Goal: Task Accomplishment & Management: Manage account settings

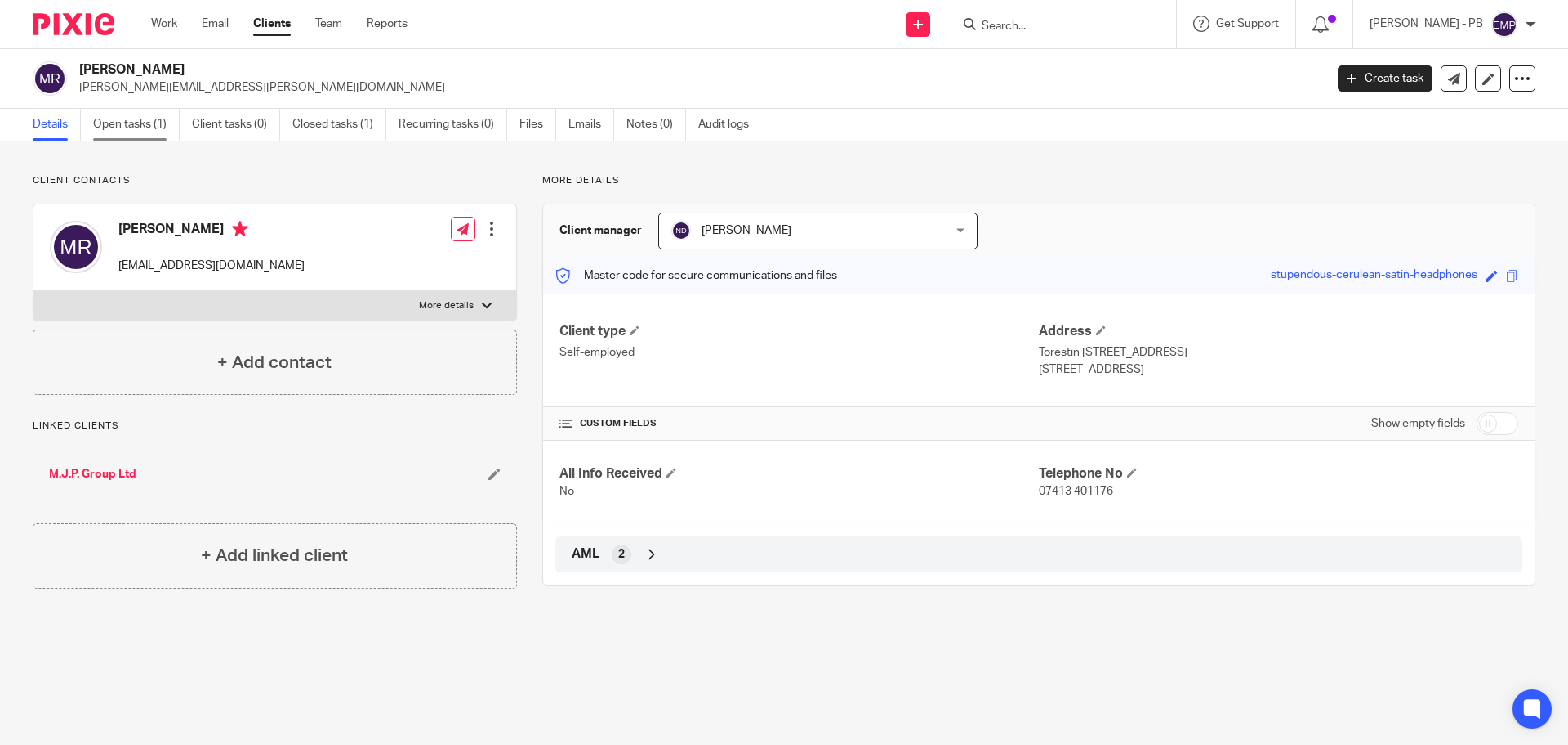
click at [139, 128] on link "Open tasks (1)" at bounding box center [137, 124] width 87 height 32
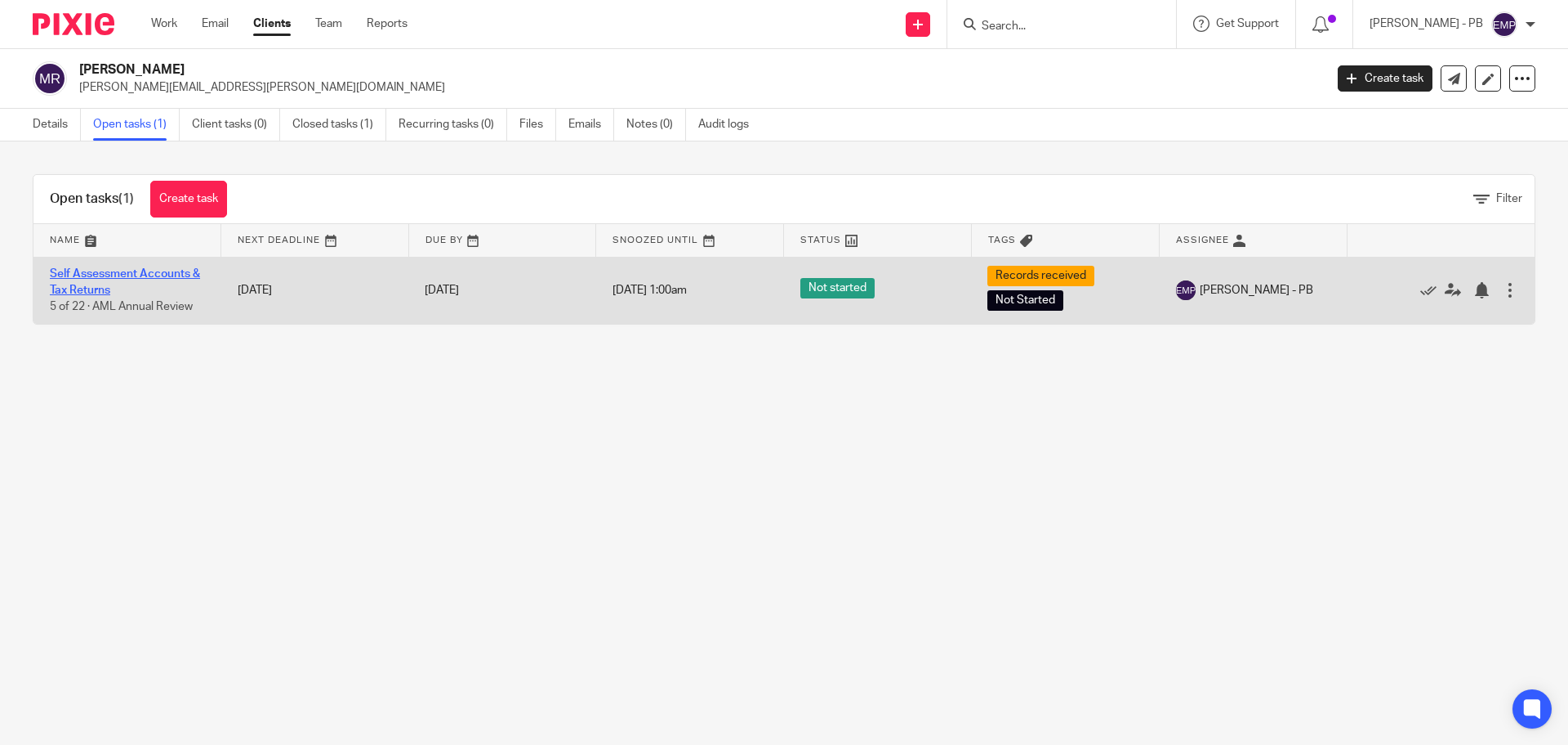
click at [132, 272] on link "Self Assessment Accounts & Tax Returns" at bounding box center [125, 281] width 150 height 28
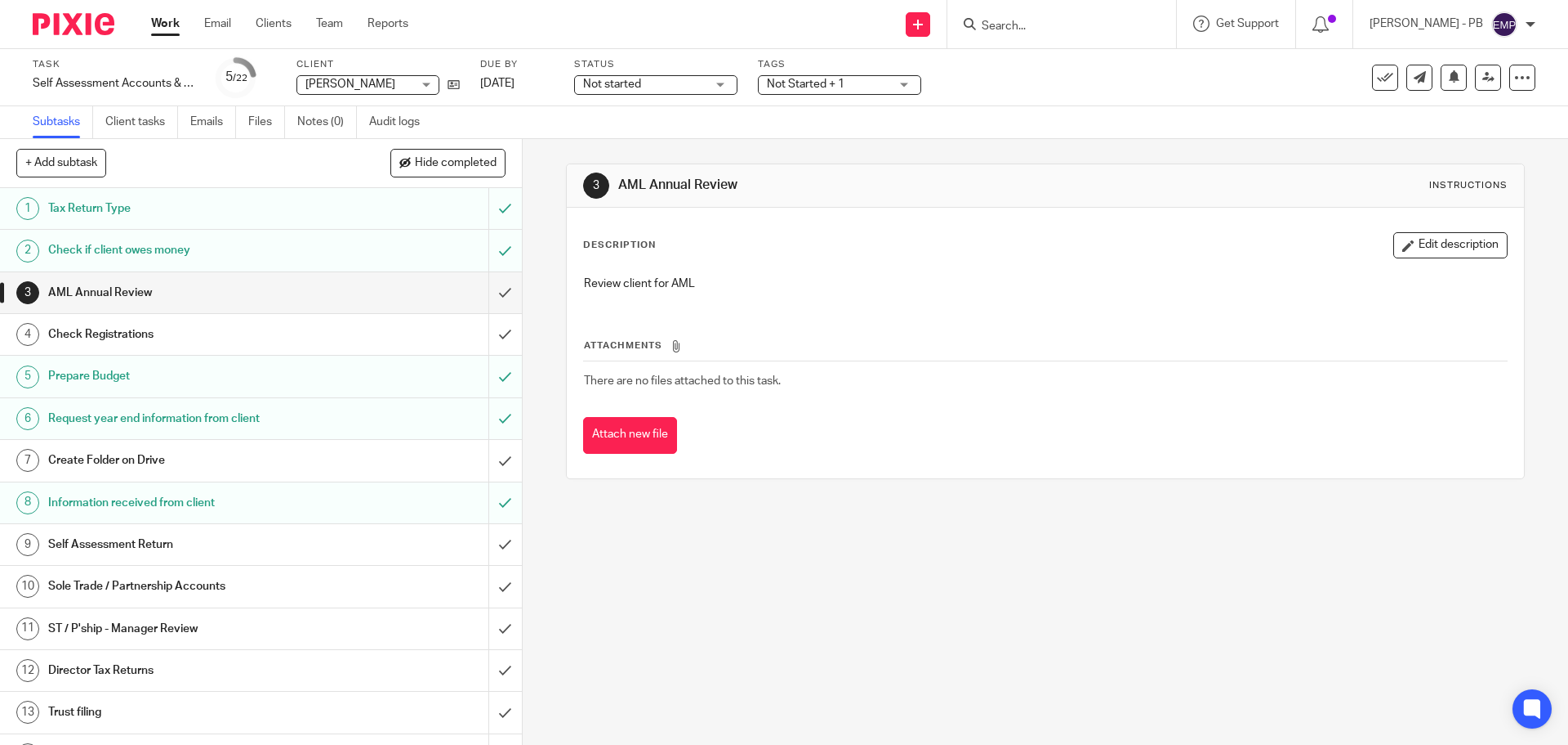
click at [695, 98] on div "Task Self Assessment Accounts & Tax Returns Save Self Assessment Accounts & Tax…" at bounding box center [784, 77] width 1568 height 57
click at [692, 87] on span "Not started" at bounding box center [644, 85] width 122 height 17
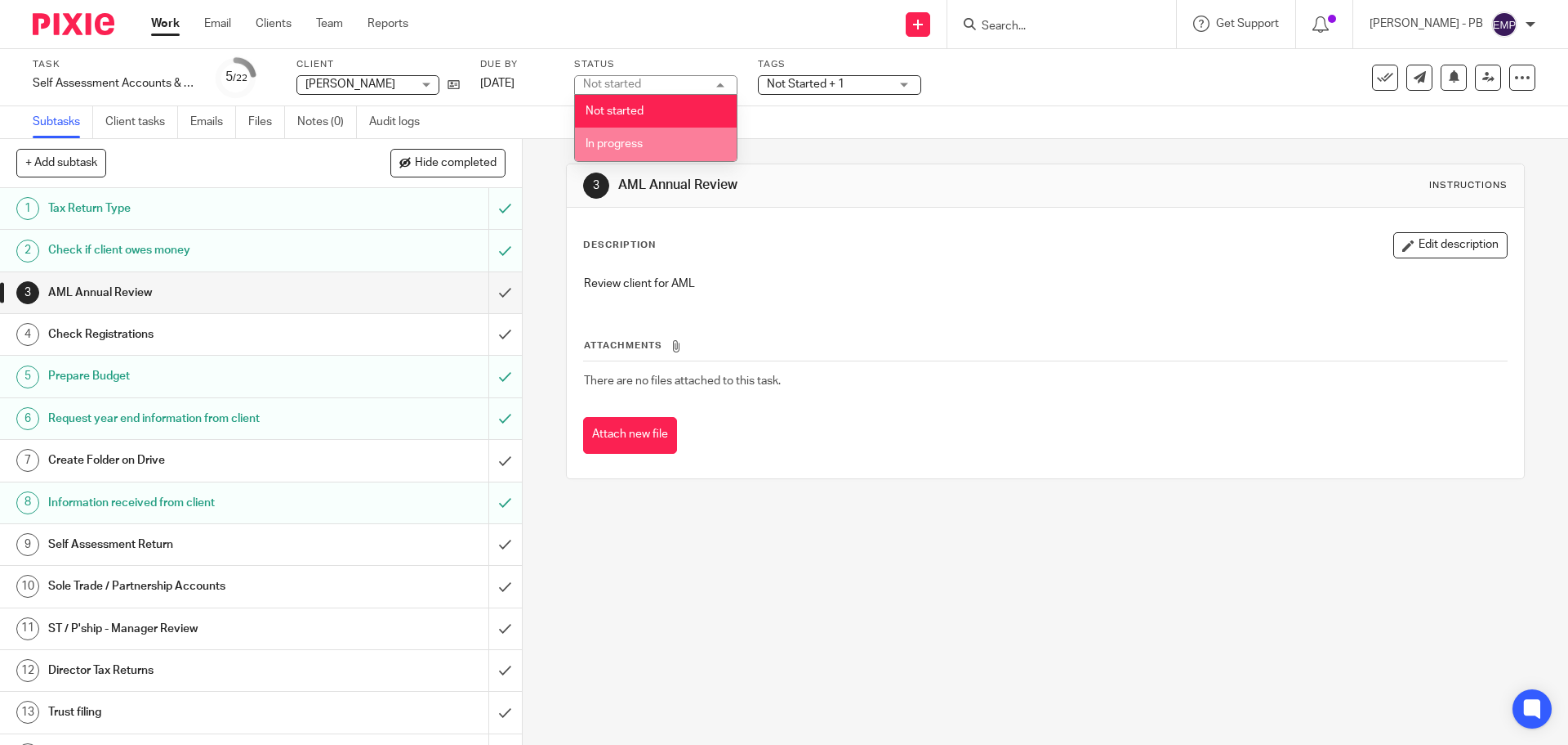
click at [641, 142] on span "In progress" at bounding box center [614, 144] width 57 height 12
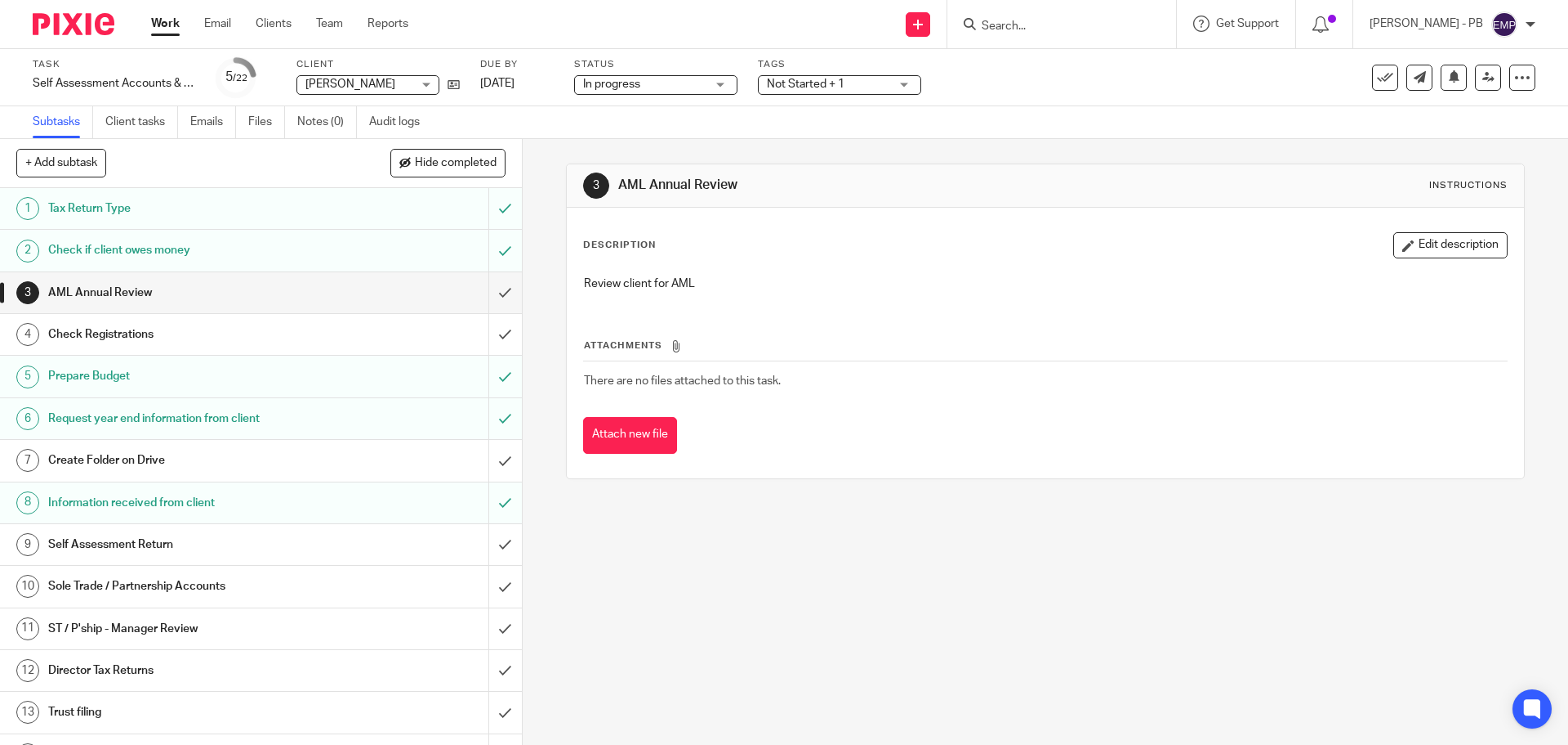
click at [844, 83] on span "Not Started + 1" at bounding box center [805, 84] width 78 height 12
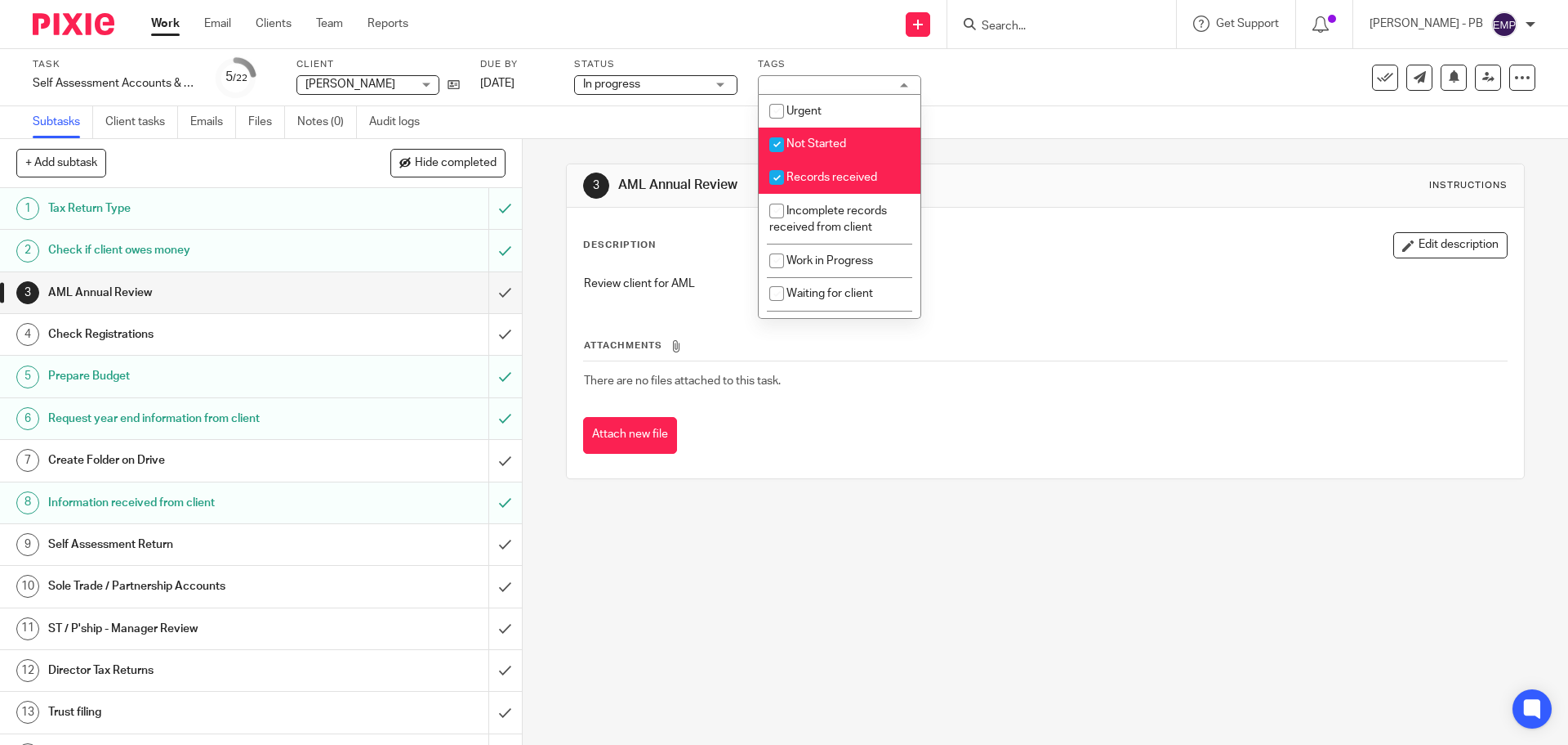
click at [794, 147] on span "Not Started" at bounding box center [817, 144] width 60 height 12
checkbox input "false"
click at [820, 174] on span "Records received" at bounding box center [832, 177] width 91 height 12
checkbox input "false"
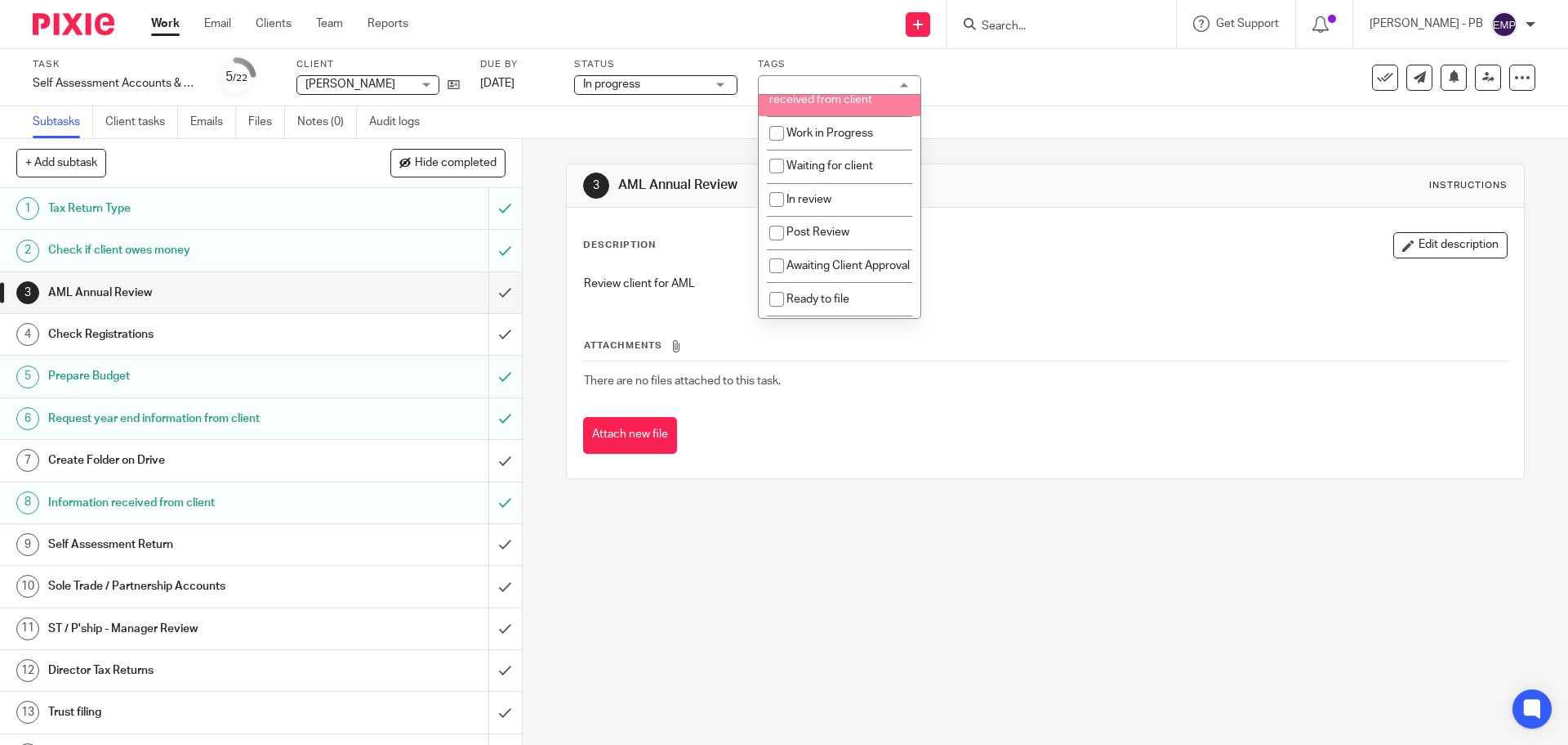
scroll to position [164, 0]
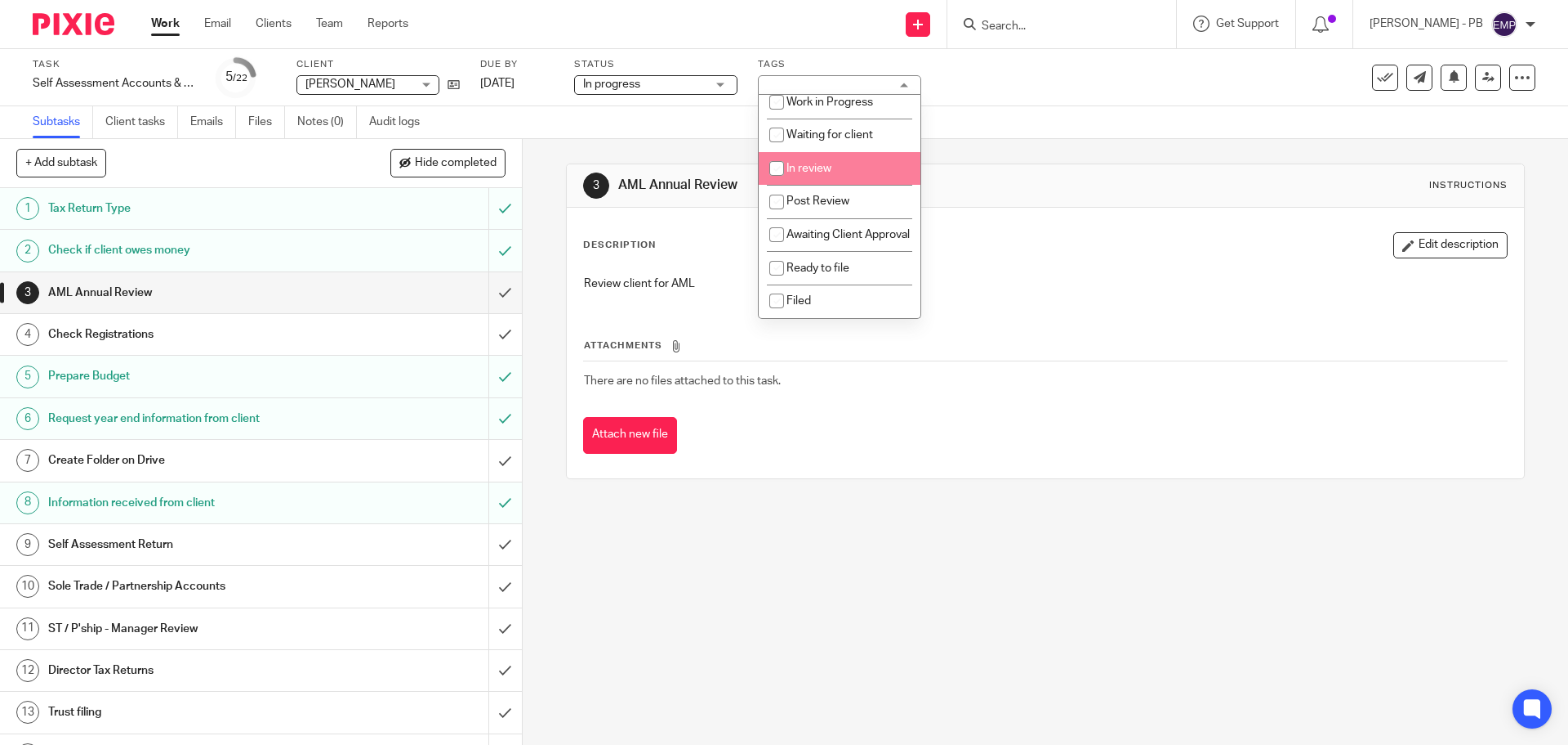
click at [840, 166] on li "In review" at bounding box center [840, 169] width 162 height 34
checkbox input "true"
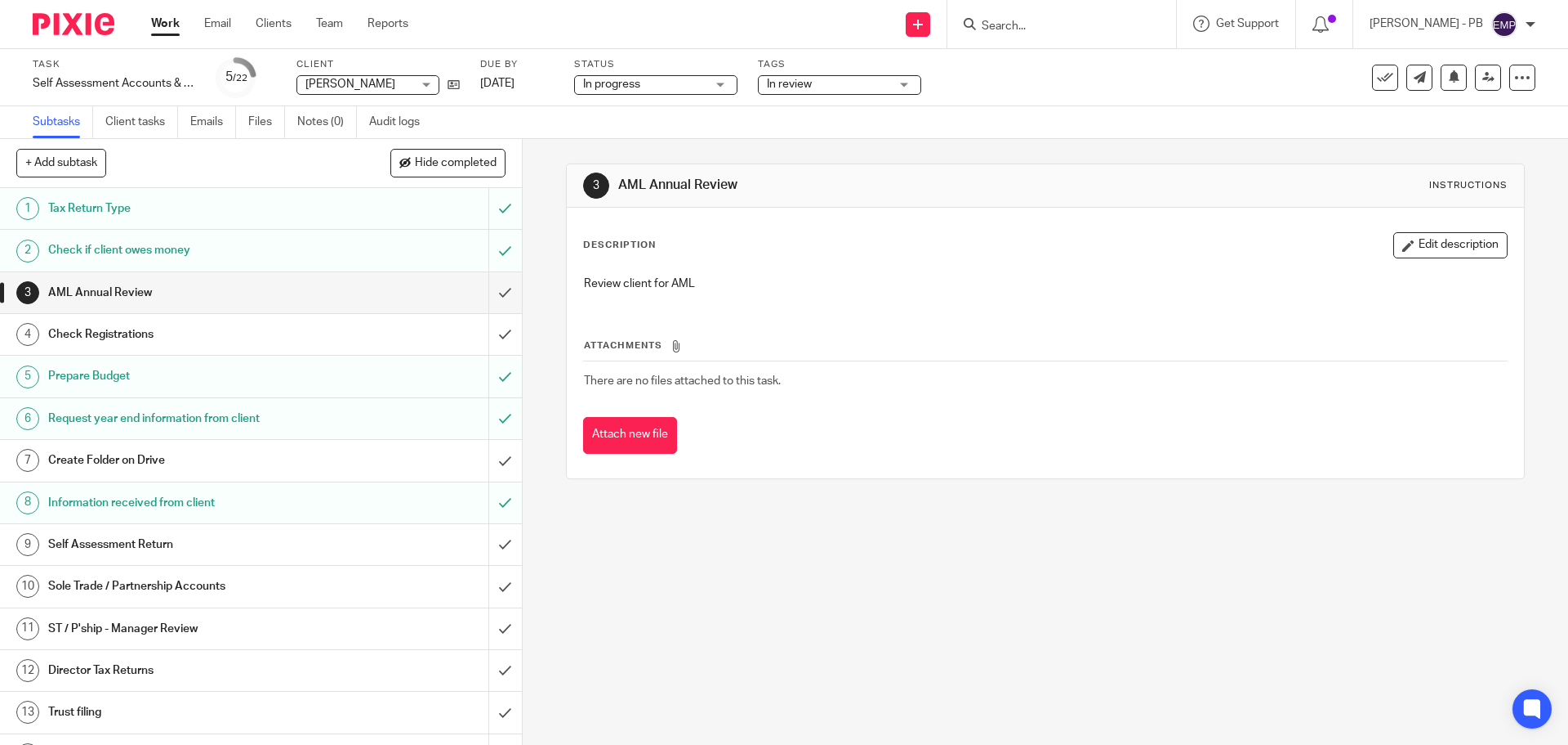
click at [545, 186] on div "3 AML Annual Review Instructions Description Edit description Review client for…" at bounding box center [1046, 441] width 1046 height 605
click at [494, 292] on input "submit" at bounding box center [261, 292] width 522 height 40
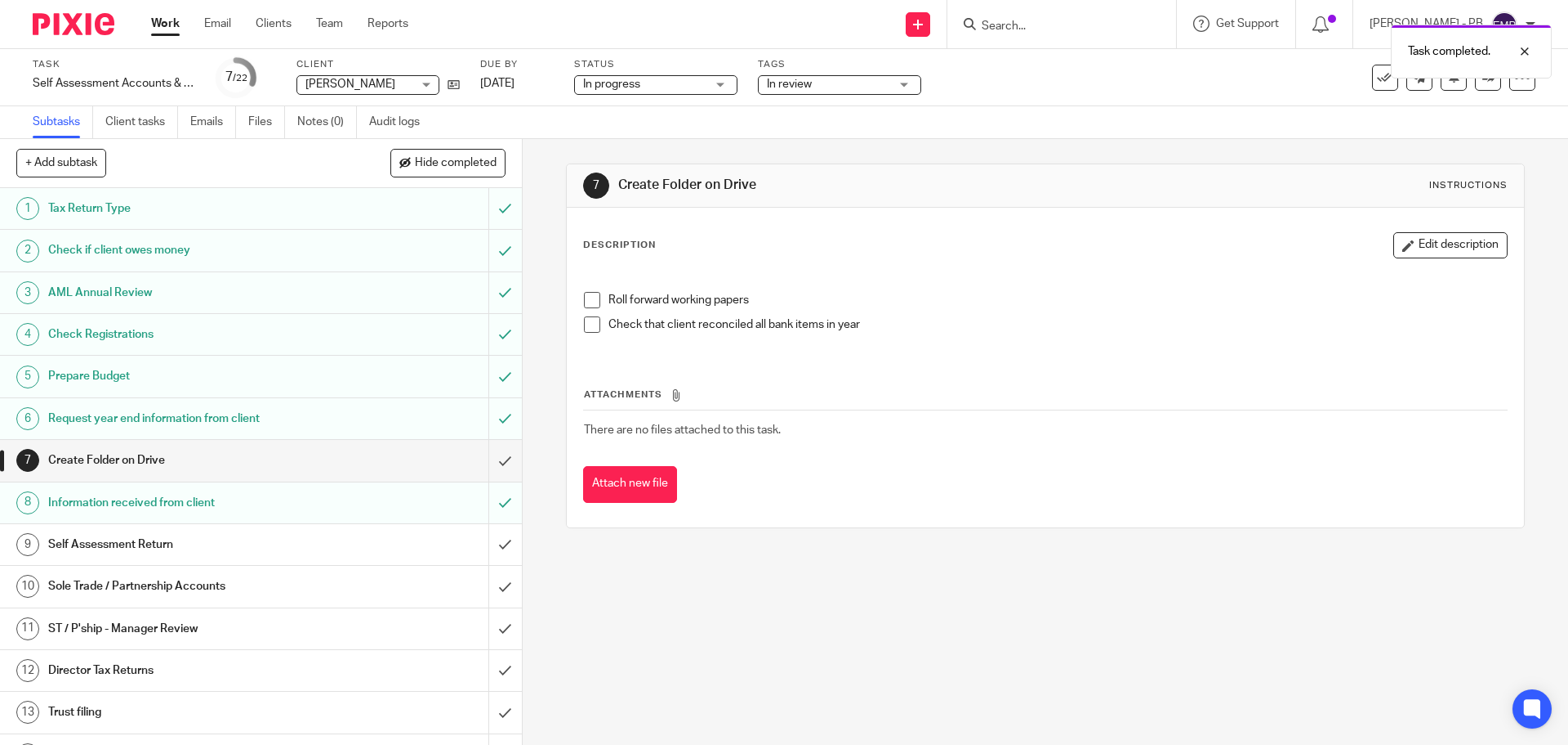
click at [588, 300] on span at bounding box center [591, 300] width 16 height 16
click at [592, 329] on span at bounding box center [591, 324] width 16 height 16
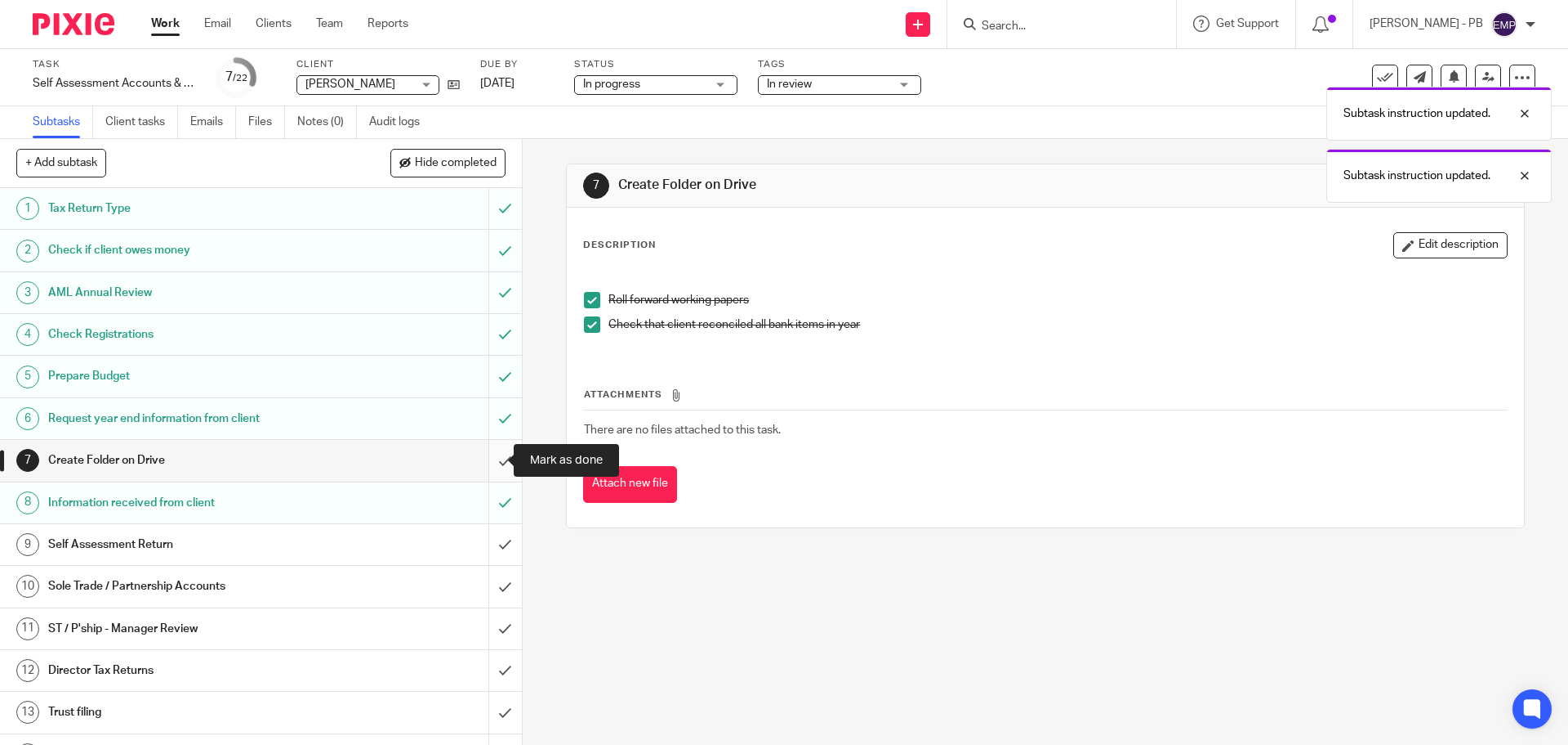
click at [492, 466] on input "submit" at bounding box center [261, 460] width 522 height 40
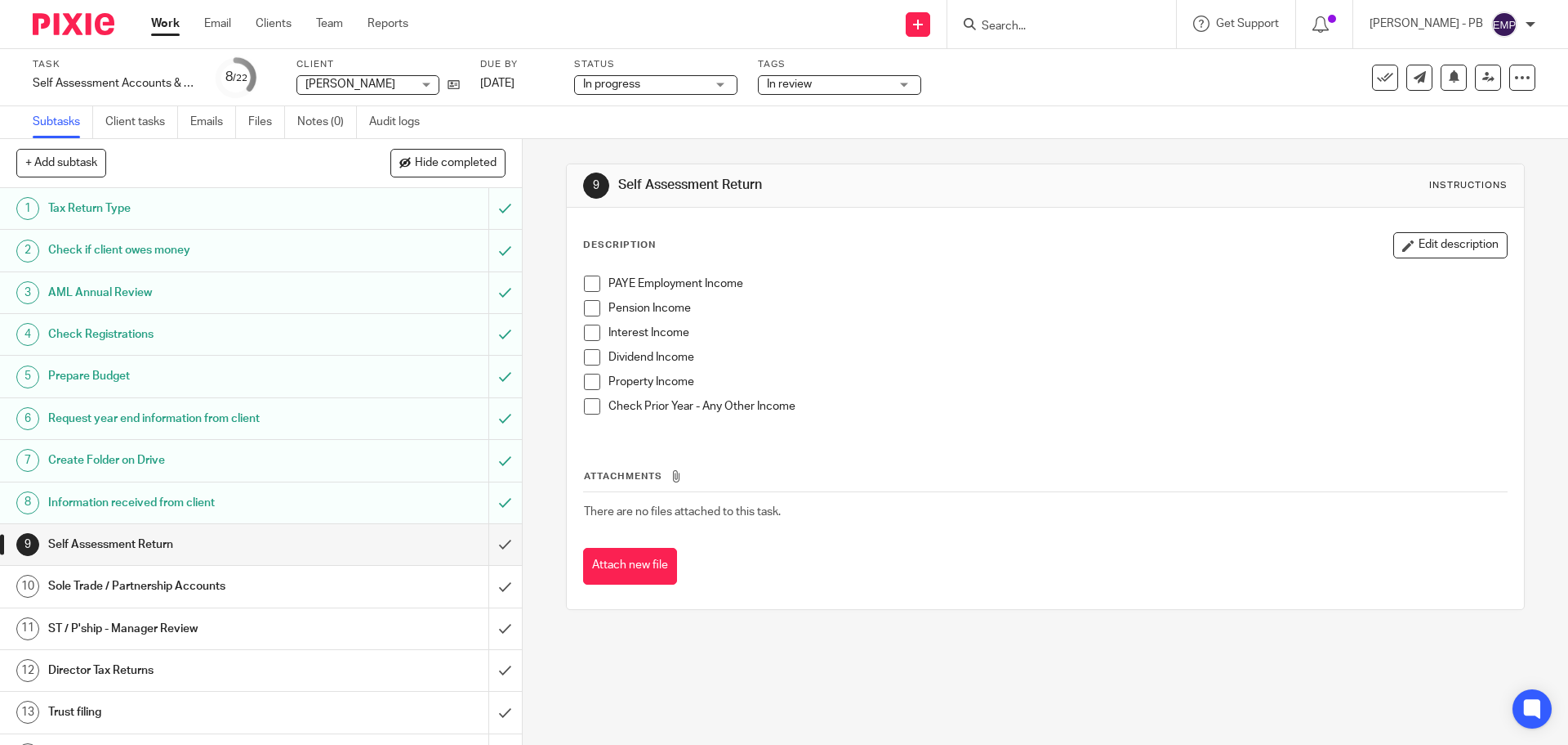
click at [588, 284] on span at bounding box center [591, 283] width 16 height 16
click at [588, 405] on span at bounding box center [591, 406] width 16 height 16
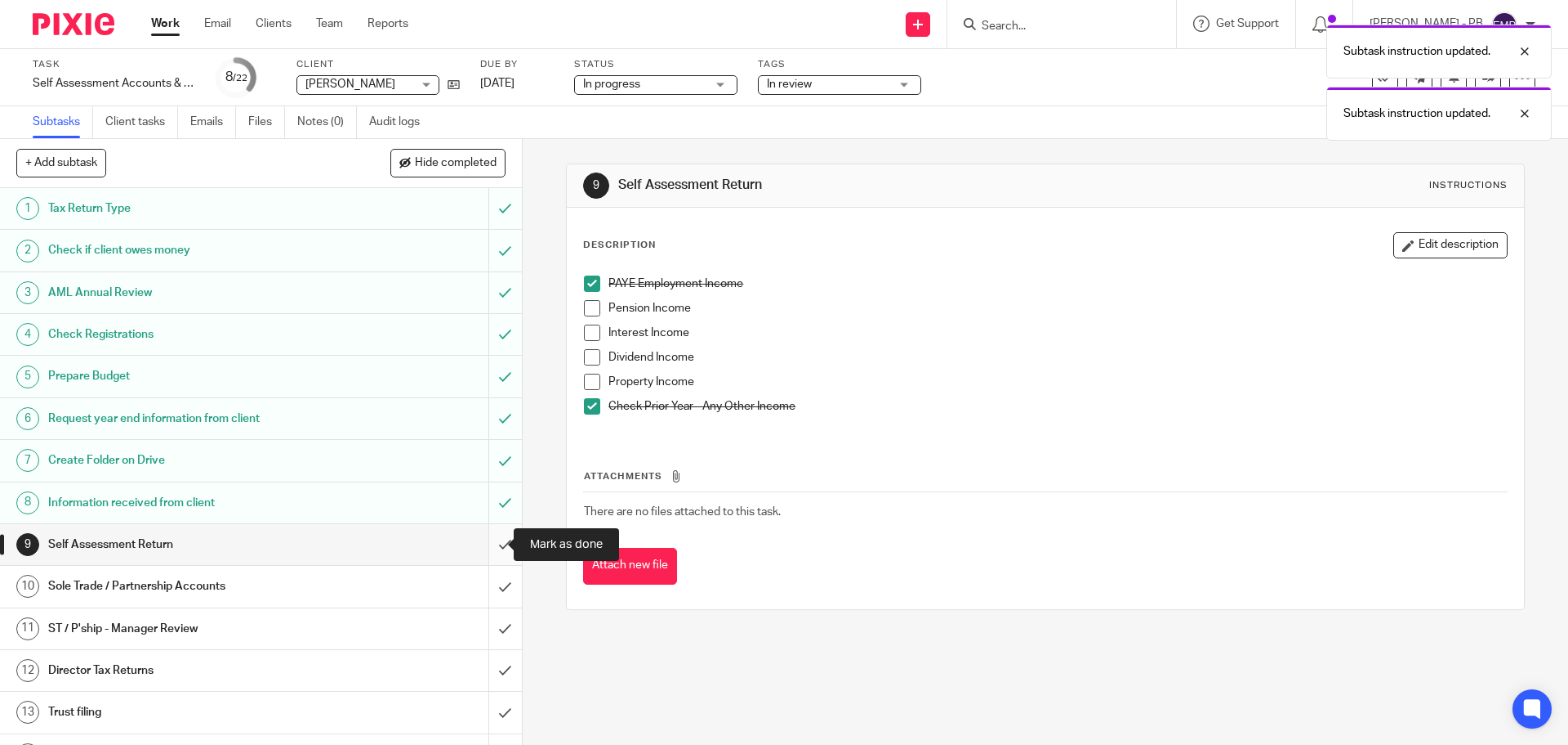
click at [492, 537] on input "submit" at bounding box center [261, 545] width 522 height 40
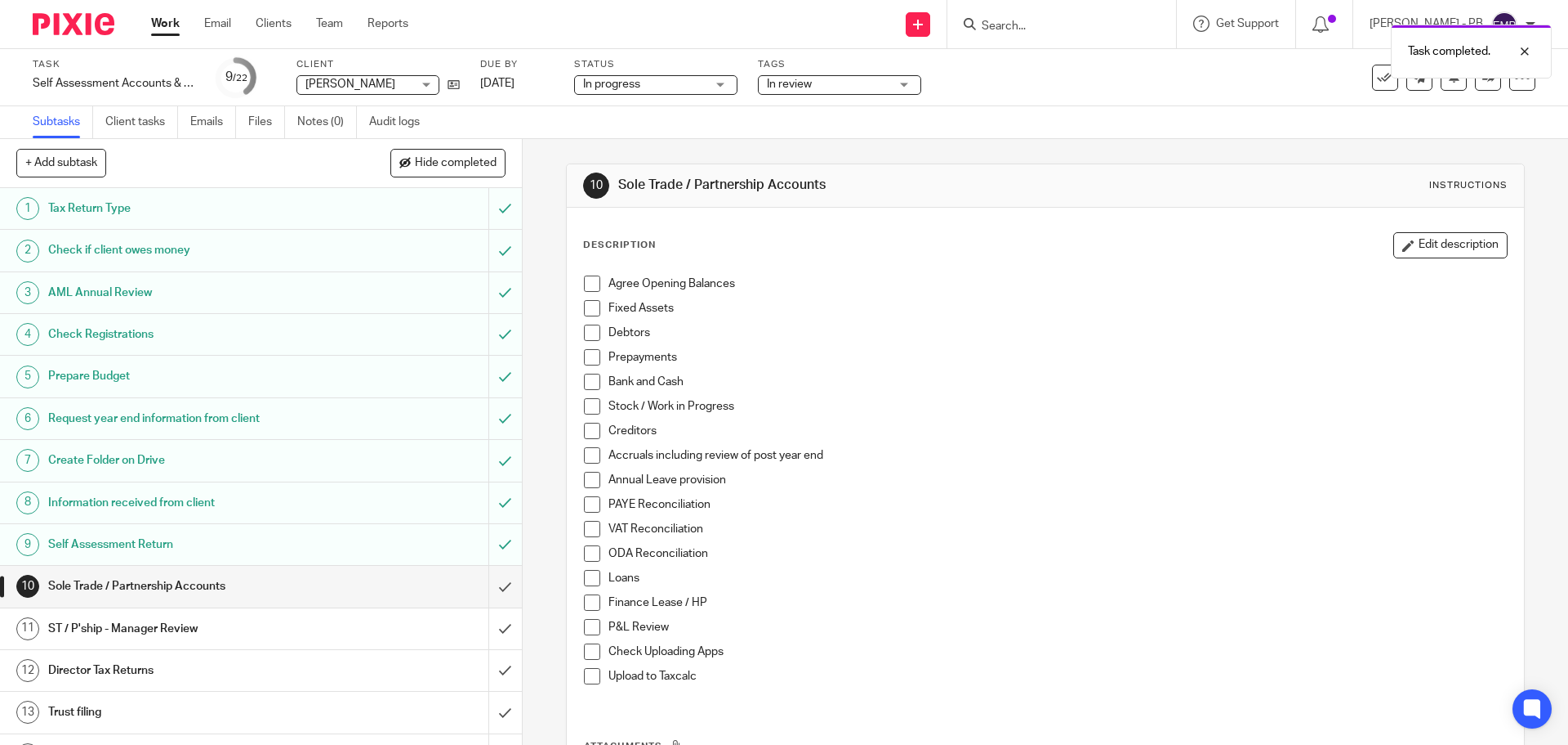
click at [589, 309] on span at bounding box center [591, 307] width 16 height 16
click at [588, 337] on span at bounding box center [591, 333] width 16 height 16
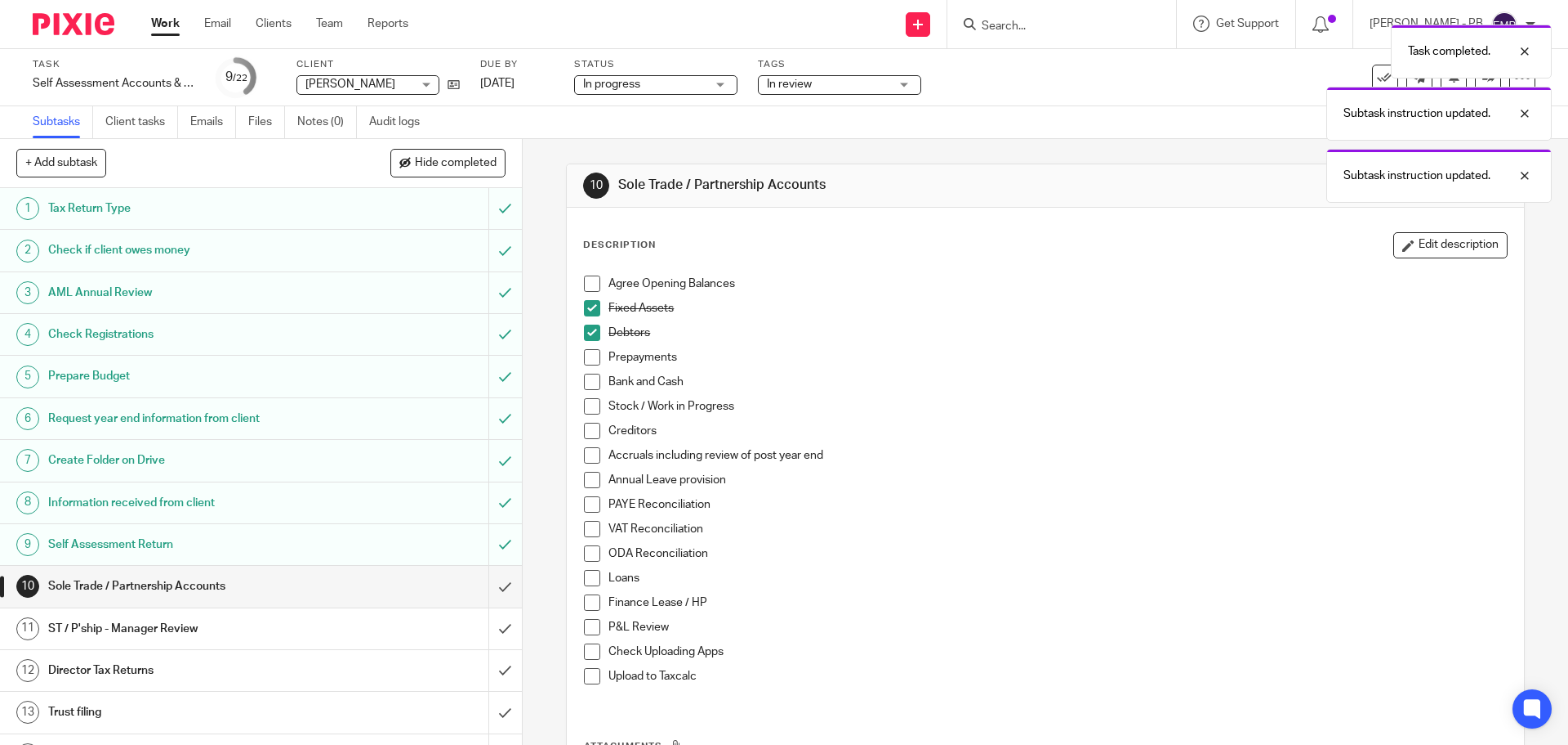
click at [590, 379] on span at bounding box center [591, 382] width 16 height 16
click at [588, 412] on span at bounding box center [591, 406] width 16 height 16
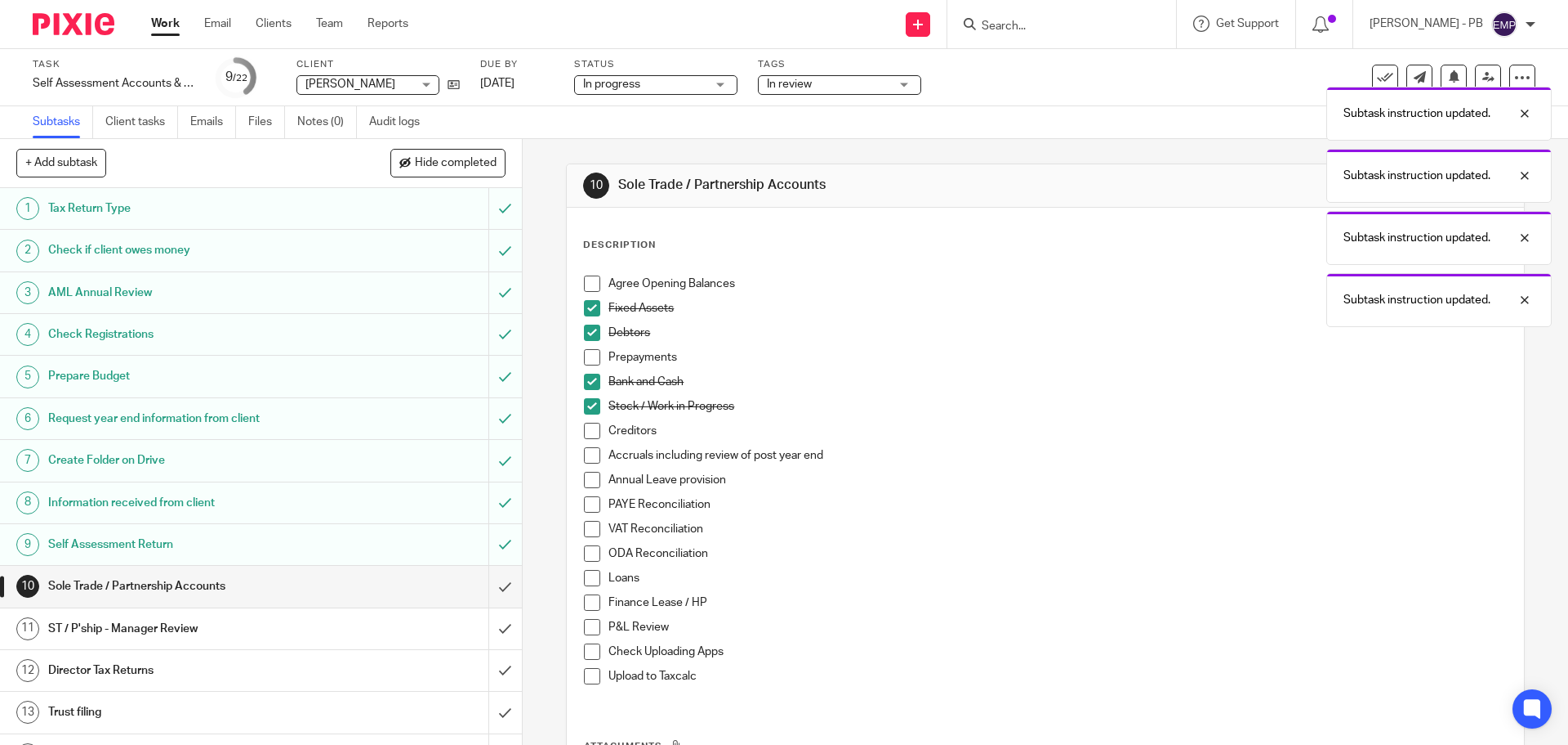
click at [589, 427] on span at bounding box center [591, 430] width 16 height 16
click at [584, 456] on span at bounding box center [591, 455] width 16 height 16
click at [587, 626] on span at bounding box center [591, 626] width 16 height 16
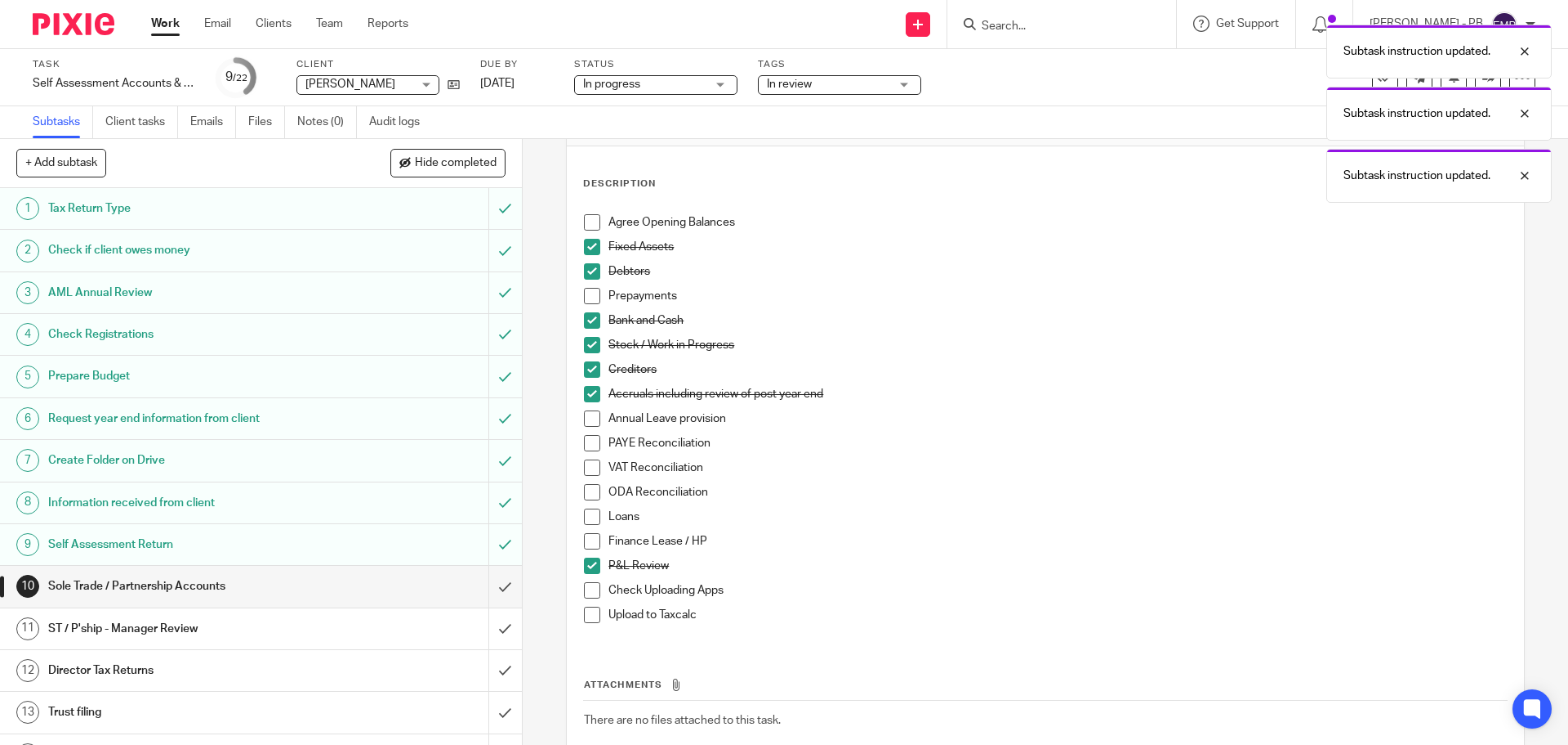
scroll to position [159, 0]
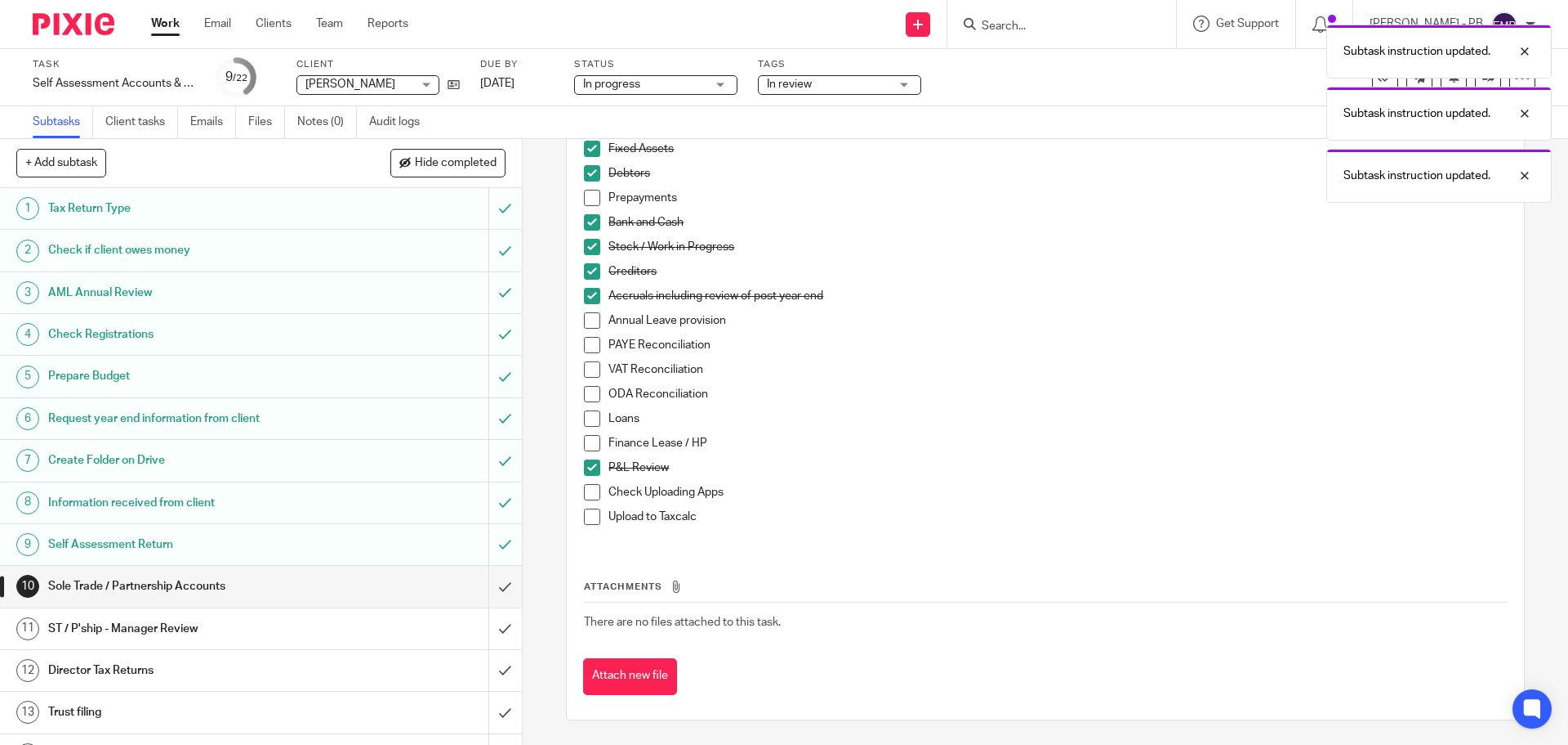
click at [588, 517] on span at bounding box center [591, 516] width 16 height 16
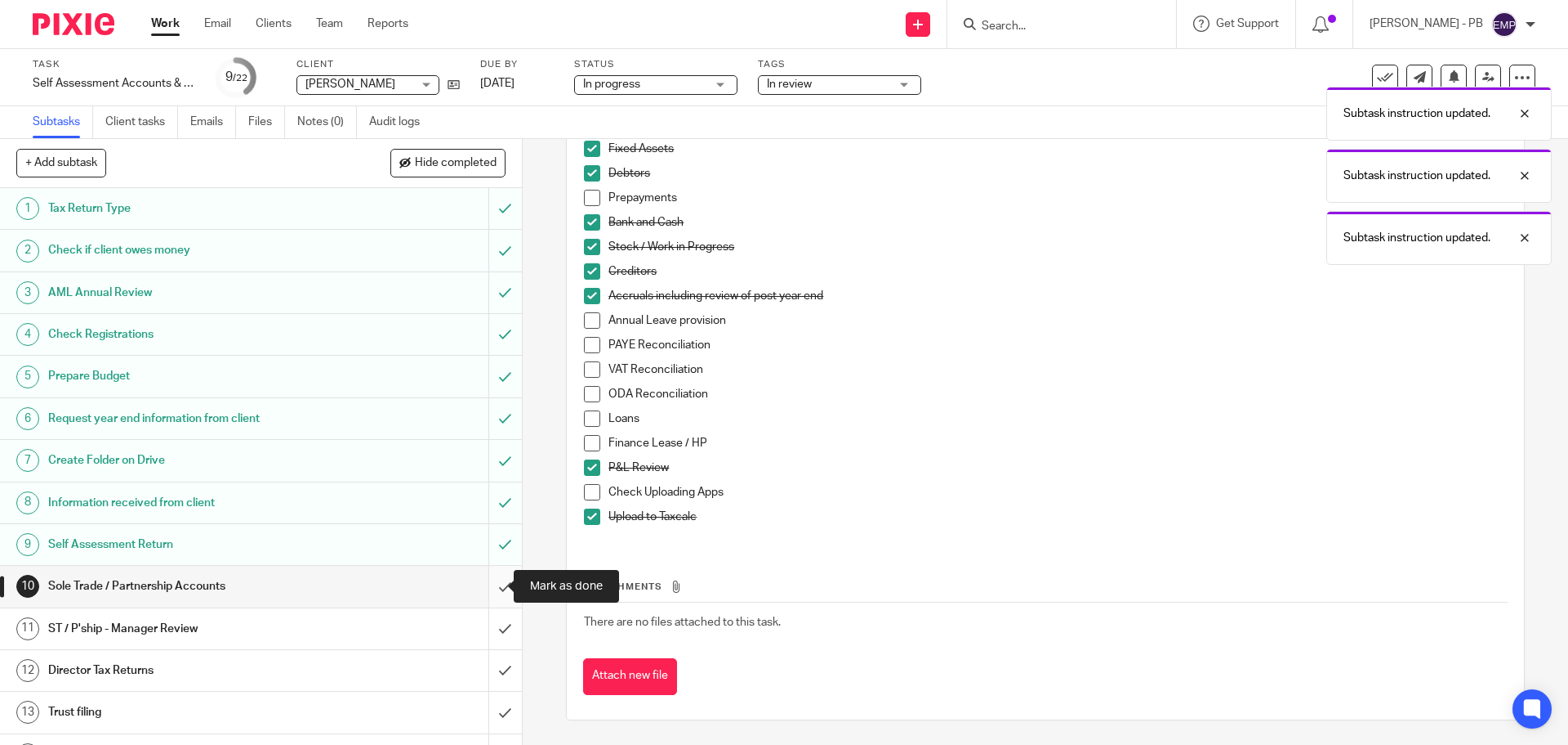
click at [492, 589] on input "submit" at bounding box center [261, 586] width 522 height 40
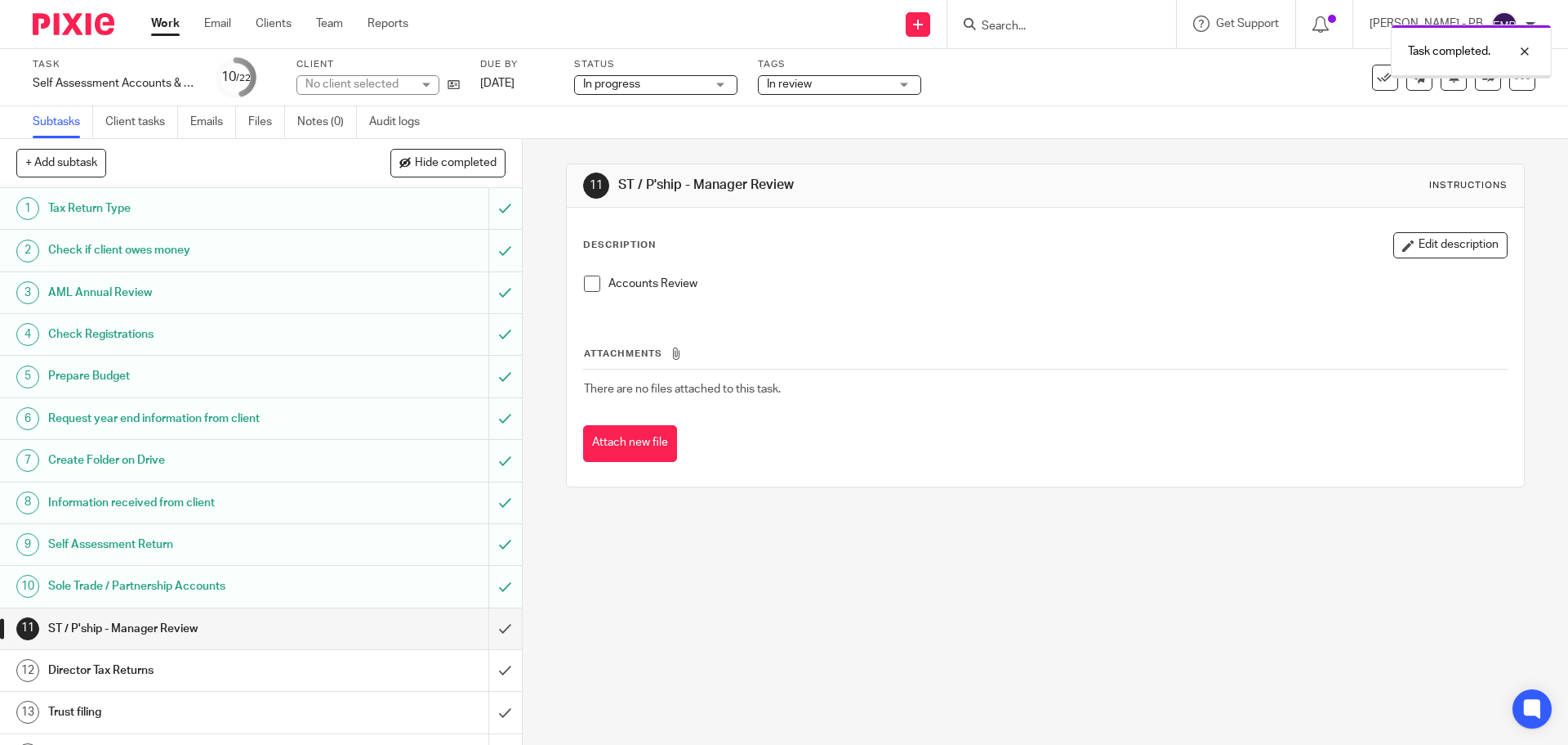
scroll to position [379, 0]
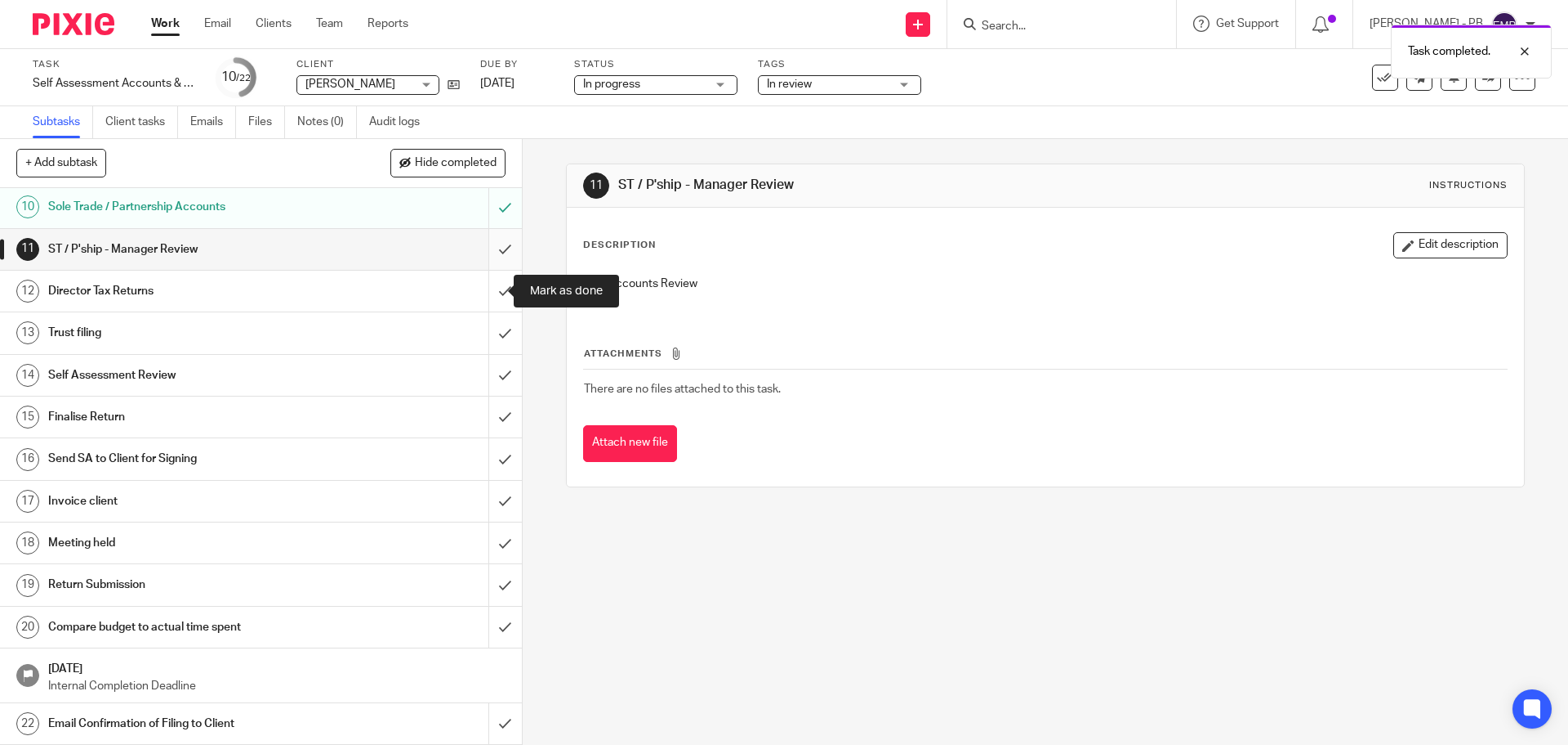
click at [484, 261] on input "submit" at bounding box center [261, 249] width 522 height 40
click at [487, 293] on input "submit" at bounding box center [261, 291] width 522 height 40
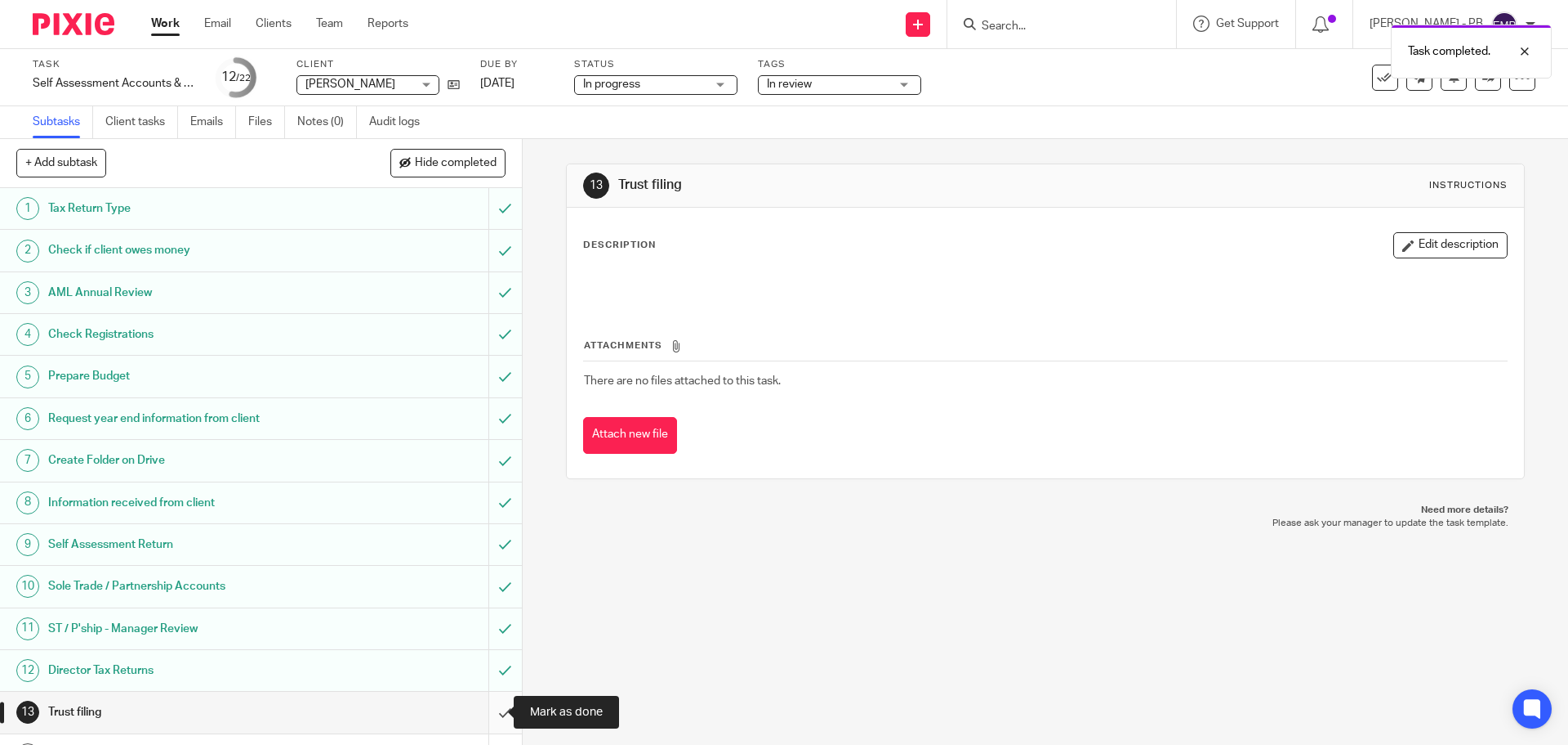
click at [487, 714] on input "submit" at bounding box center [261, 711] width 522 height 40
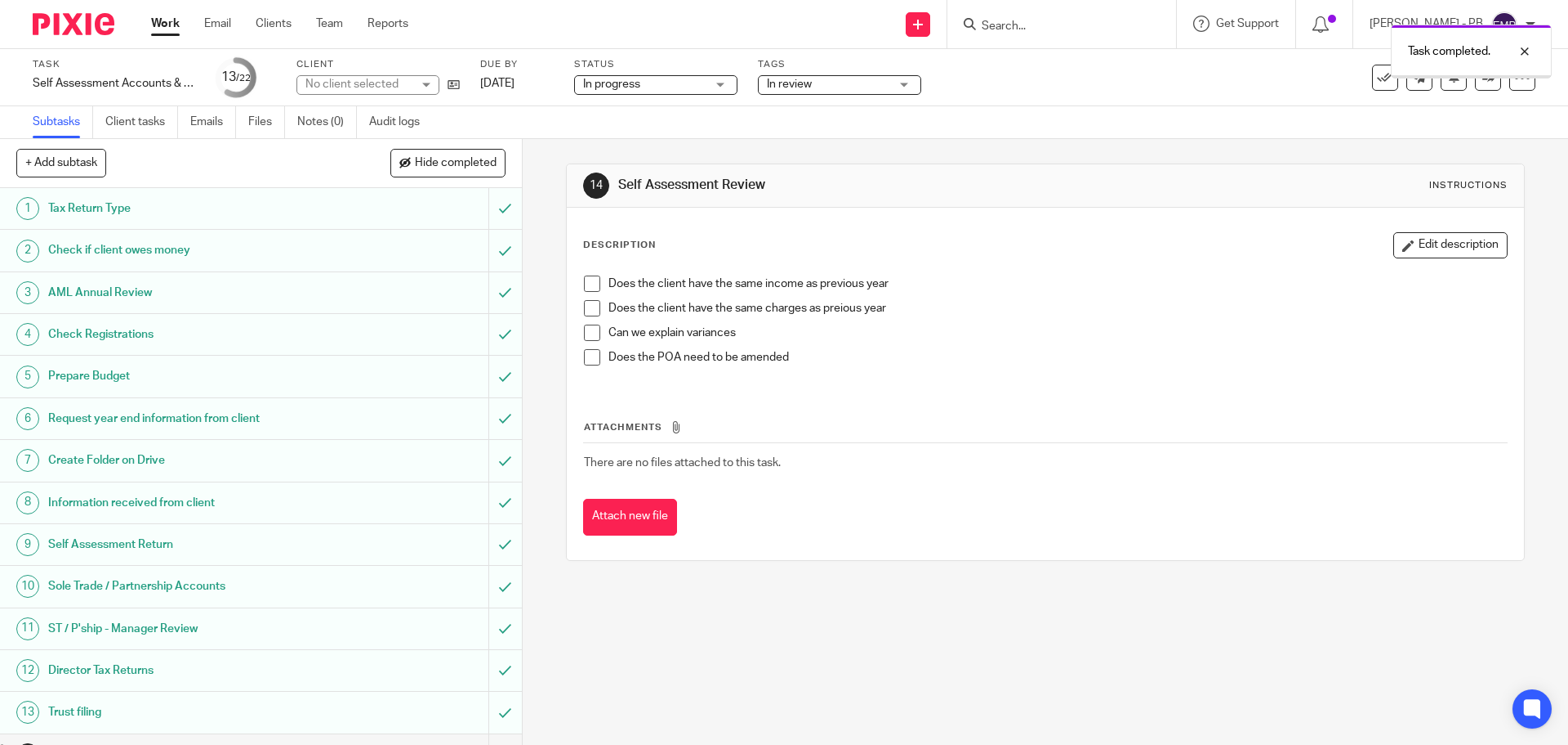
scroll to position [379, 0]
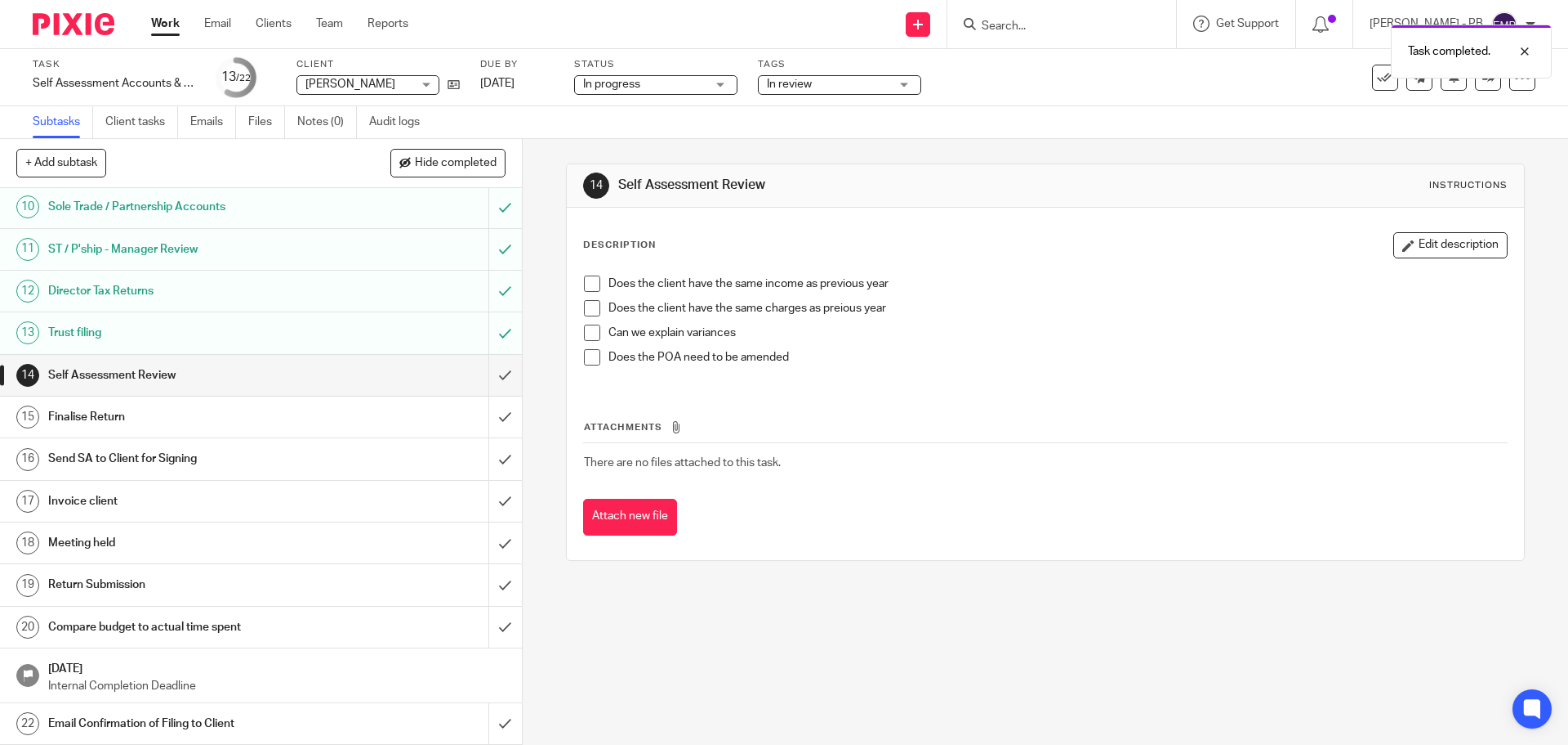
click at [172, 26] on link "Work" at bounding box center [166, 23] width 29 height 16
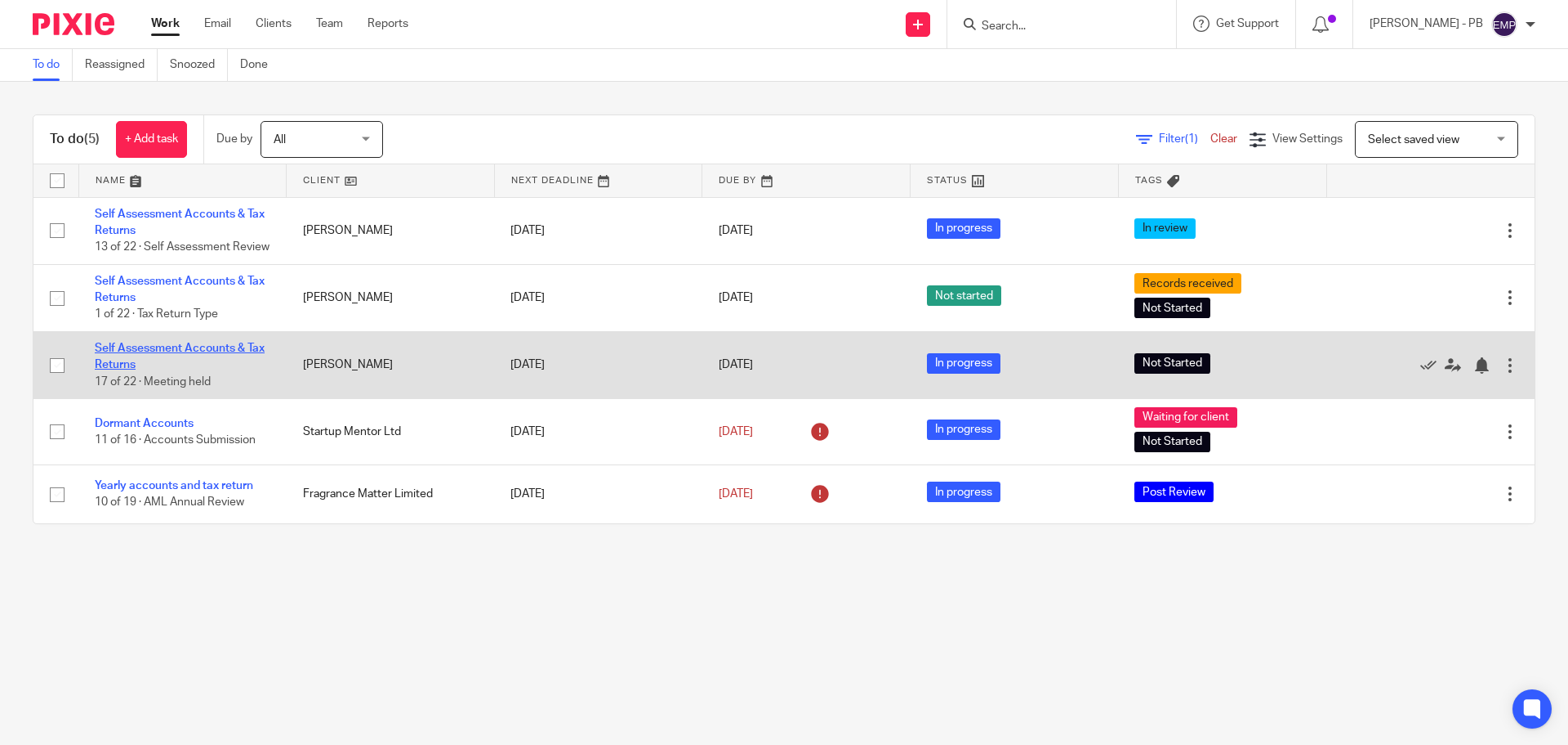
click at [146, 367] on link "Self Assessment Accounts & Tax Returns" at bounding box center [179, 356] width 170 height 28
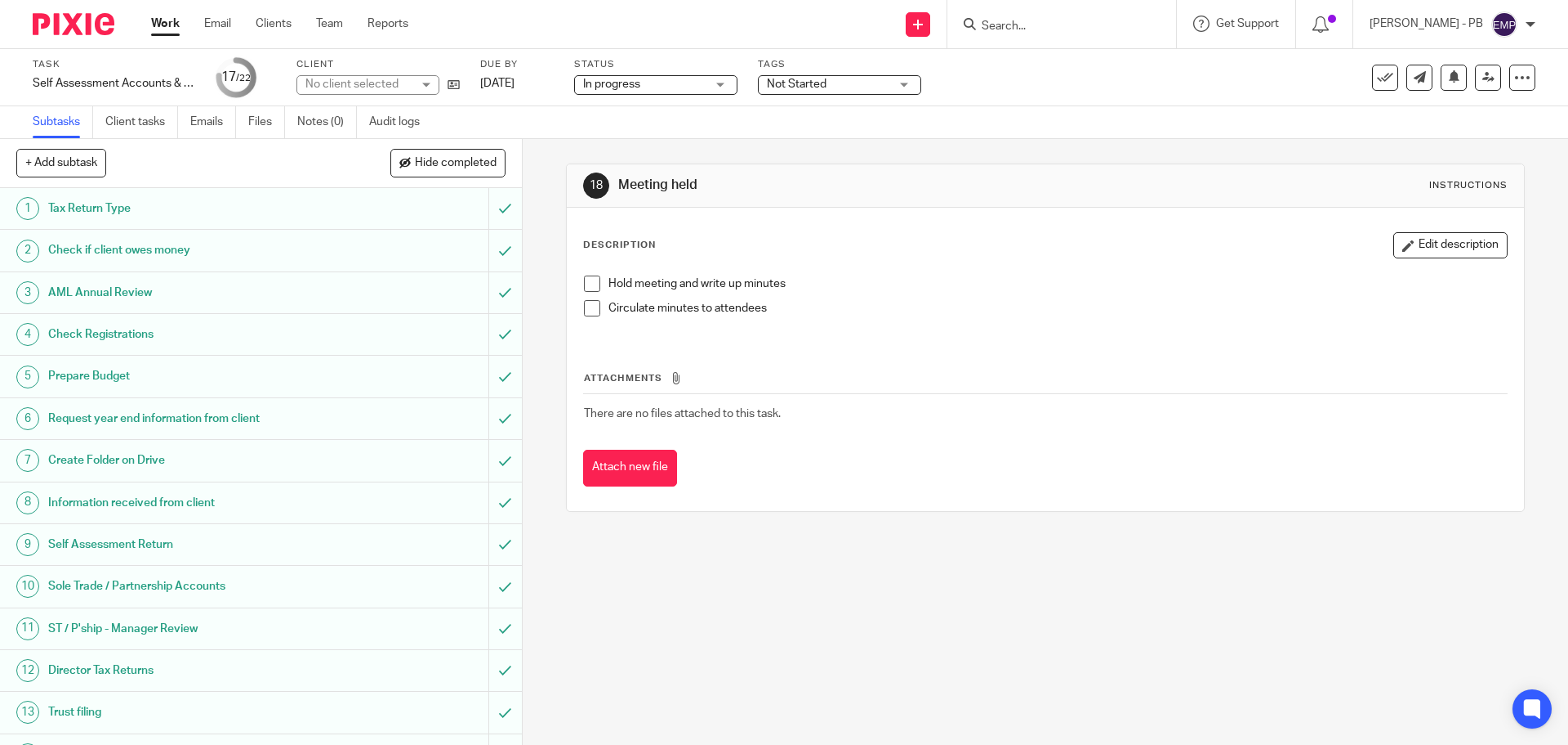
scroll to position [379, 0]
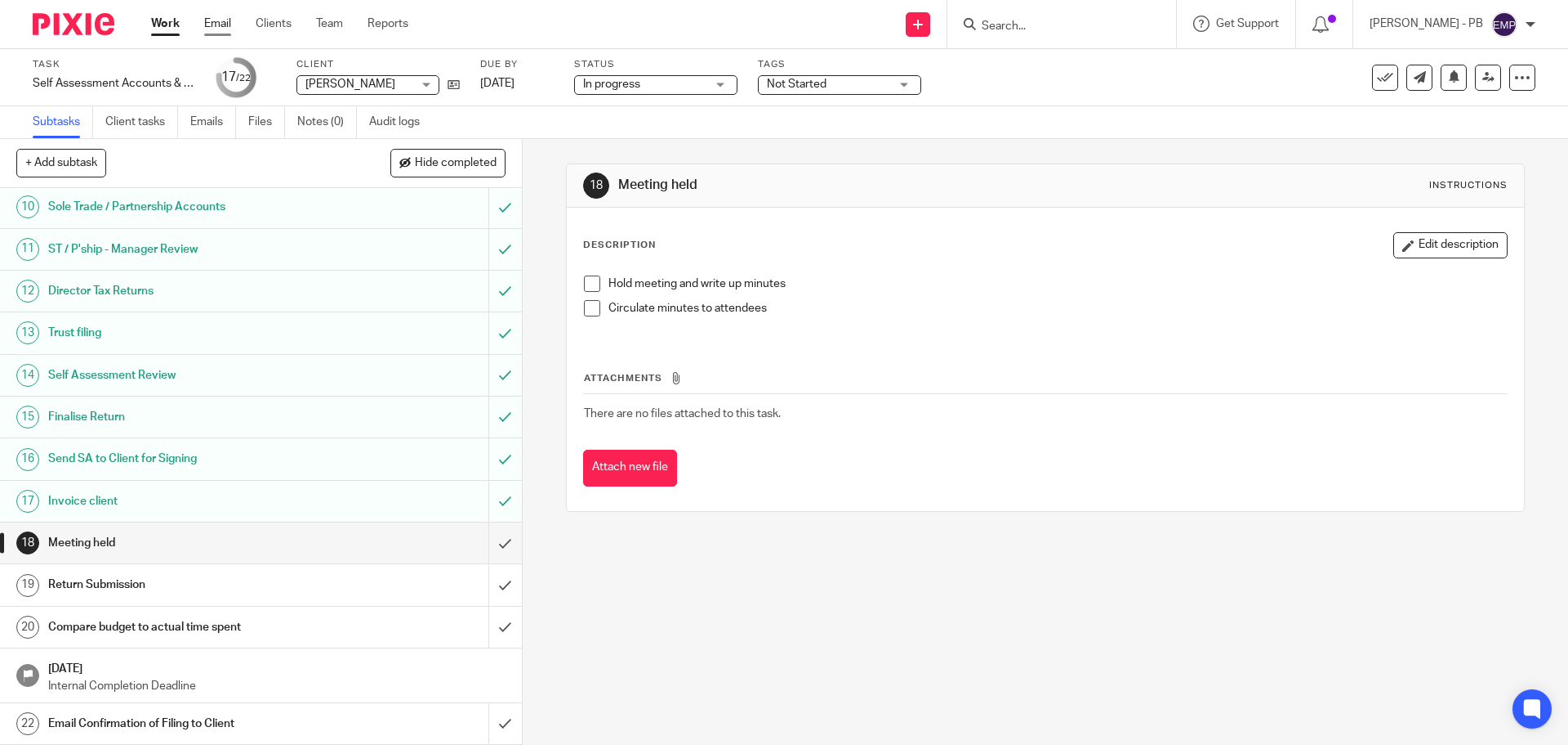
click at [219, 27] on link "Email" at bounding box center [218, 23] width 27 height 16
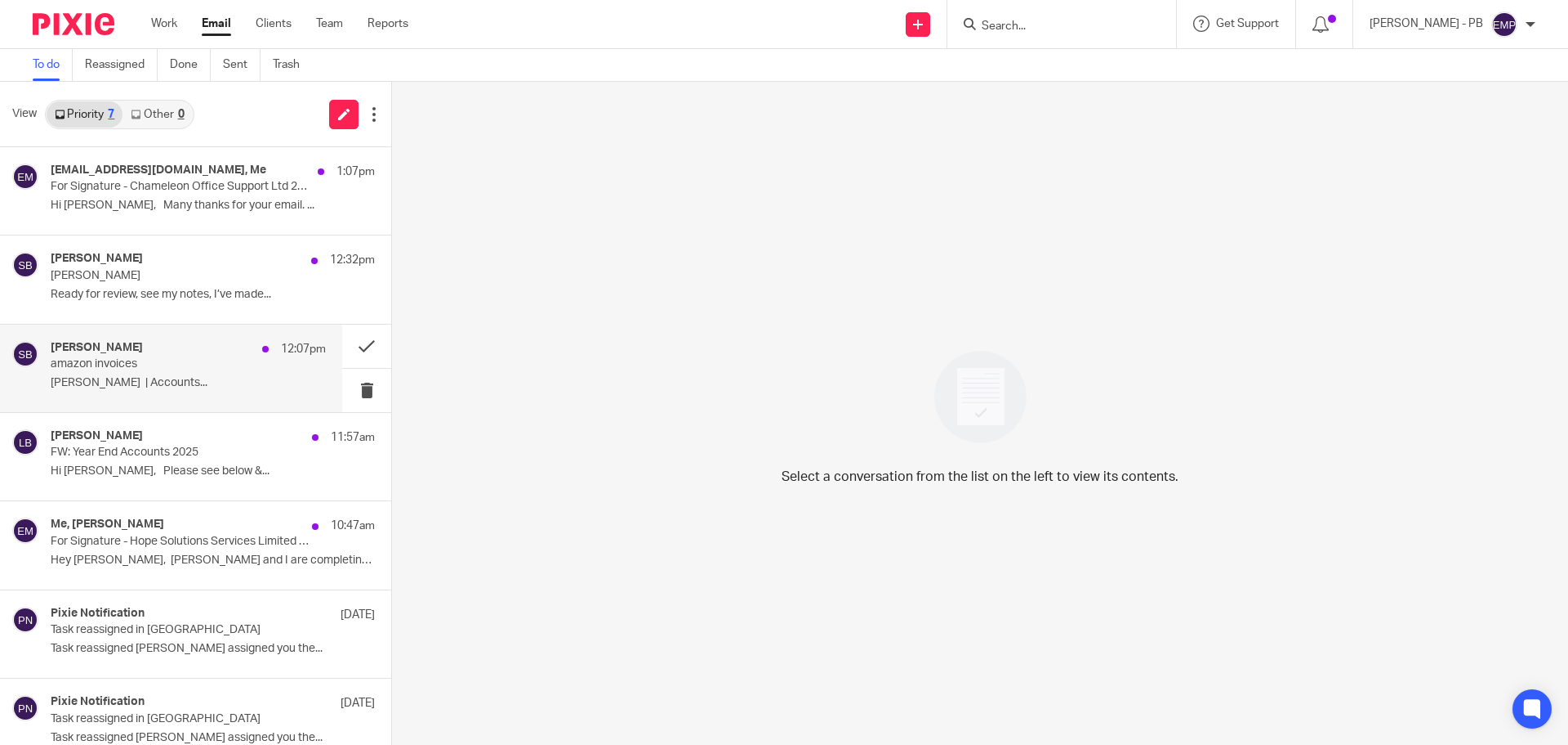
scroll to position [23, 0]
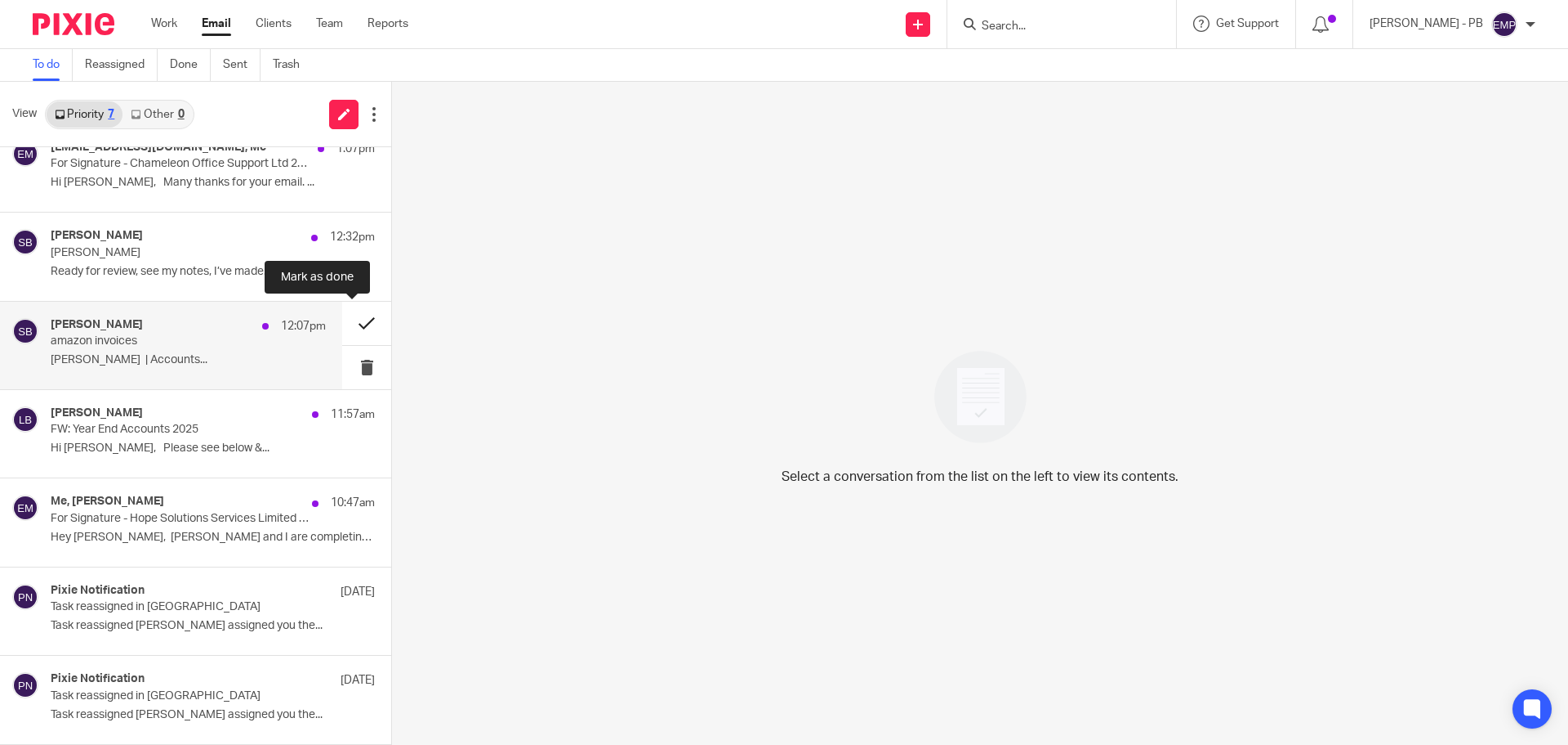
click at [343, 331] on button at bounding box center [366, 323] width 49 height 43
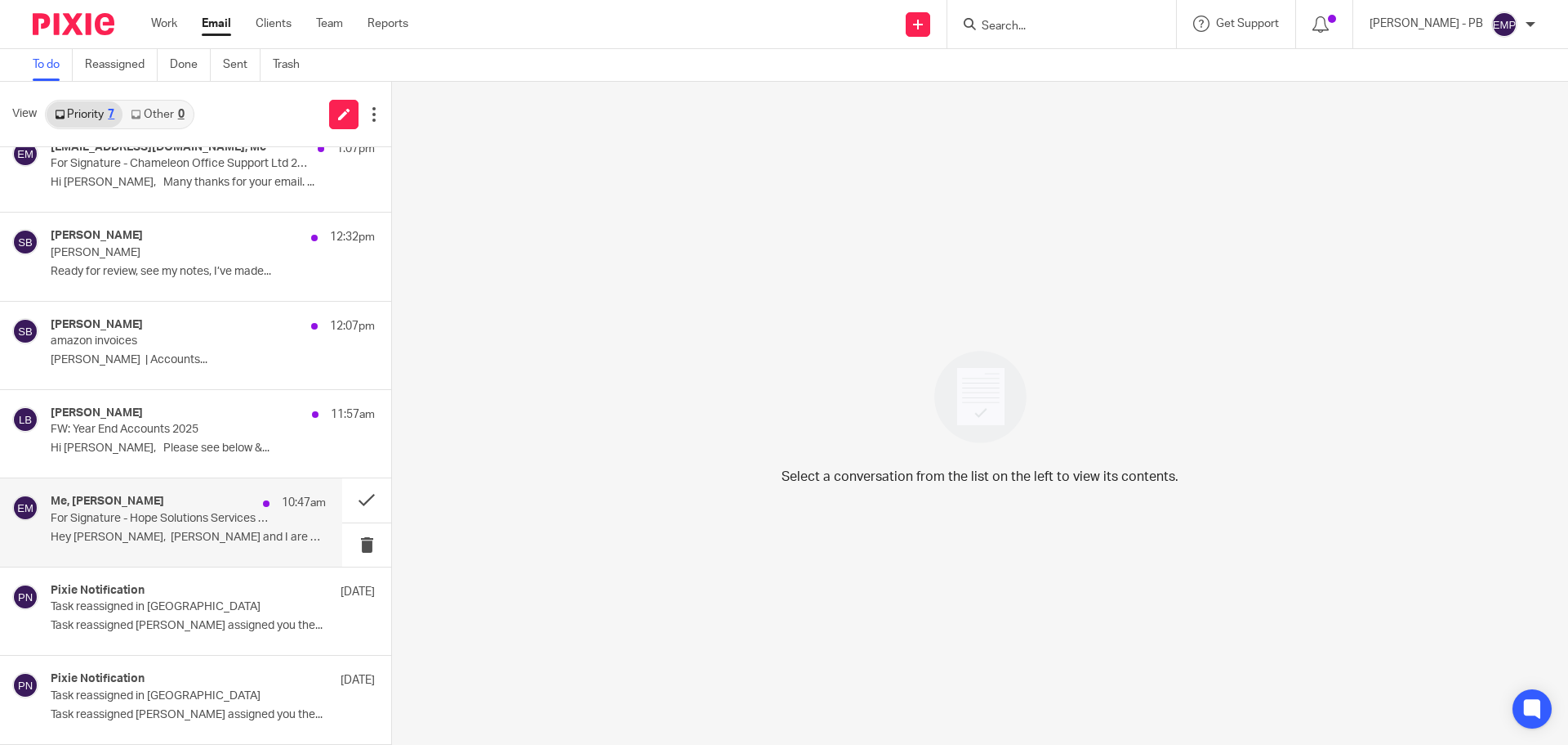
scroll to position [0, 0]
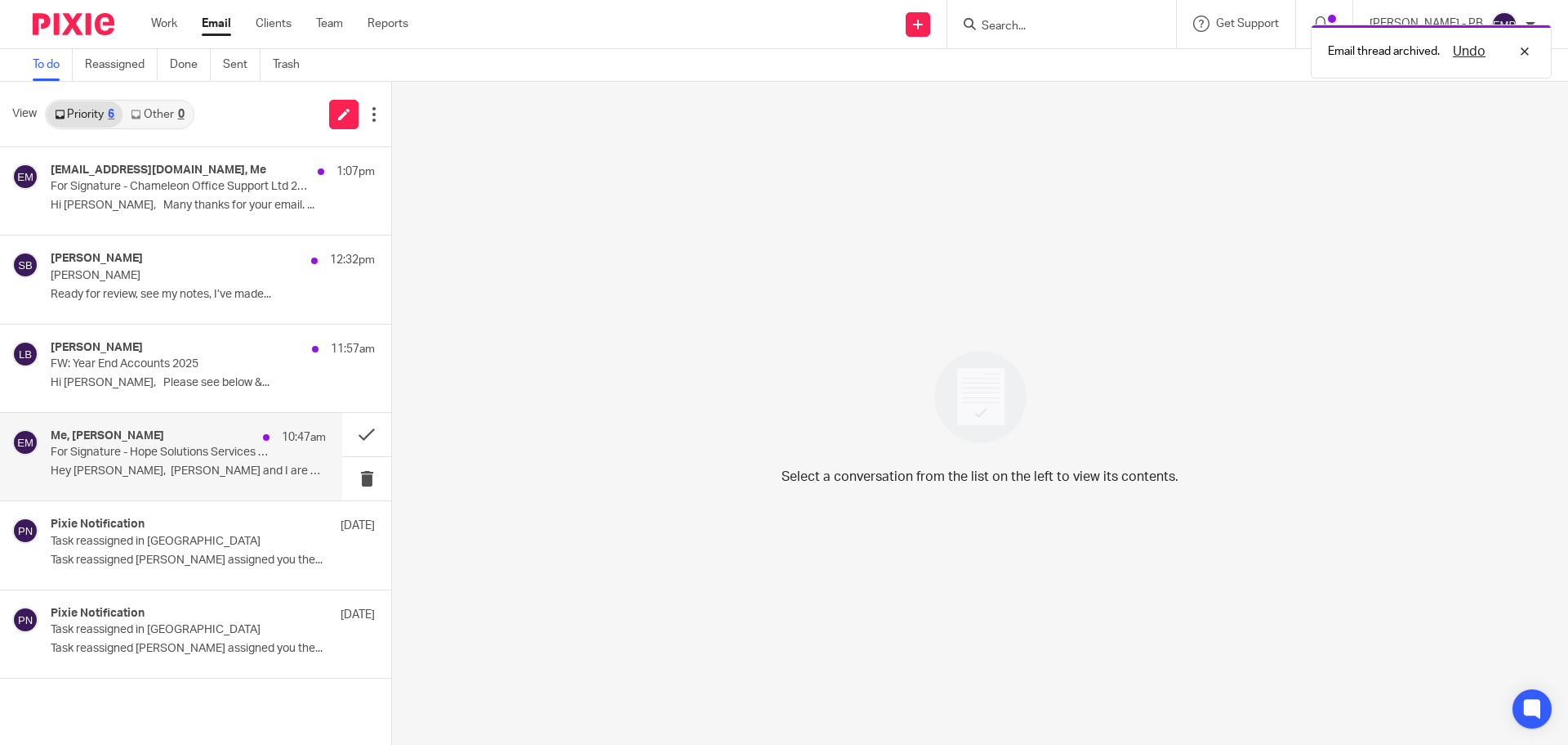
click at [225, 460] on div "Me, Lindsay Fraser 10:47am For Signature - Hope Solutions Services Limited 2025…" at bounding box center [189, 456] width 275 height 55
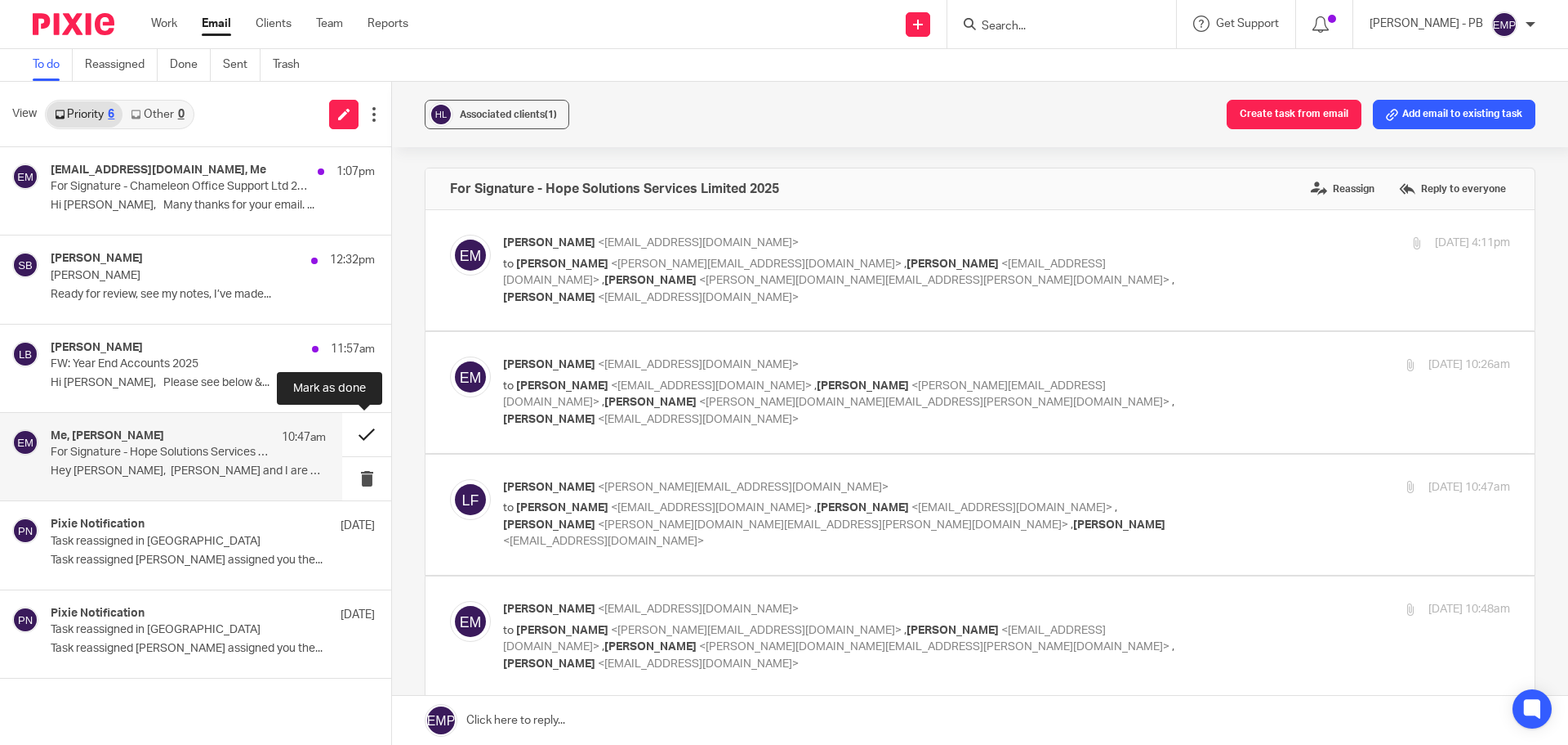
click at [360, 442] on button at bounding box center [366, 434] width 49 height 43
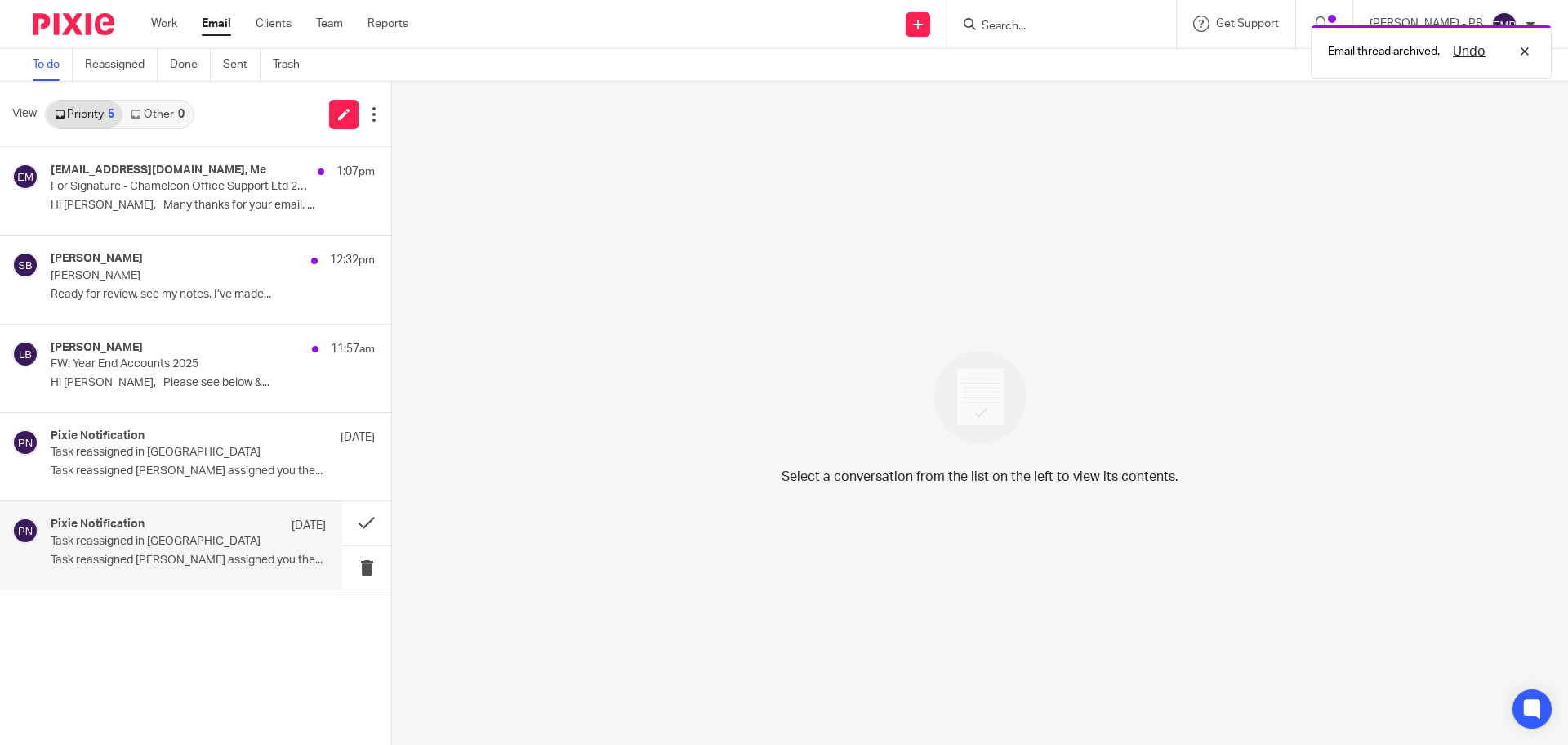
click at [174, 543] on p "Task reassigned in Pixie" at bounding box center [161, 542] width 221 height 13
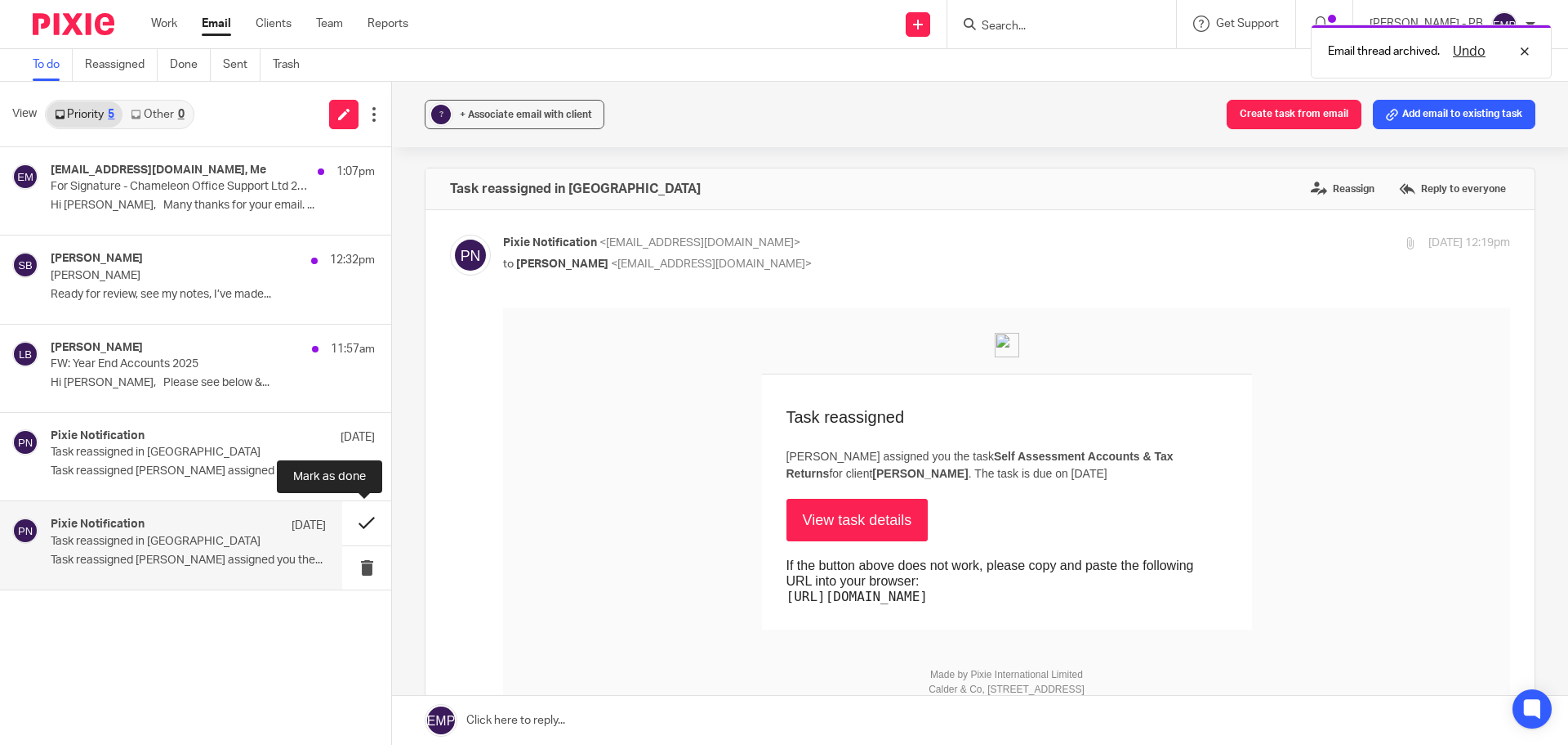
click at [370, 524] on button at bounding box center [366, 522] width 49 height 43
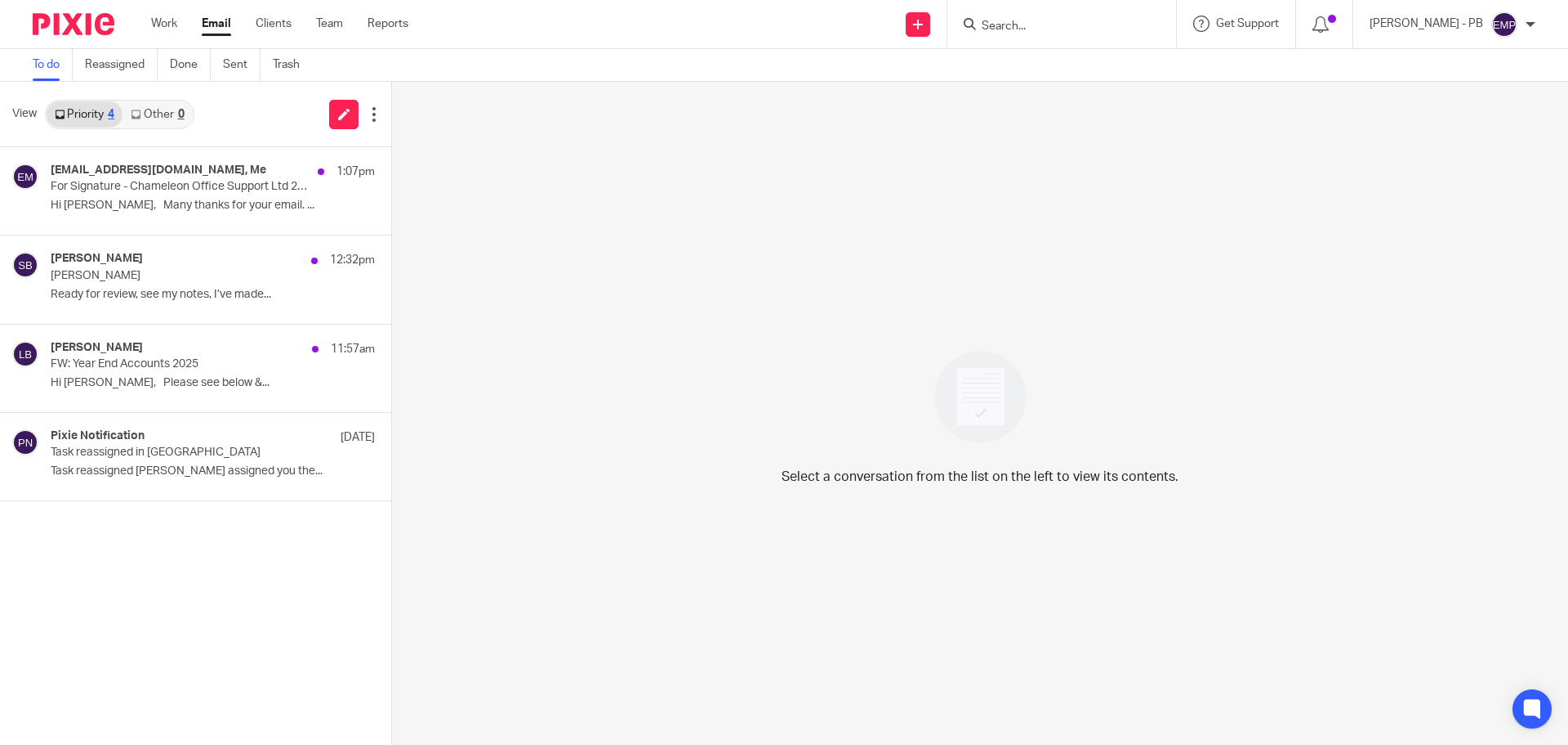
click at [1031, 22] on input "Search" at bounding box center [1054, 26] width 147 height 14
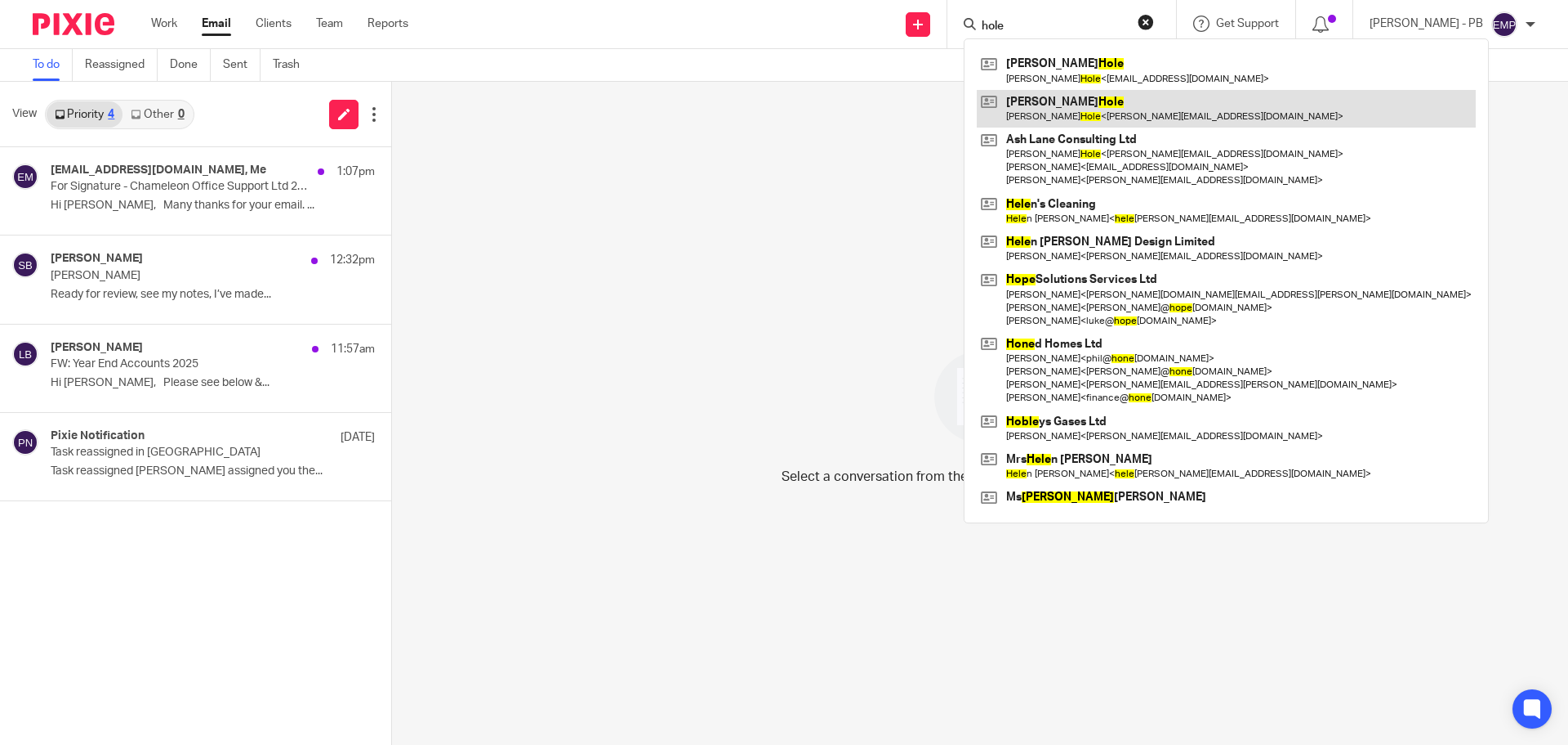
type input "hole"
click at [1158, 113] on link at bounding box center [1226, 108] width 499 height 38
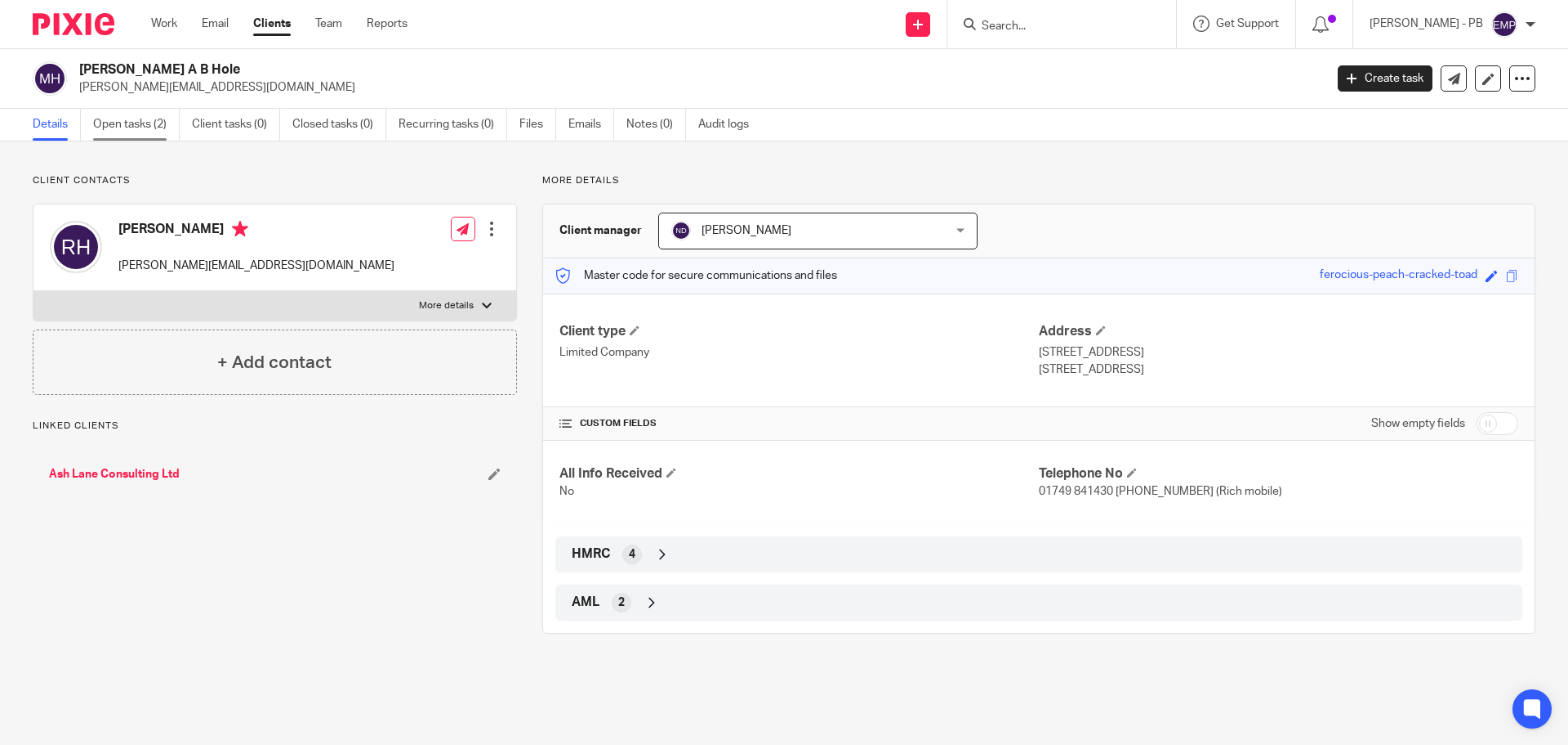
click at [132, 133] on link "Open tasks (2)" at bounding box center [137, 124] width 87 height 32
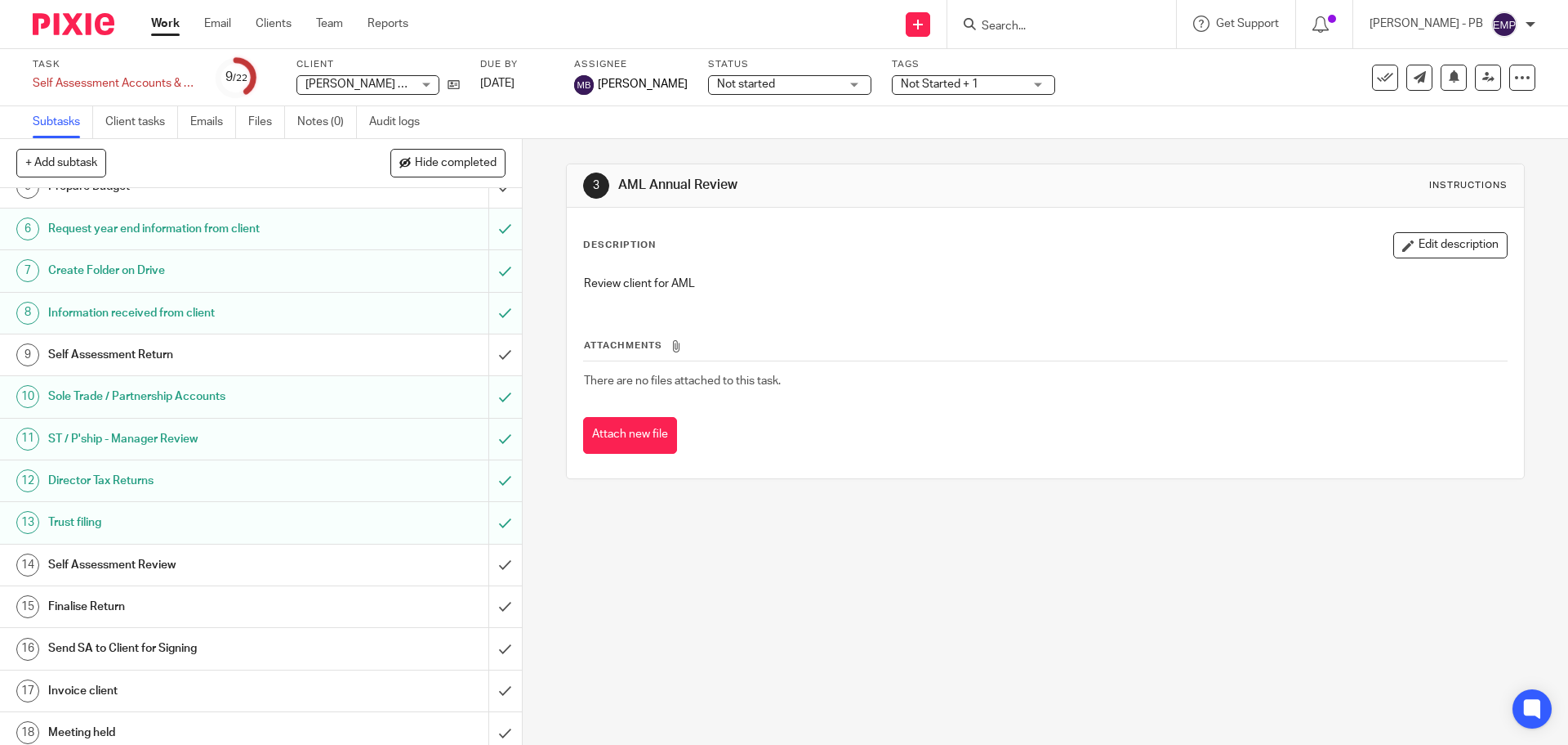
scroll to position [245, 0]
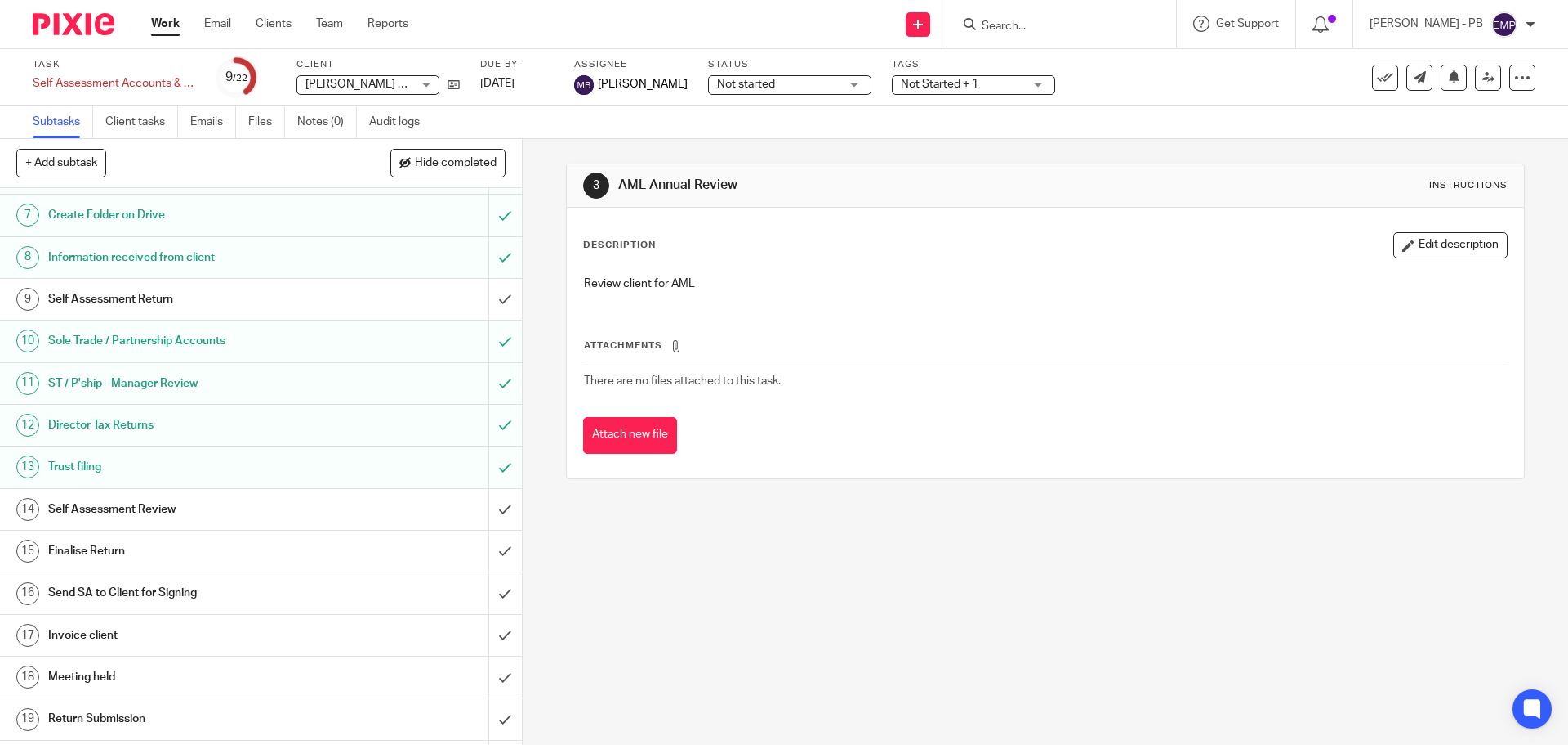
click at [132, 428] on h1 "Director Tax Returns" at bounding box center [189, 424] width 282 height 24
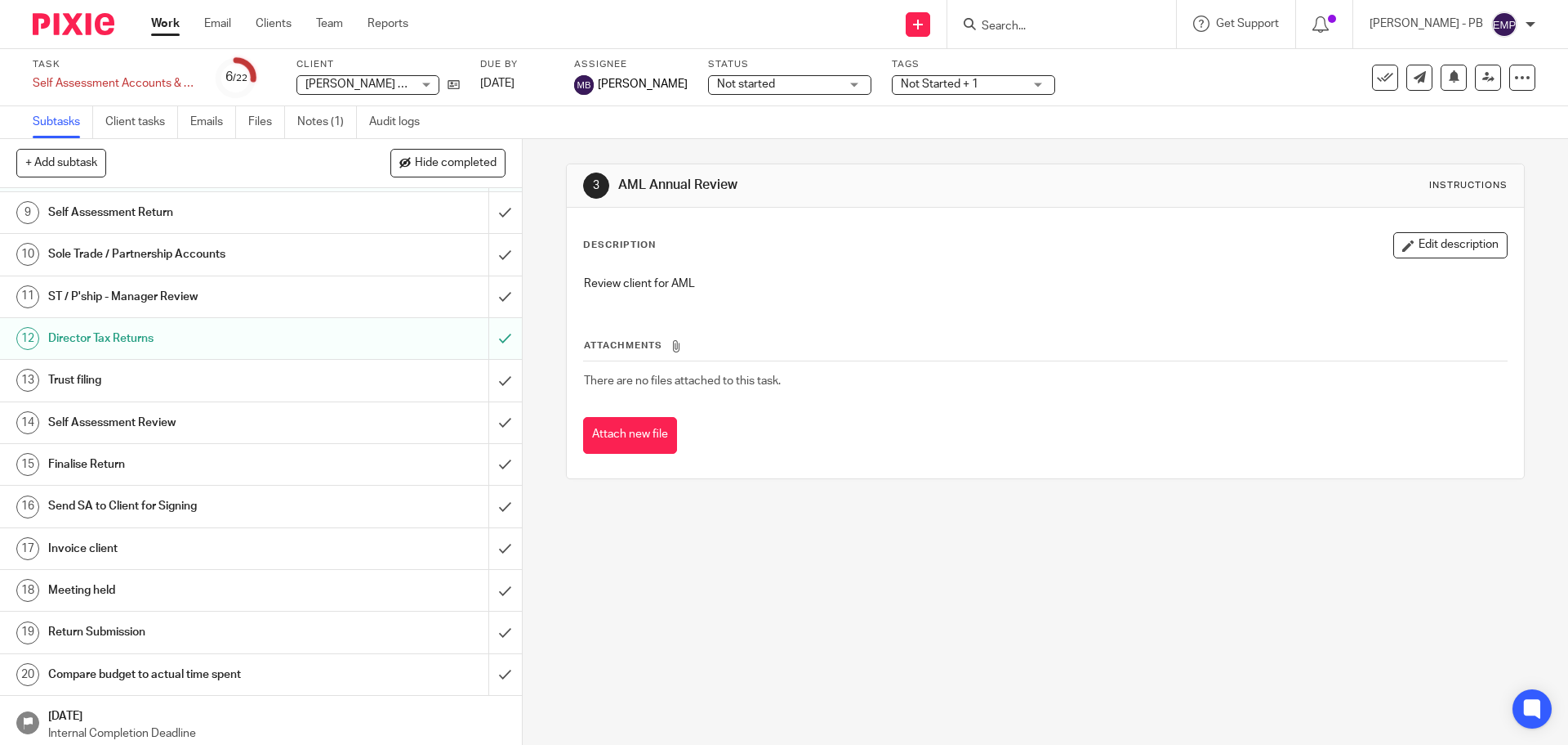
scroll to position [298, 0]
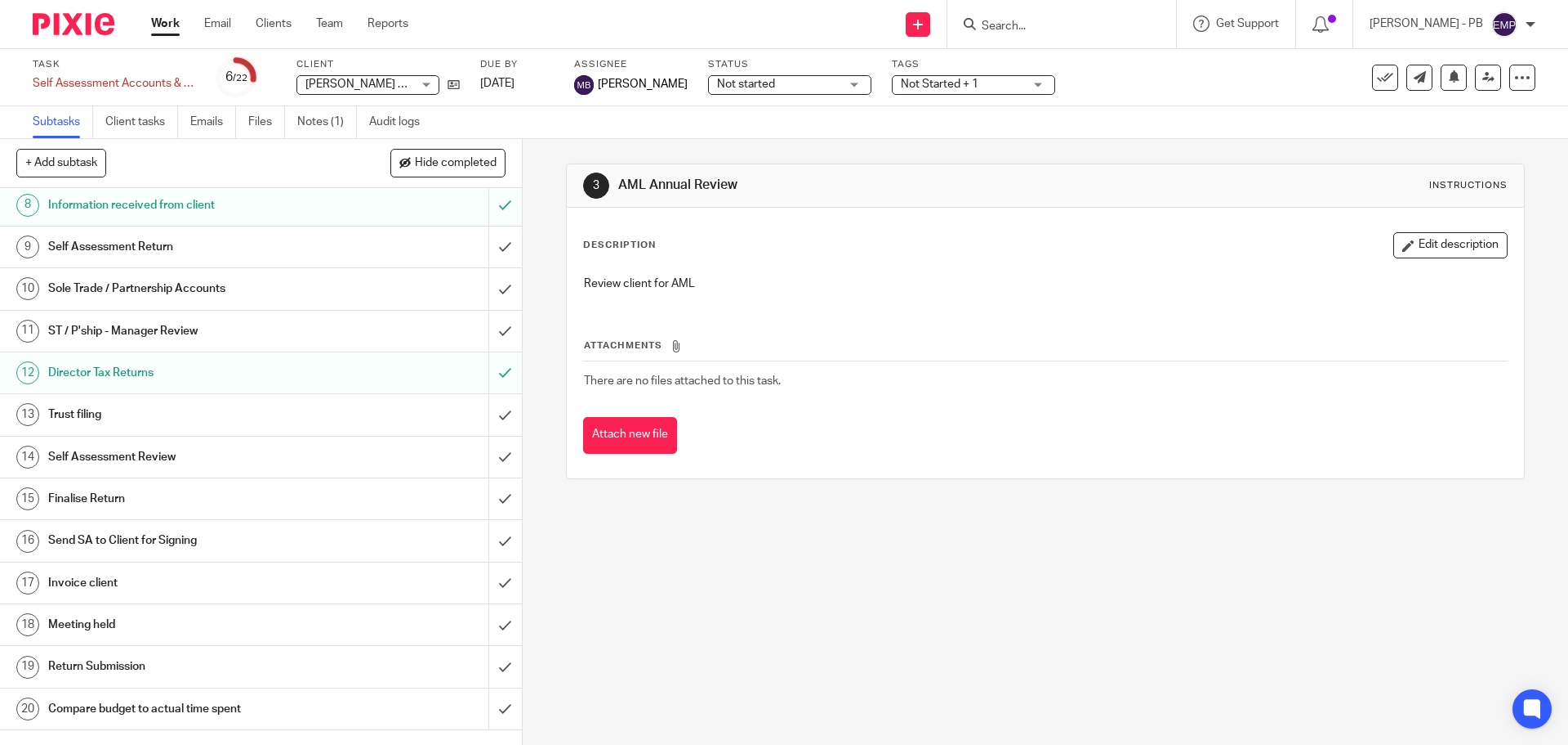
click at [278, 376] on h1 "Director Tax Returns" at bounding box center [189, 372] width 282 height 24
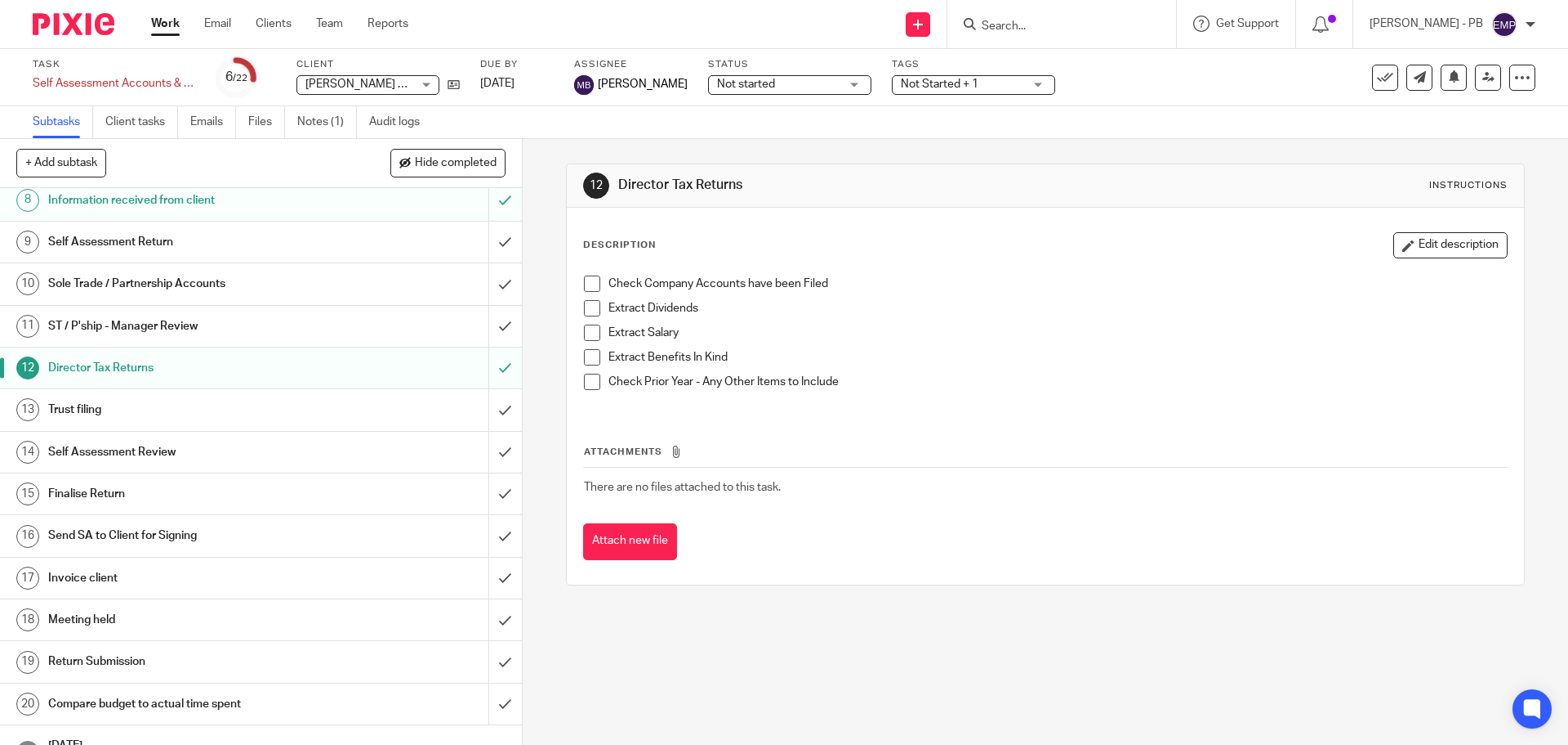
scroll to position [216, 0]
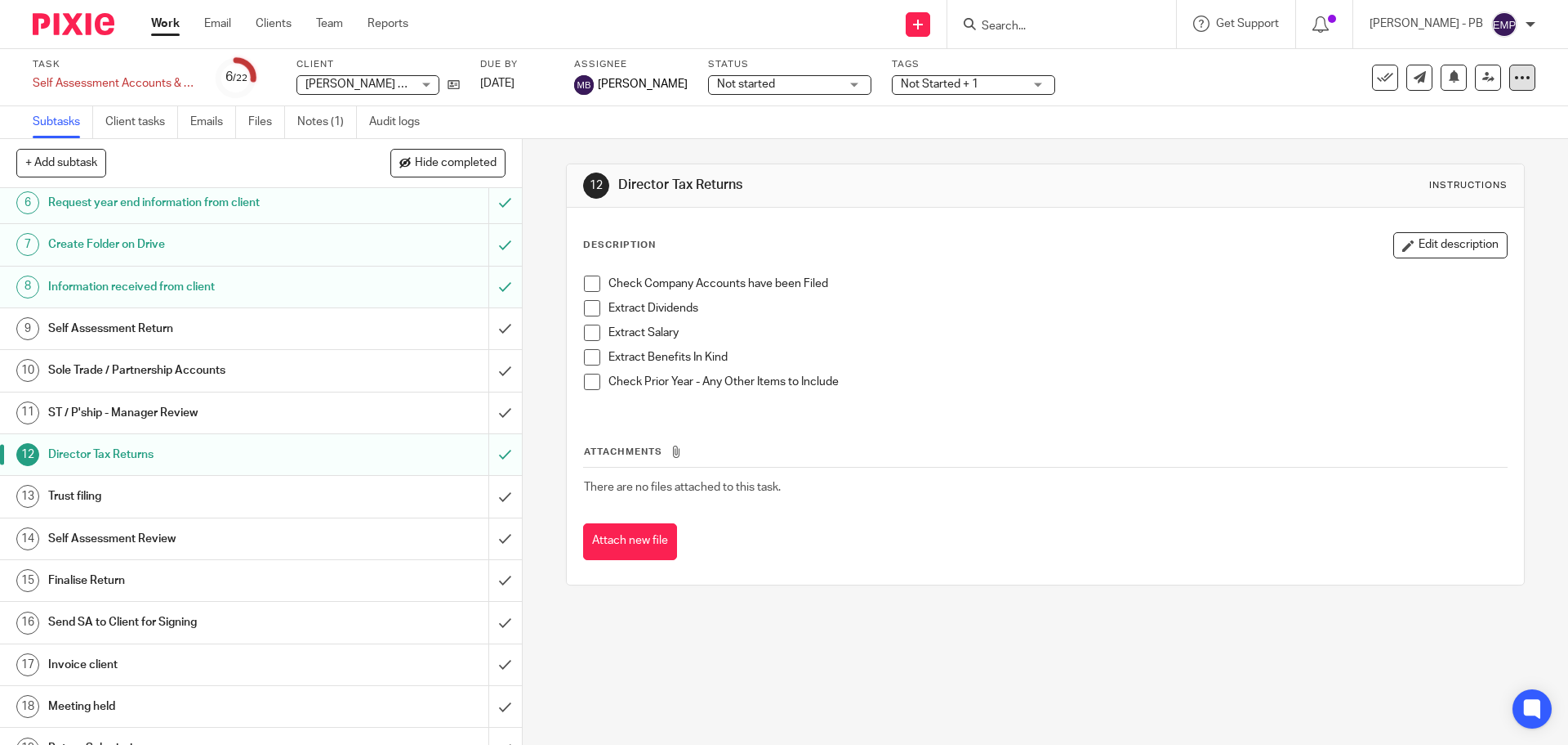
click at [1514, 82] on icon at bounding box center [1522, 77] width 16 height 16
click at [390, 109] on link "Audit logs" at bounding box center [400, 121] width 63 height 32
click at [398, 120] on link "Audit logs" at bounding box center [400, 121] width 63 height 32
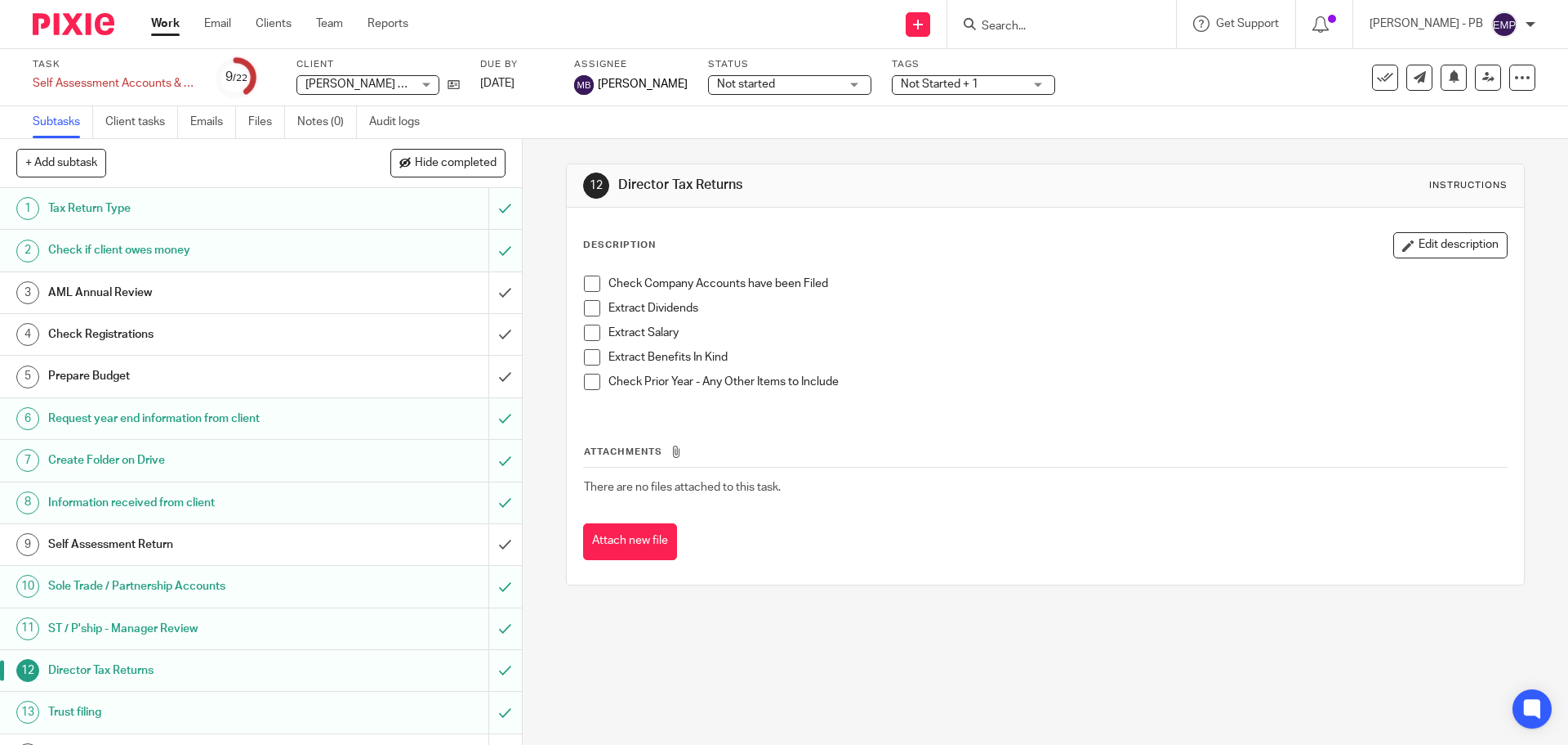
click at [175, 582] on h1 "Sole Trade / Partnership Accounts" at bounding box center [189, 585] width 282 height 24
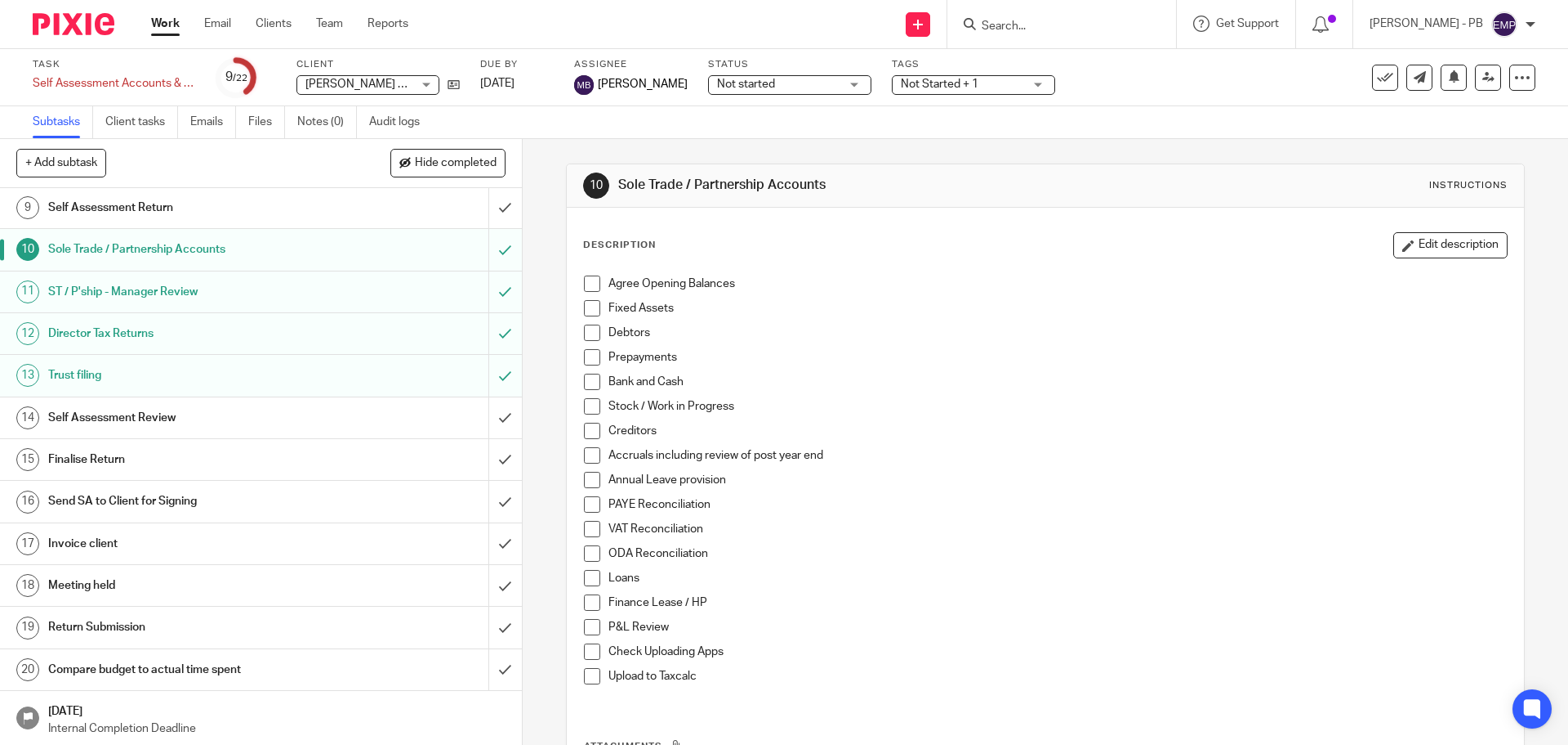
scroll to position [216, 0]
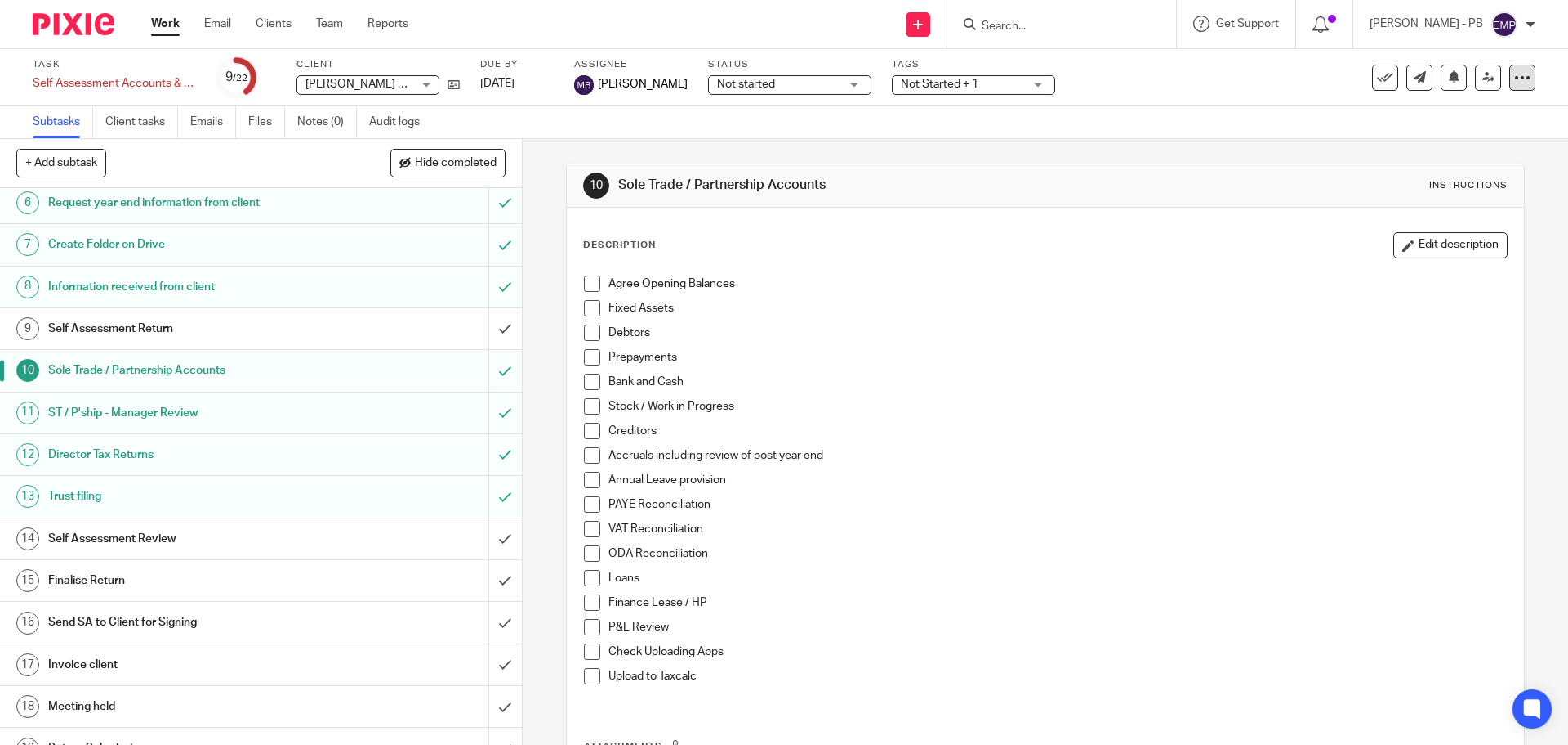
click at [1514, 76] on icon at bounding box center [1522, 77] width 16 height 16
click at [1424, 213] on span "Delete" at bounding box center [1424, 213] width 35 height 12
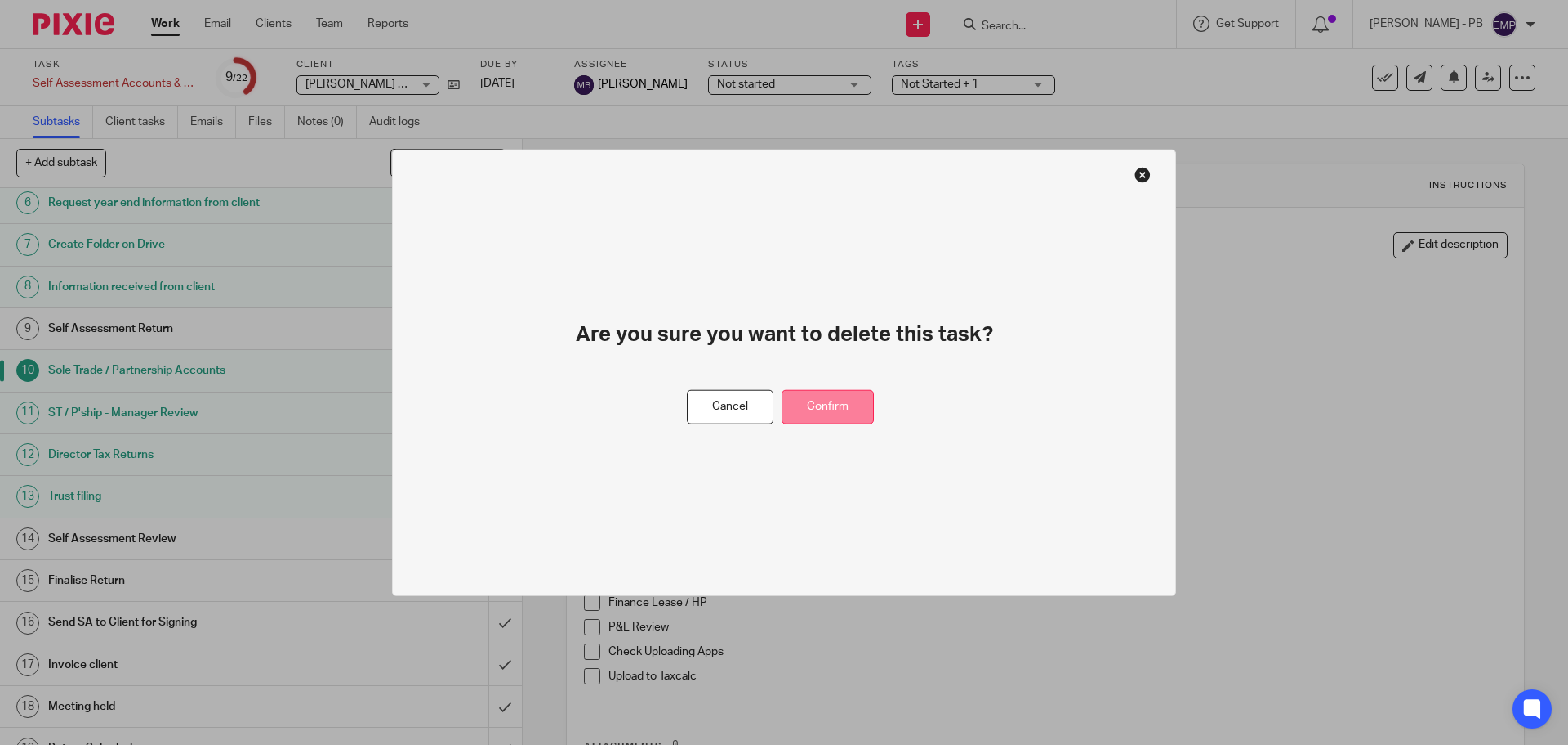
click at [852, 415] on button "Confirm" at bounding box center [828, 407] width 92 height 35
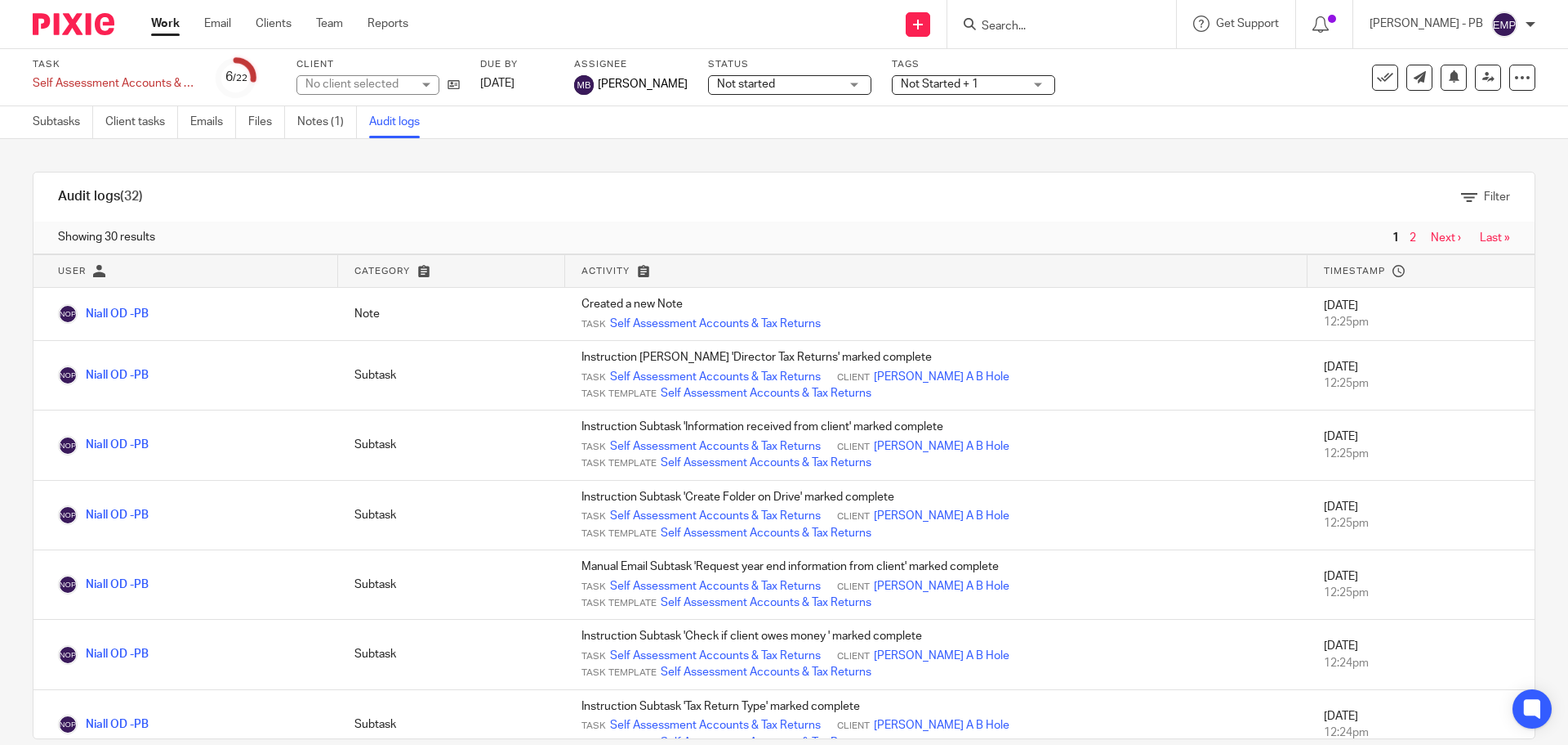
click at [323, 121] on link "Notes (1)" at bounding box center [327, 121] width 60 height 32
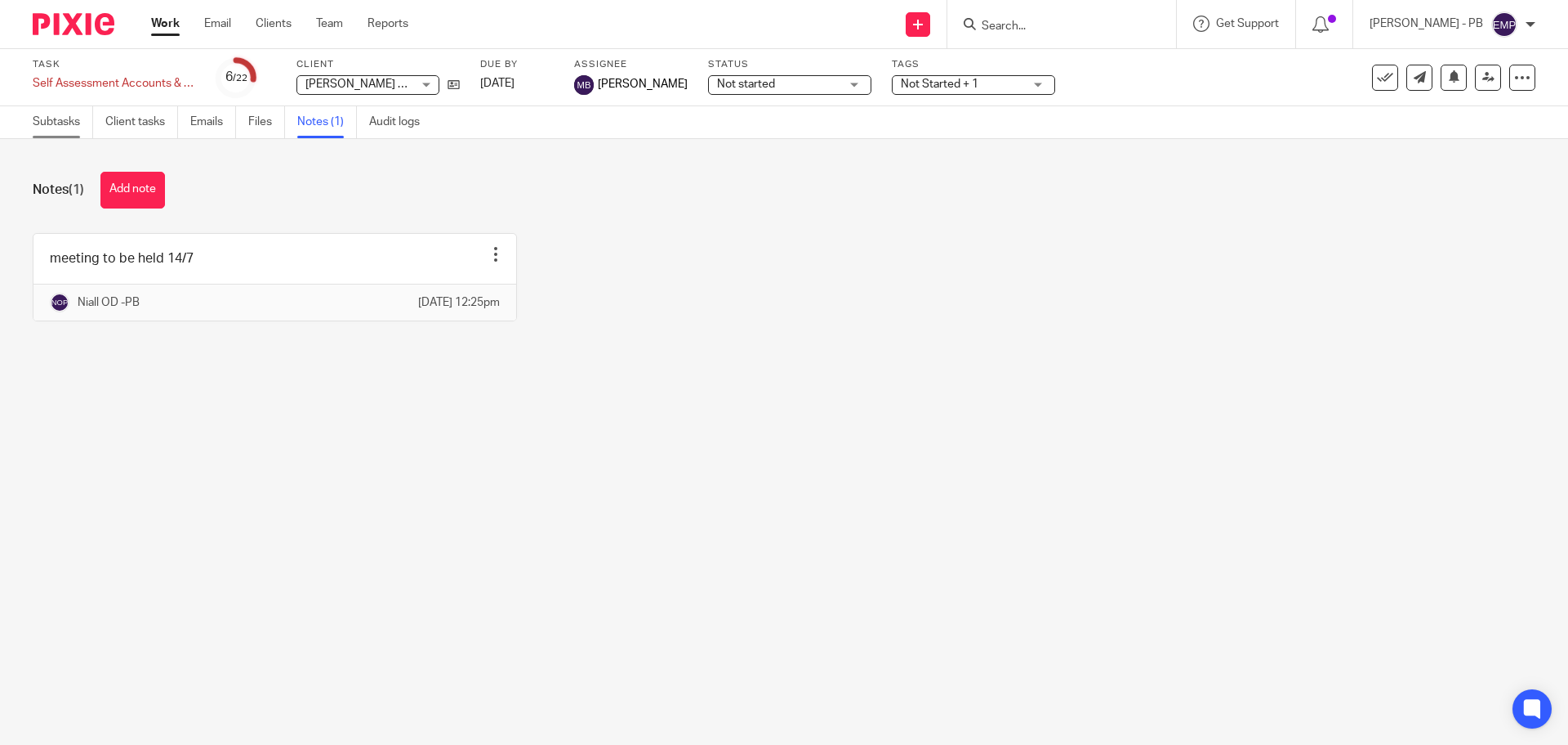
click at [49, 122] on link "Subtasks" at bounding box center [63, 121] width 61 height 32
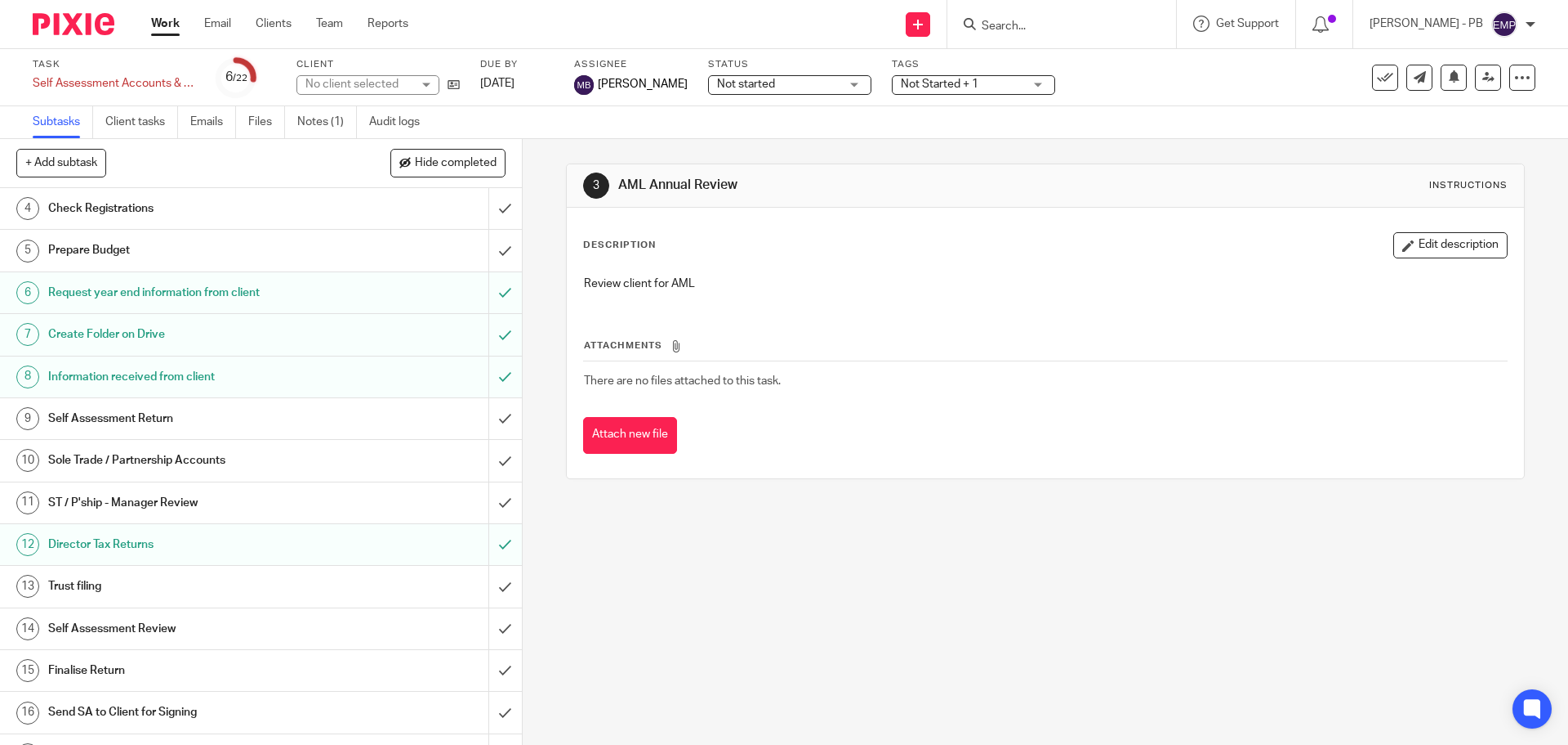
scroll to position [164, 0]
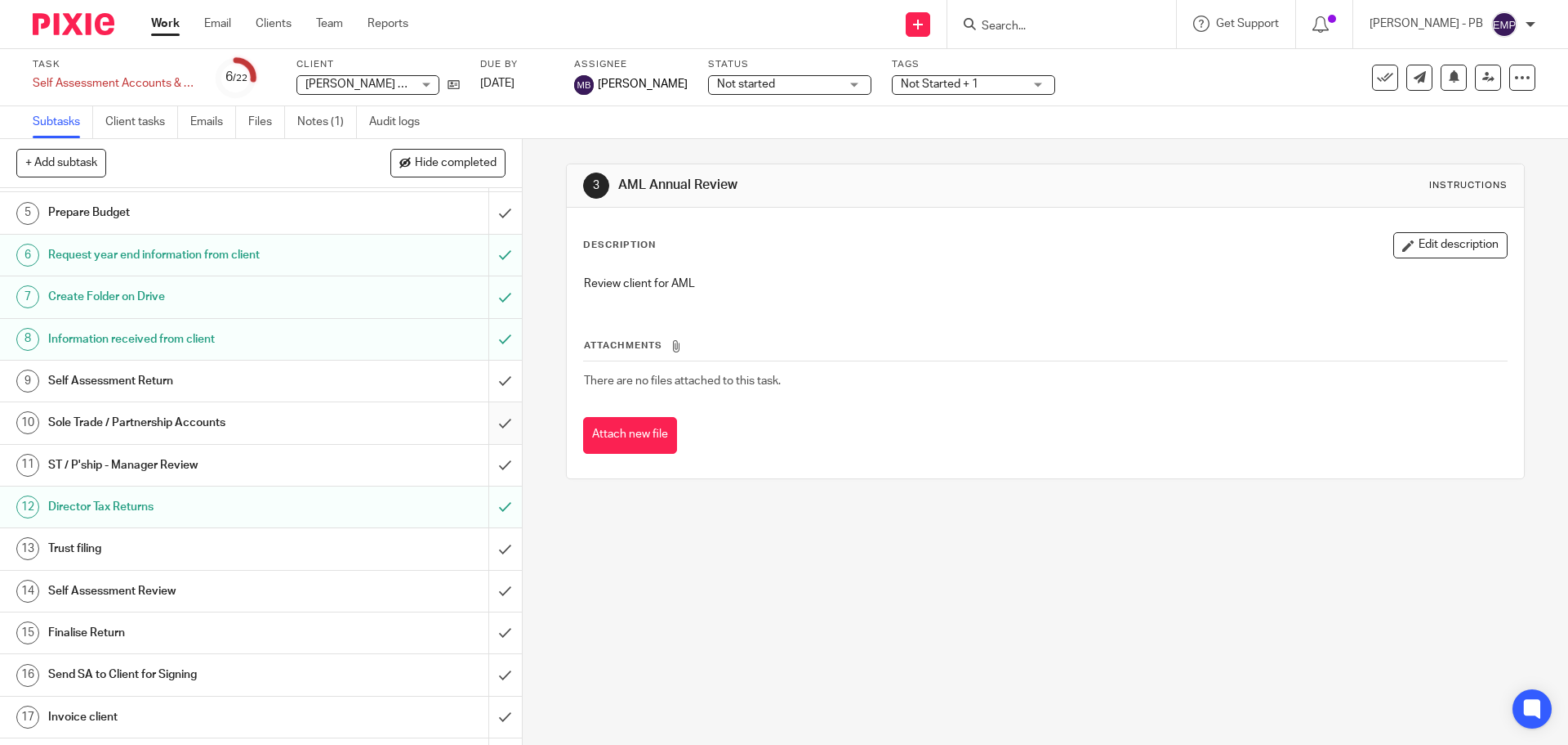
click at [486, 417] on input "submit" at bounding box center [261, 422] width 522 height 40
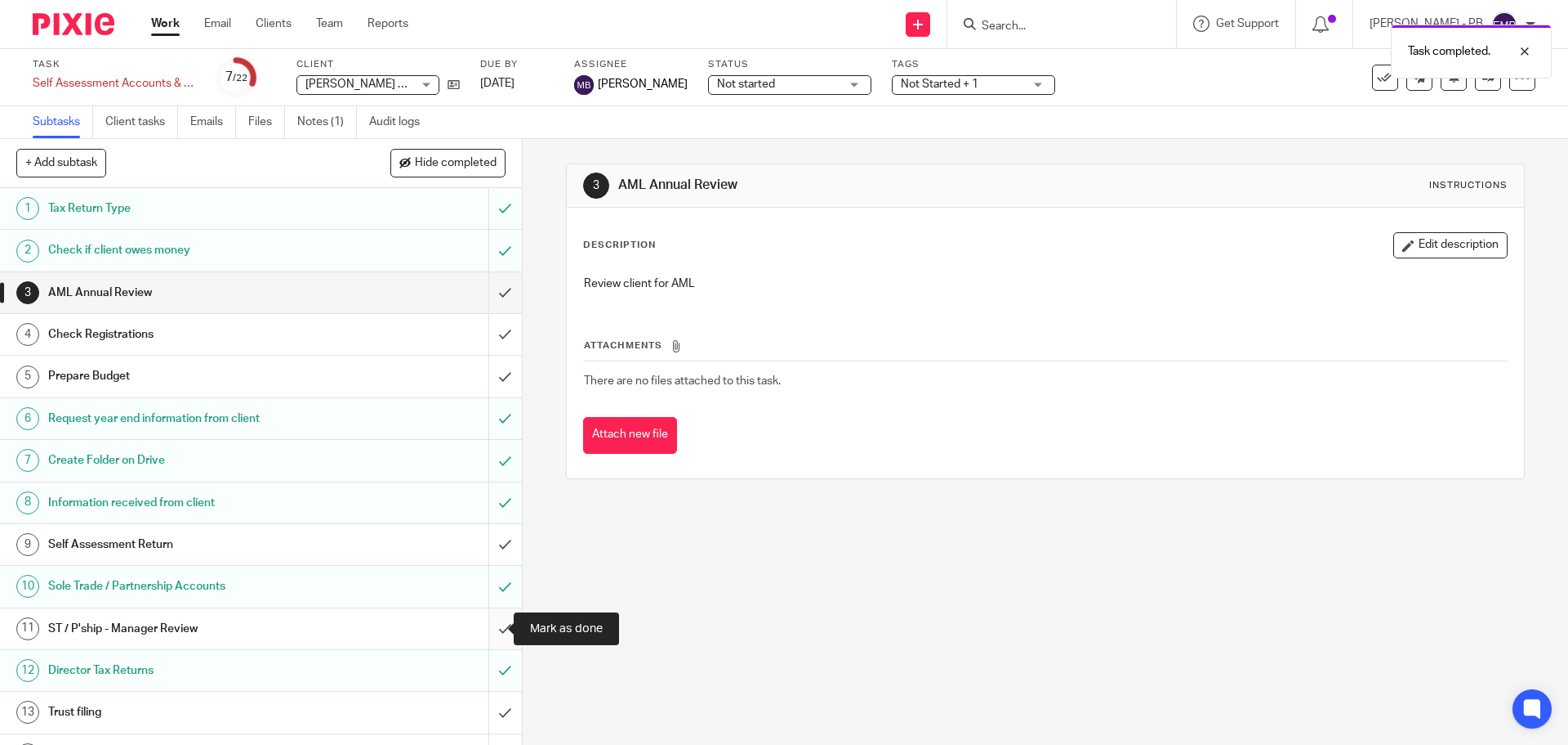
click at [490, 630] on input "submit" at bounding box center [261, 628] width 522 height 40
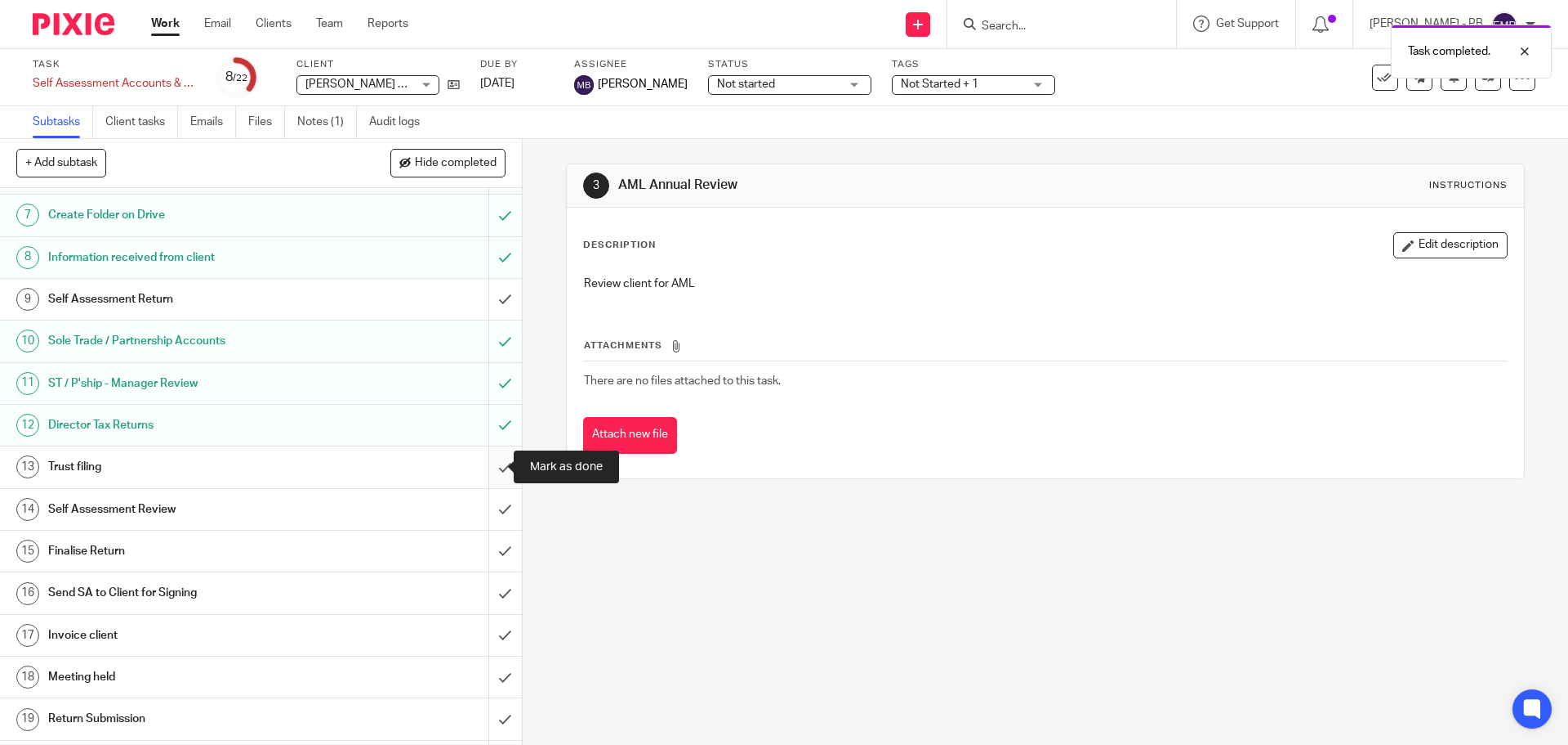
click at [483, 466] on input "submit" at bounding box center [261, 466] width 522 height 40
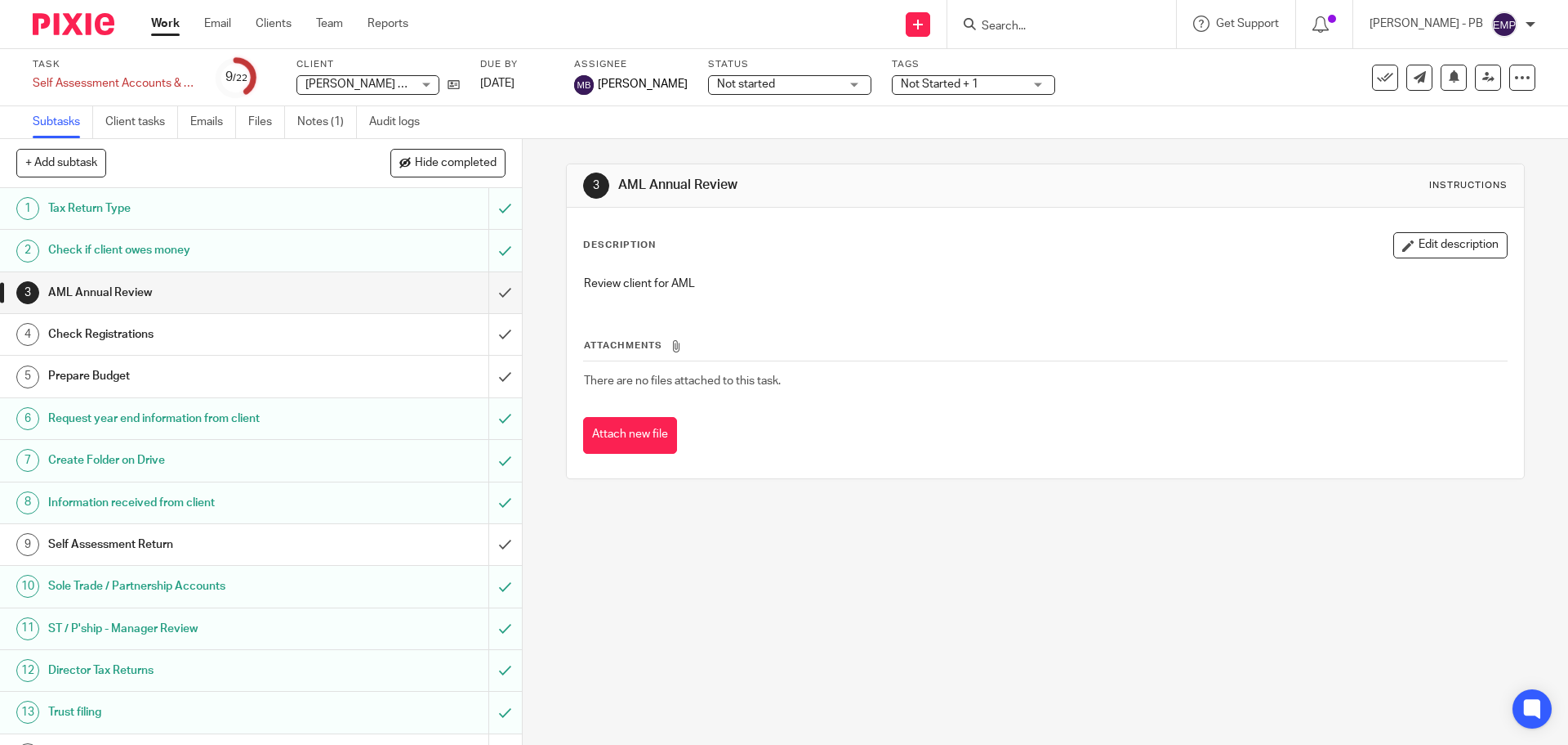
click at [168, 24] on link "Work" at bounding box center [166, 23] width 29 height 16
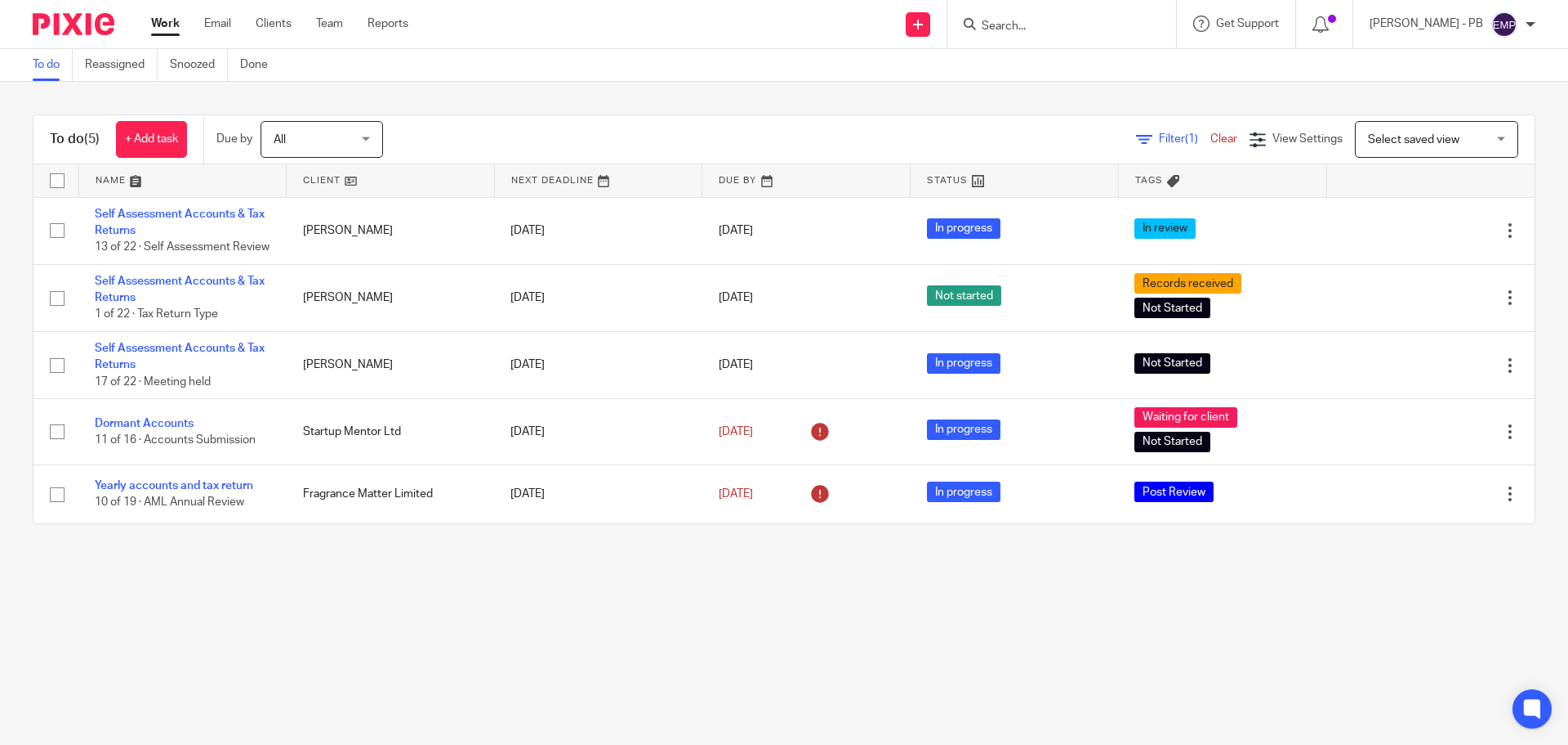
click at [1049, 30] on input "Search" at bounding box center [1054, 26] width 147 height 14
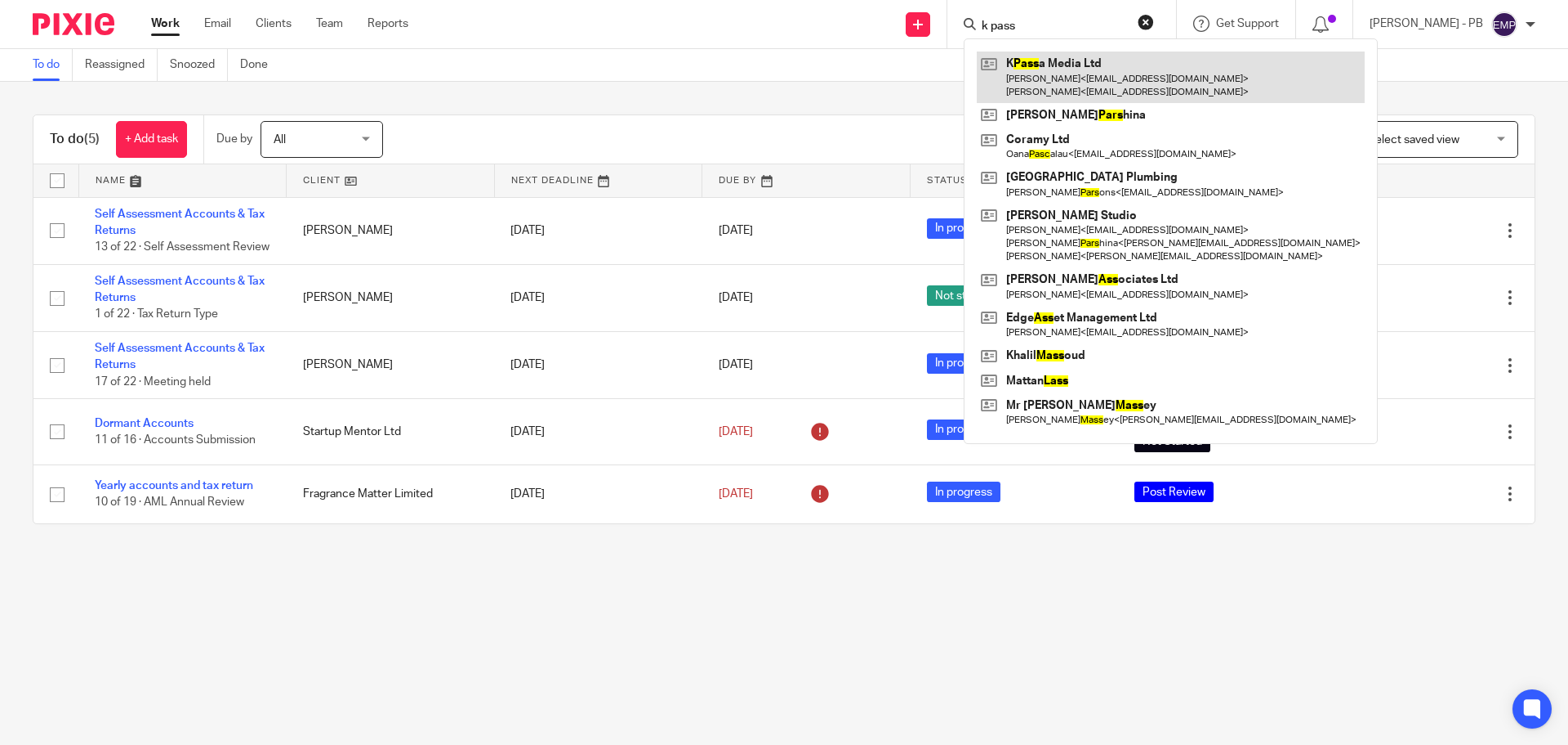
type input "k pass"
click at [1143, 76] on link at bounding box center [1170, 76] width 388 height 51
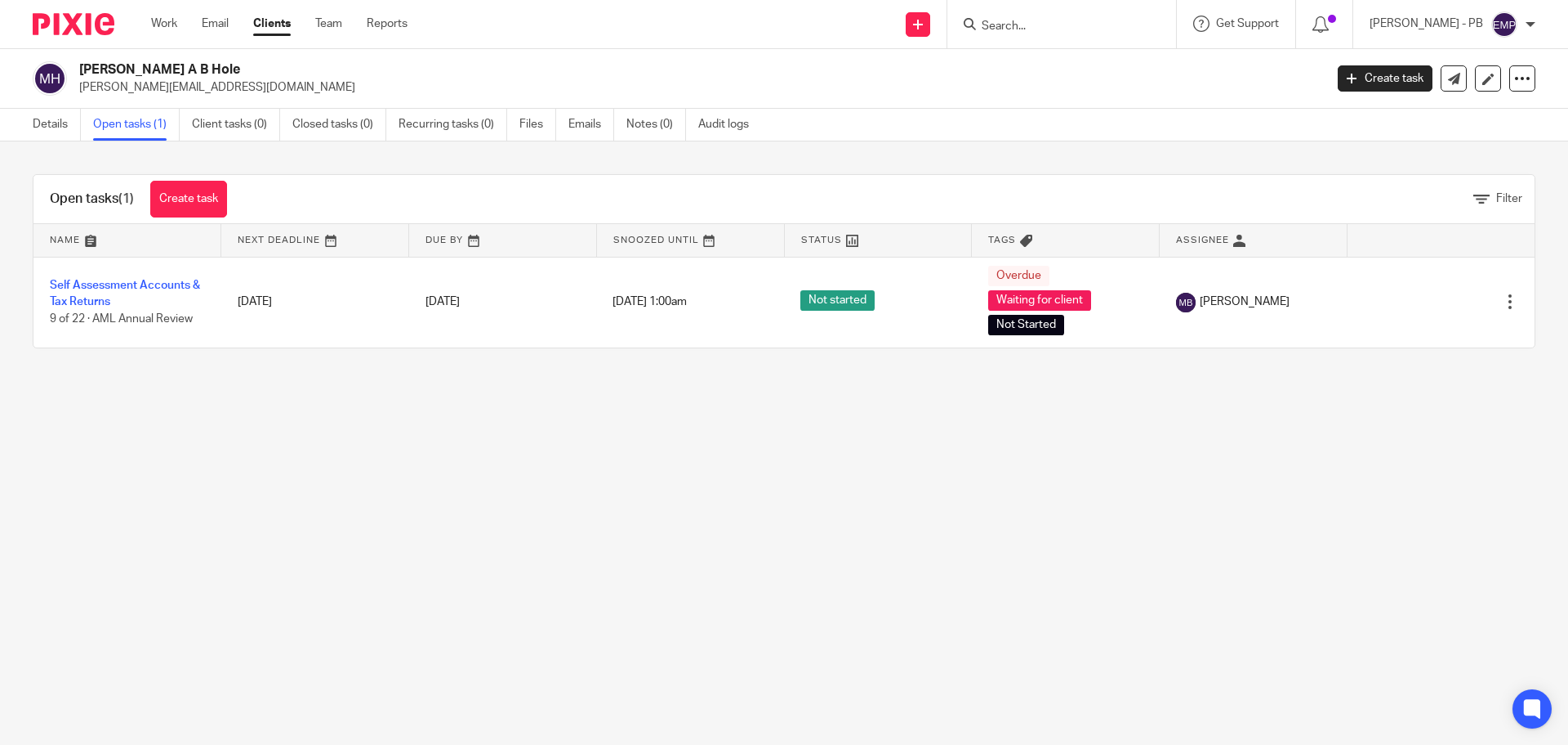
click at [218, 31] on link "Email" at bounding box center [215, 23] width 27 height 16
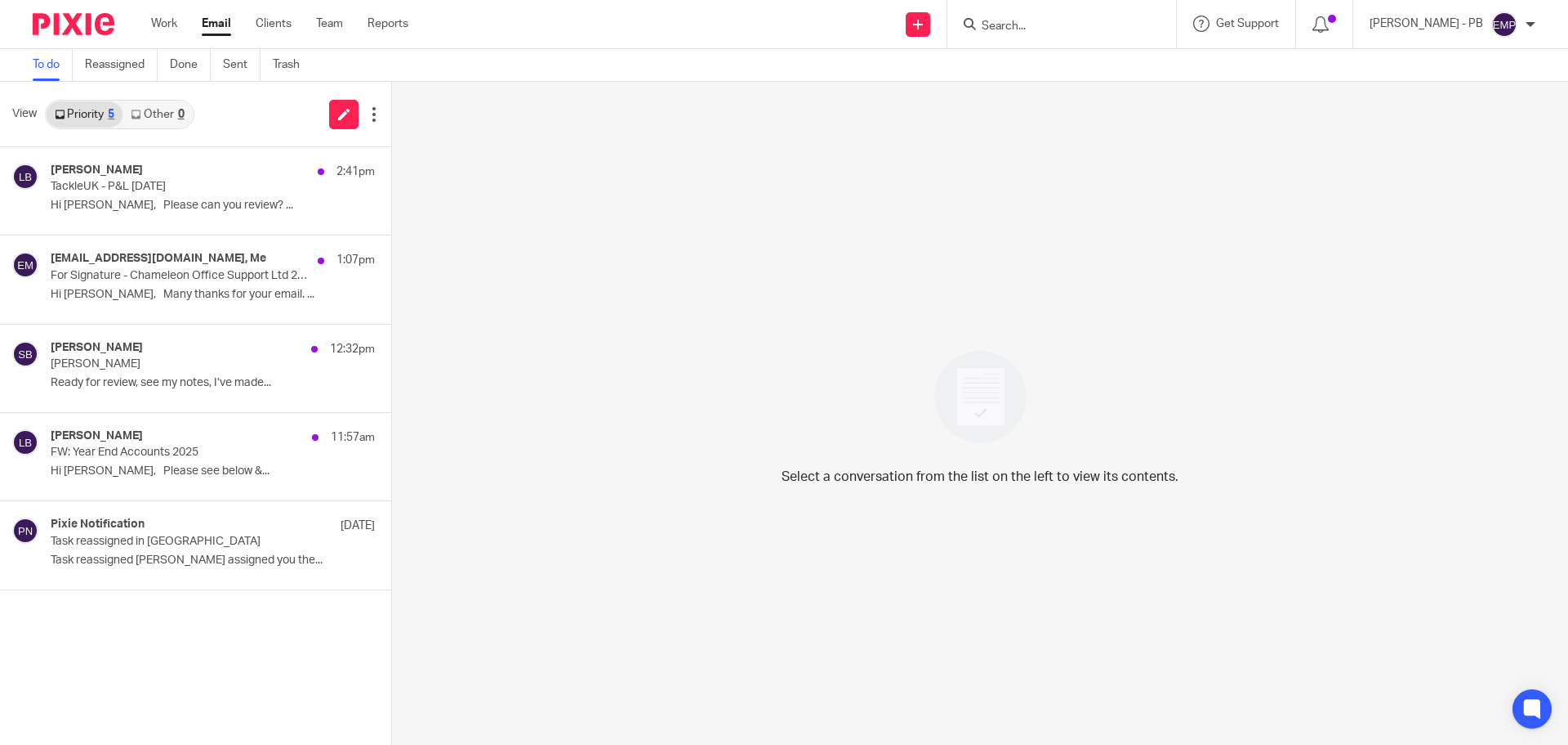
click at [212, 26] on link "Email" at bounding box center [216, 23] width 30 height 16
click at [194, 293] on p "Hi Erik, Many thanks for your email. ..." at bounding box center [189, 295] width 275 height 13
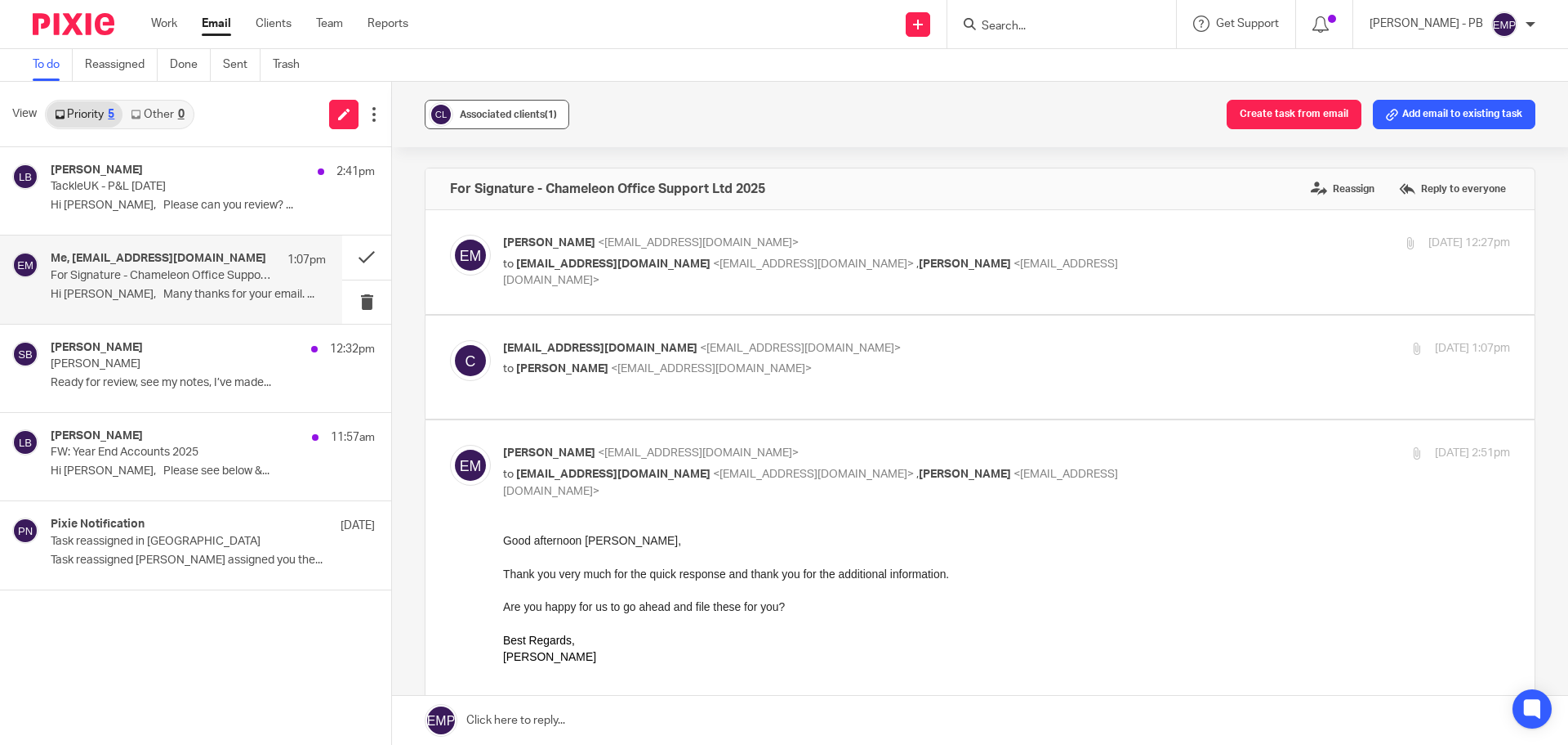
click at [542, 112] on span "Associated clients (1)" at bounding box center [508, 115] width 97 height 10
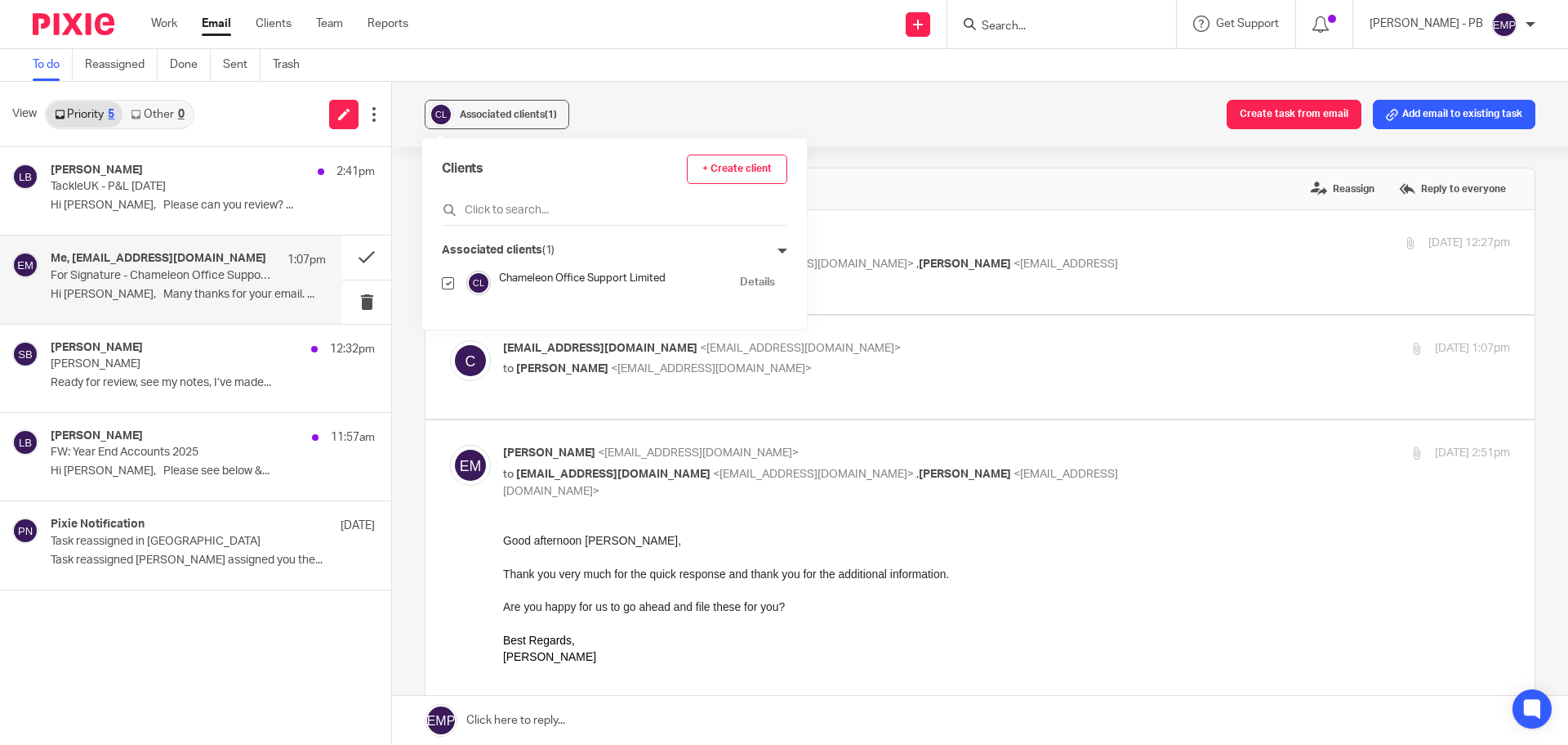
click at [407, 266] on div "Associated clients (1) Create task from email Add email to existing task For Si…" at bounding box center [980, 413] width 1176 height 663
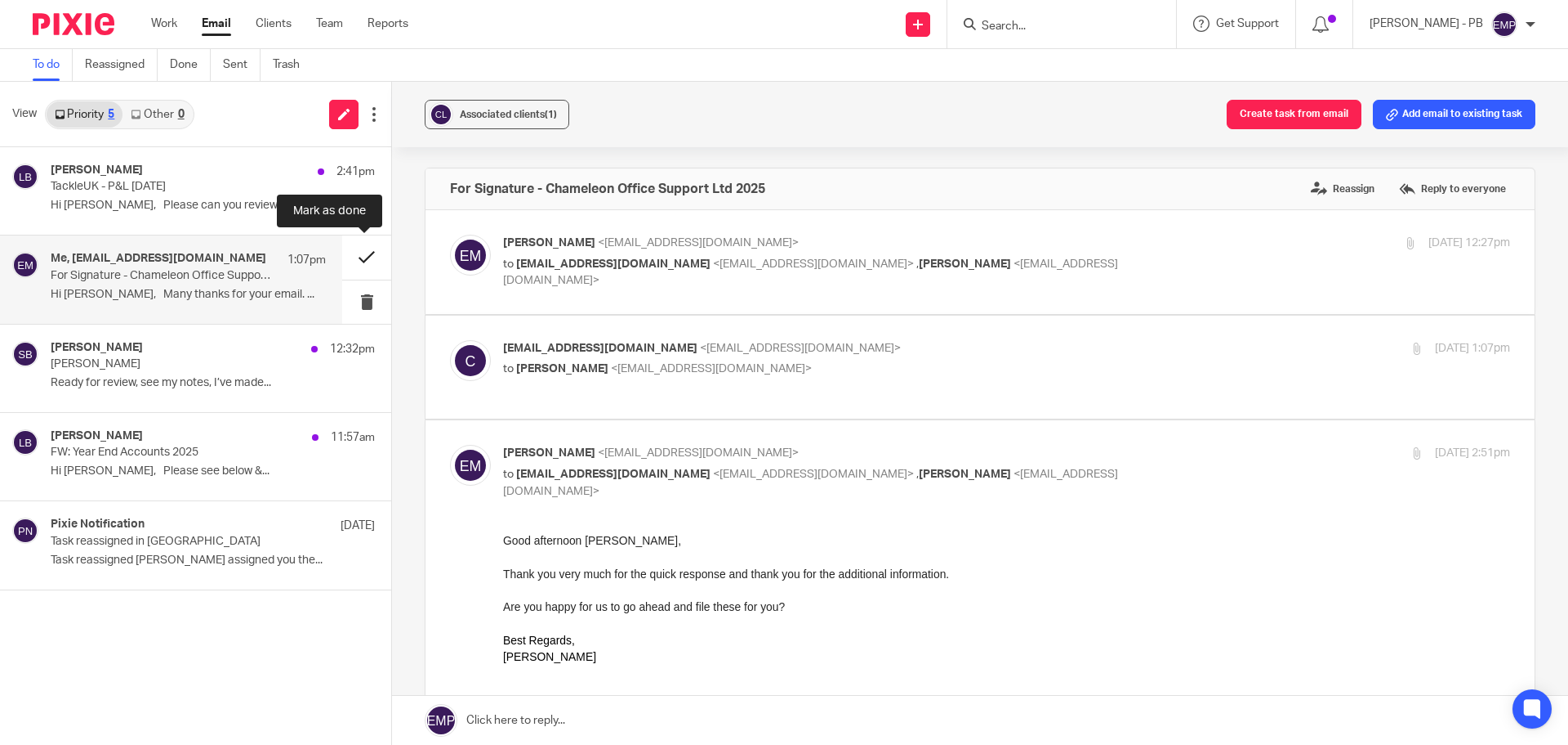
click at [358, 260] on button at bounding box center [366, 256] width 49 height 43
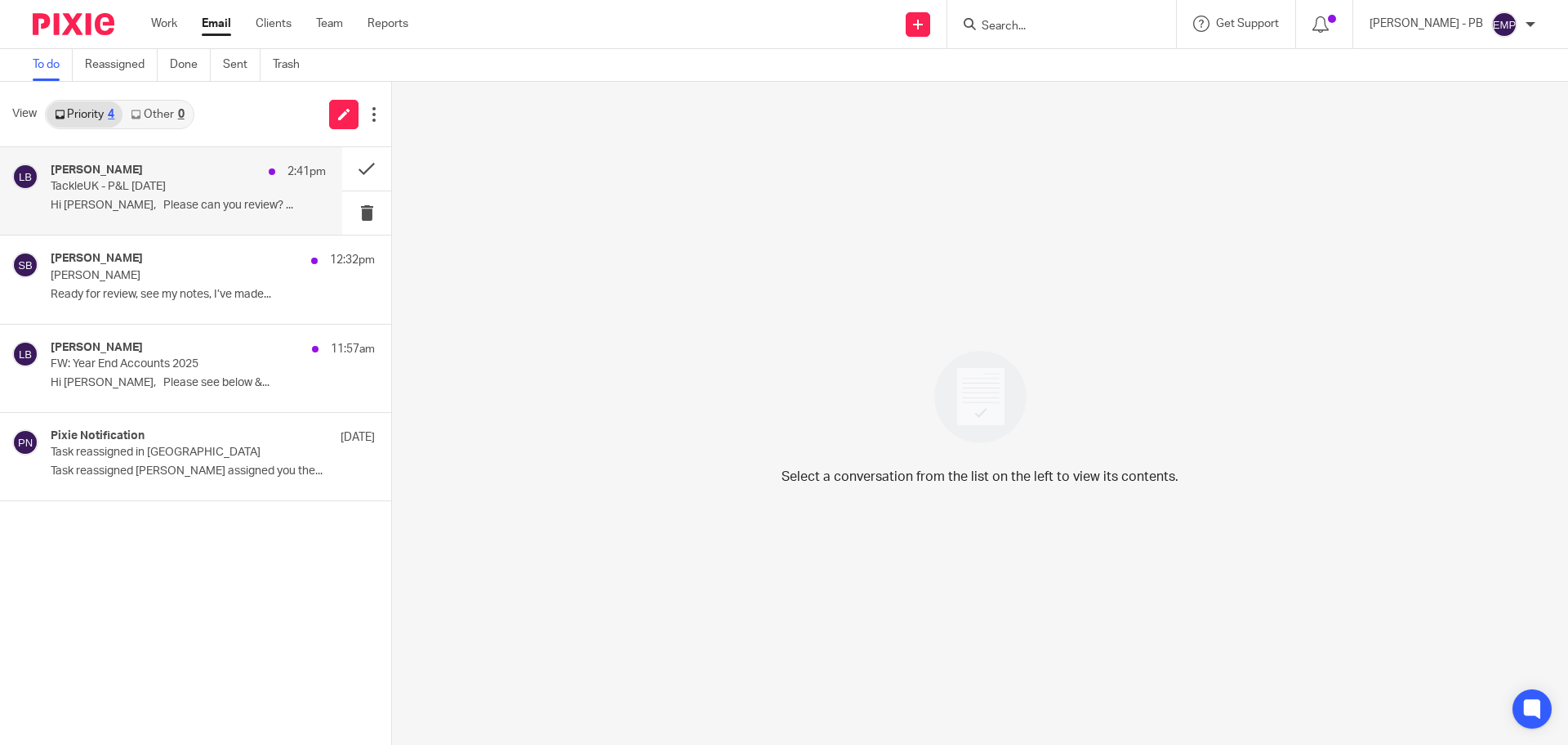
click at [186, 186] on p "TackleUK - P&L July 2025" at bounding box center [161, 187] width 221 height 13
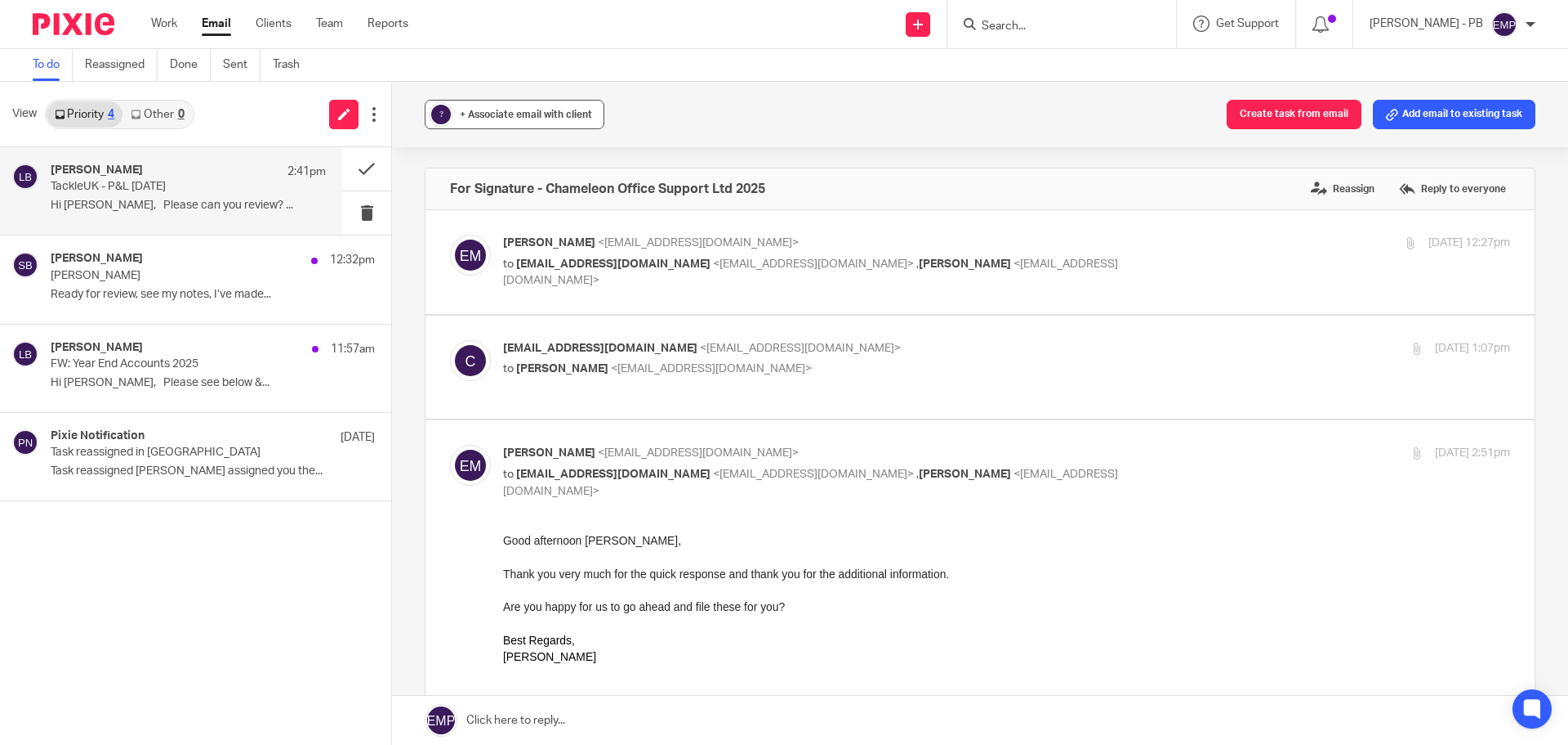
click at [555, 109] on div "+ Associate email with client" at bounding box center [525, 114] width 132 height 16
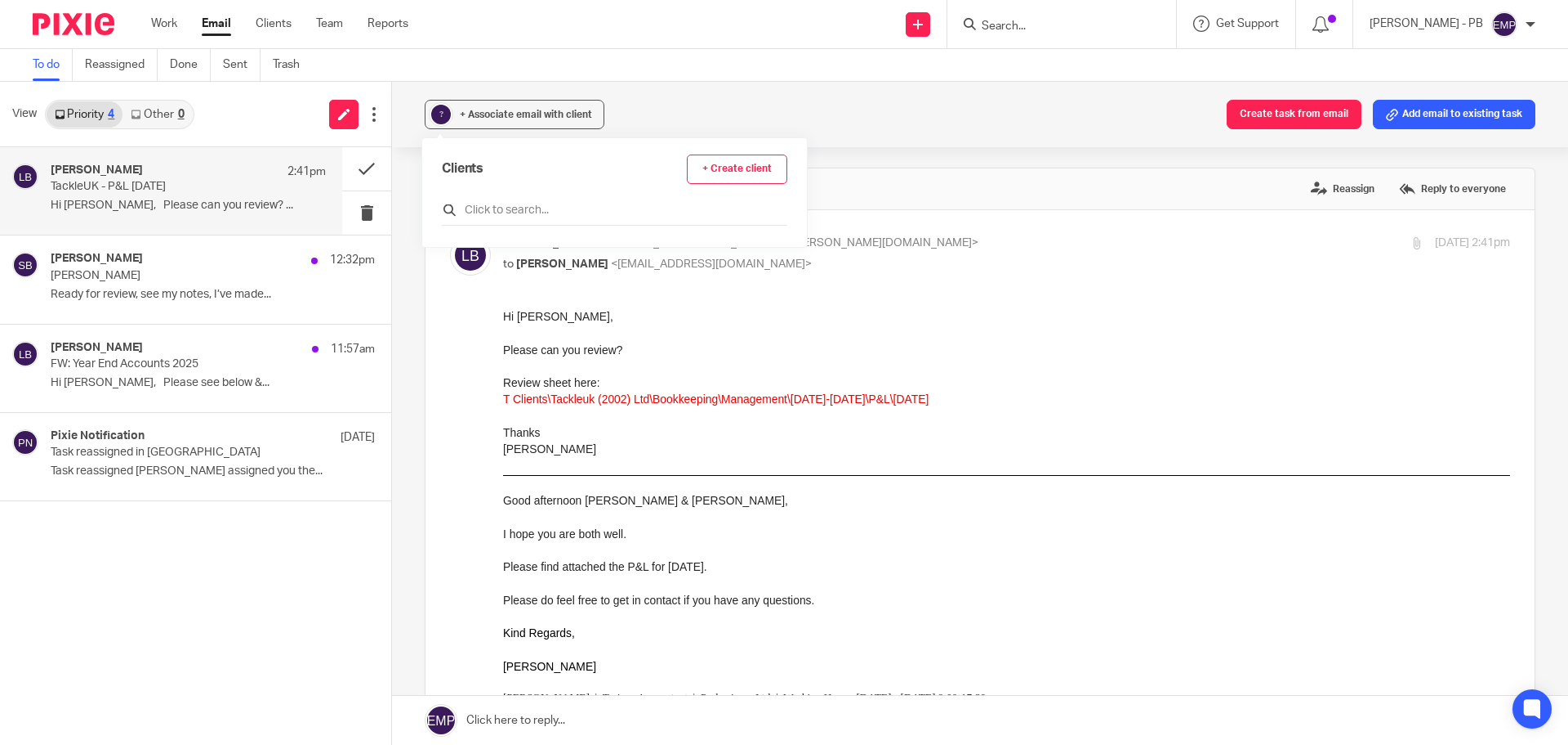
click at [544, 209] on input "text" at bounding box center [614, 209] width 346 height 16
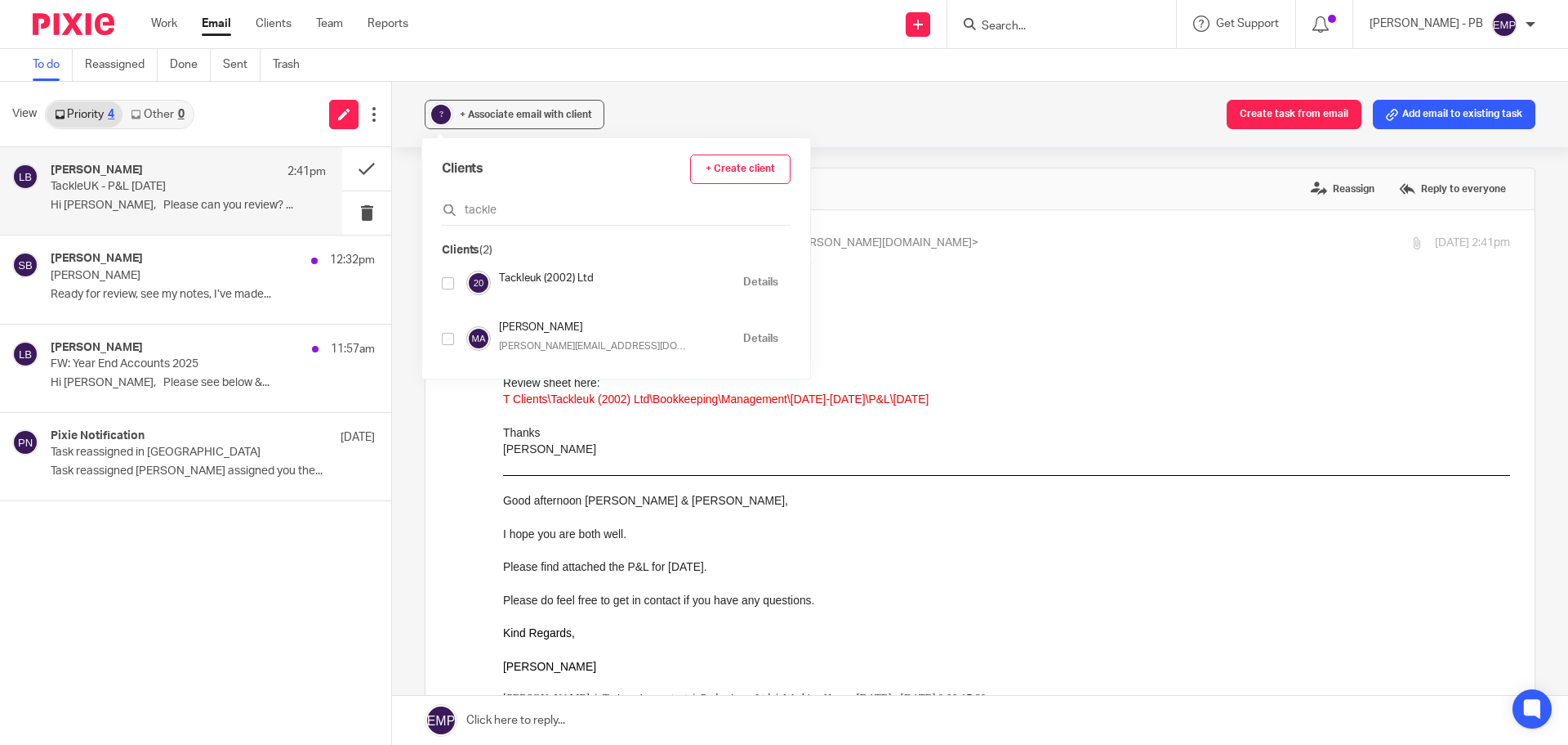
type input "tackle"
click at [448, 288] on input "checkbox" at bounding box center [448, 282] width 13 height 13
checkbox input "true"
click at [407, 231] on div "? + Associate email with client Create task from email Add email to existing ta…" at bounding box center [980, 413] width 1176 height 663
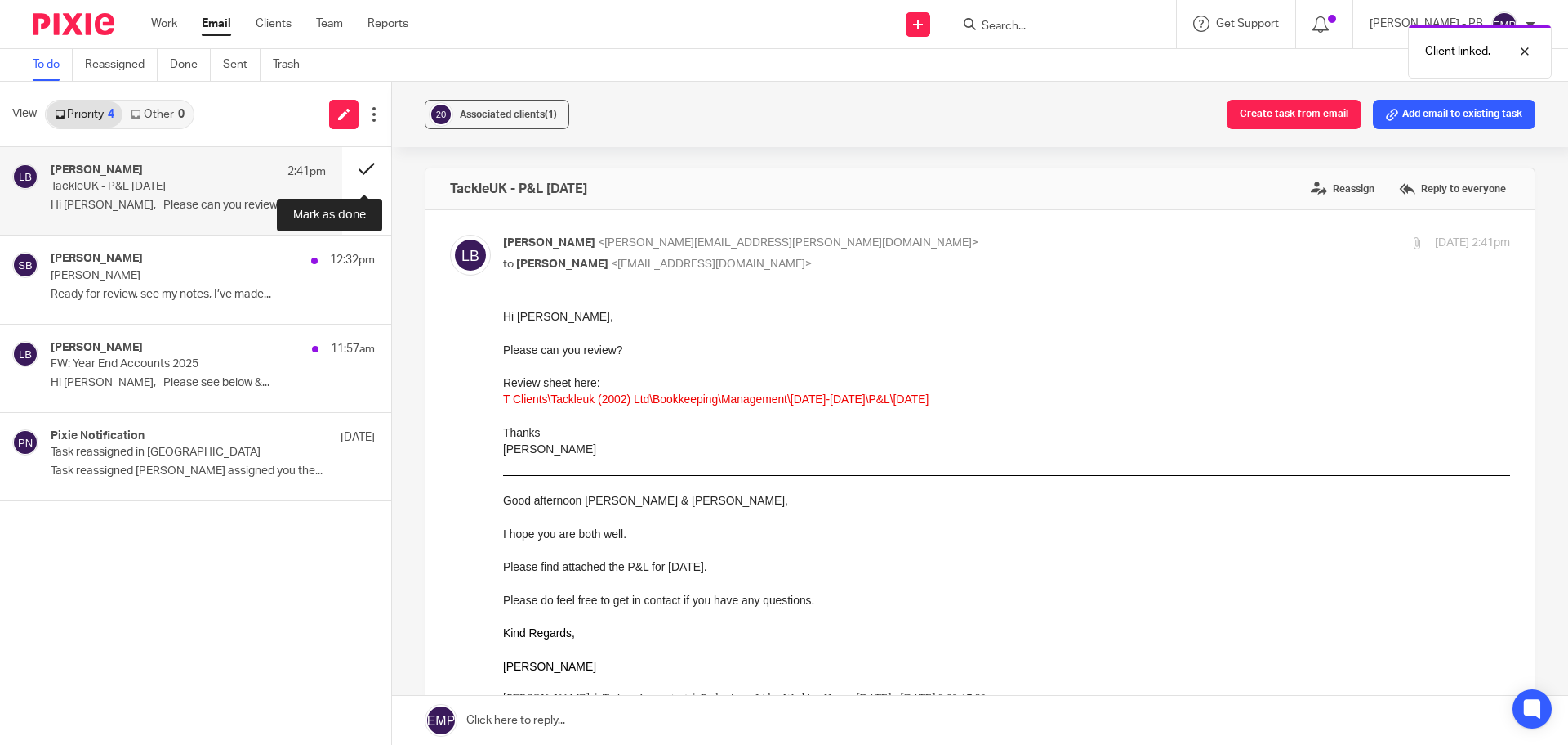
click at [363, 165] on button at bounding box center [366, 169] width 49 height 43
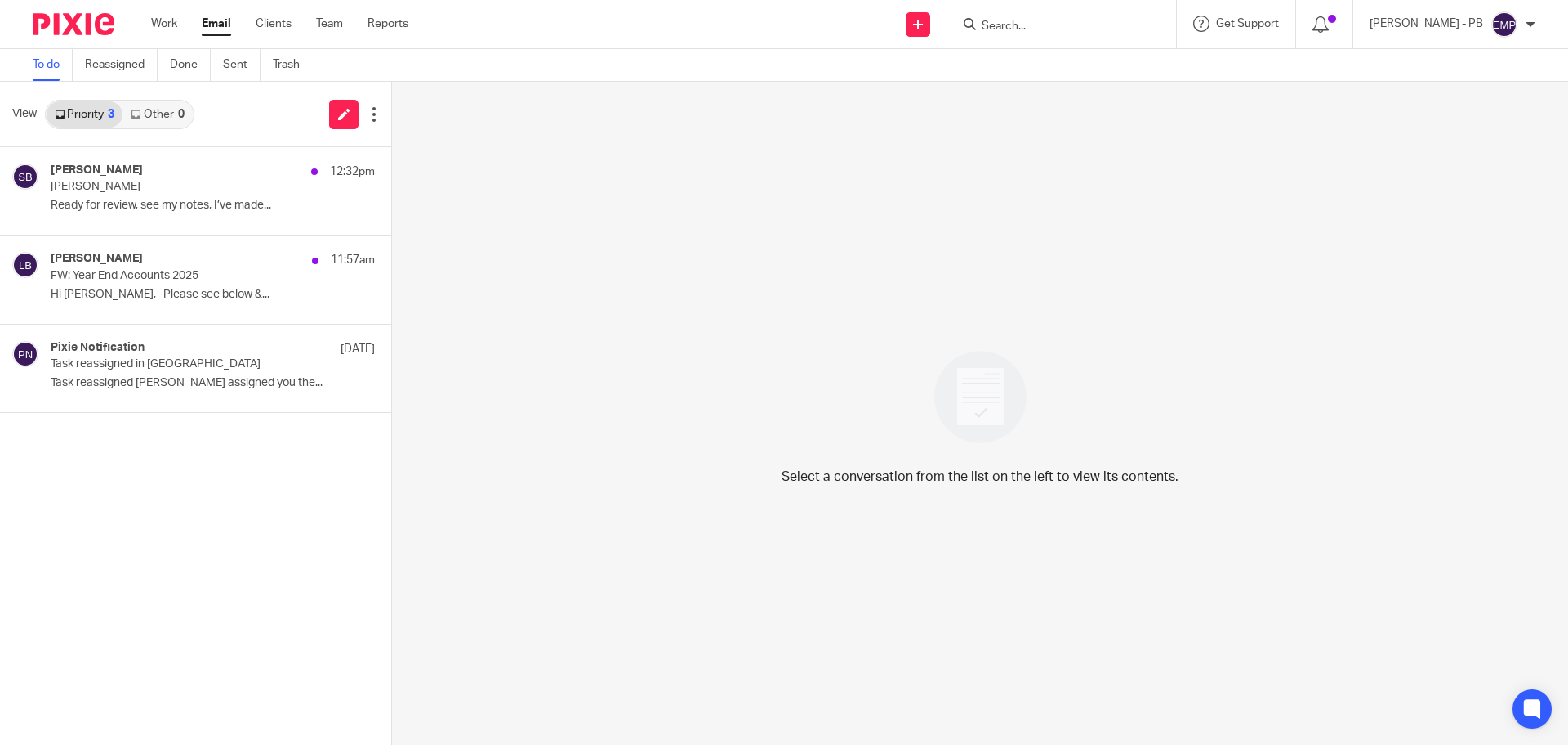
click at [213, 24] on link "Email" at bounding box center [216, 23] width 30 height 16
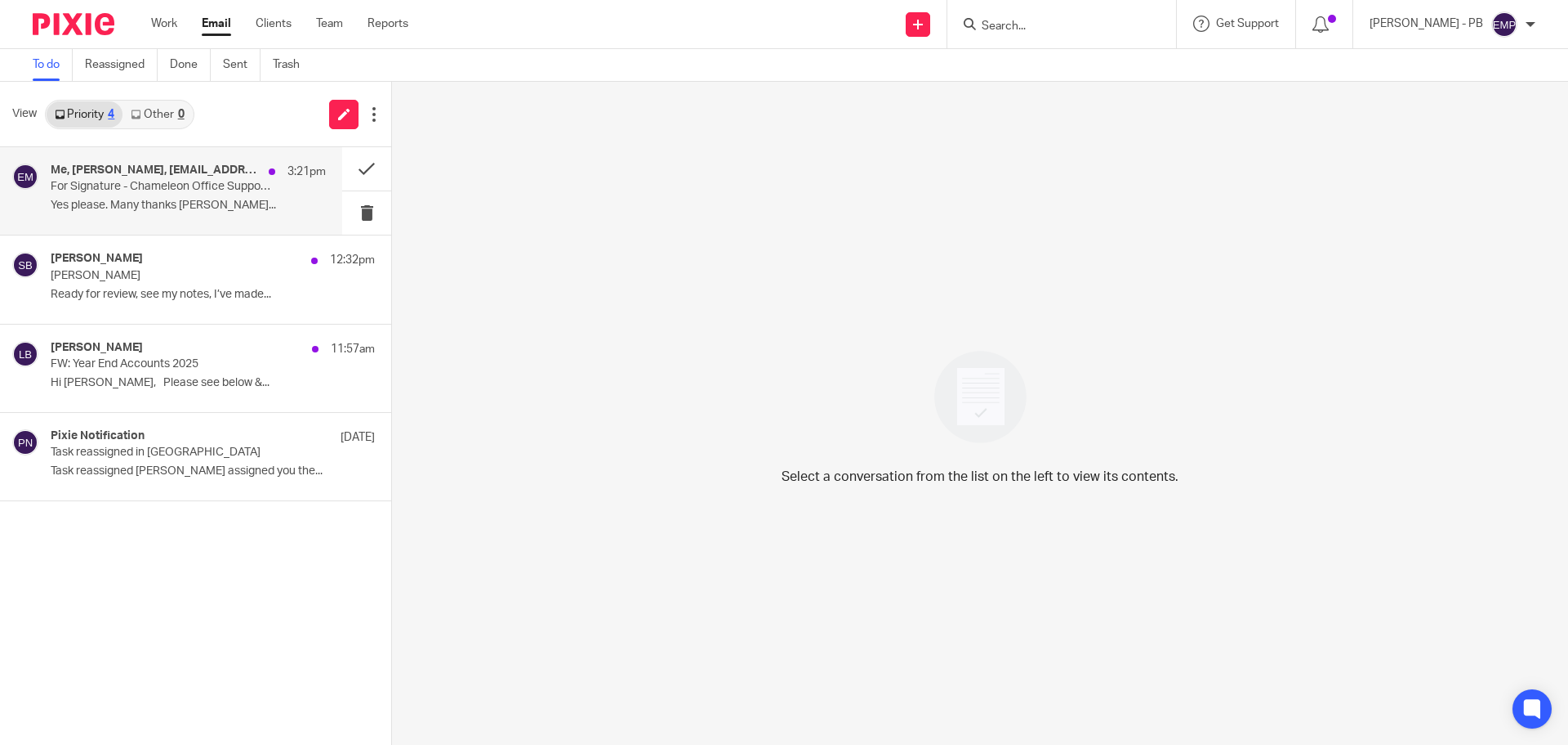
click at [189, 200] on p "Yes please. Many thanks [PERSON_NAME]..." at bounding box center [189, 205] width 275 height 13
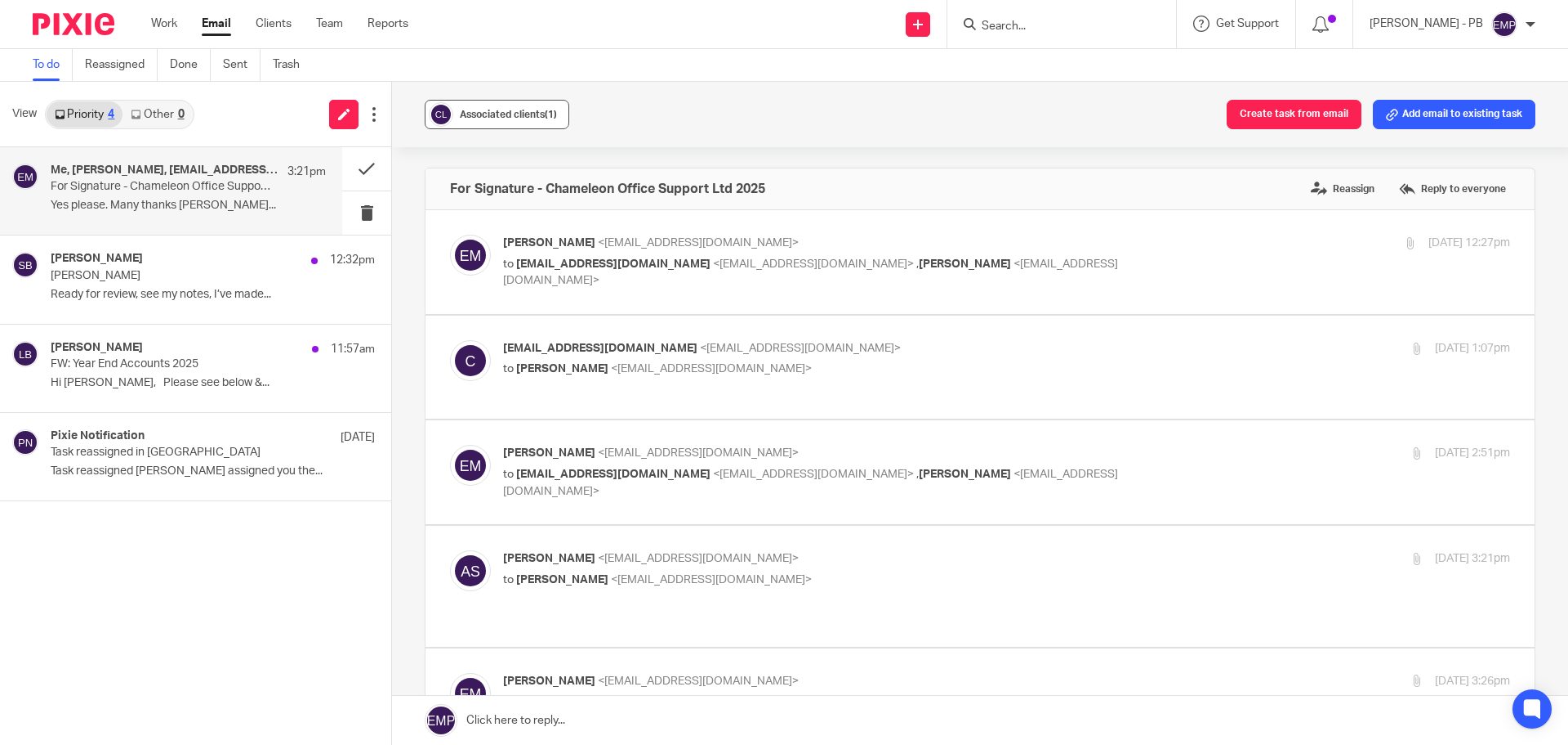
click at [507, 109] on div "Associated clients (1)" at bounding box center [508, 114] width 97 height 16
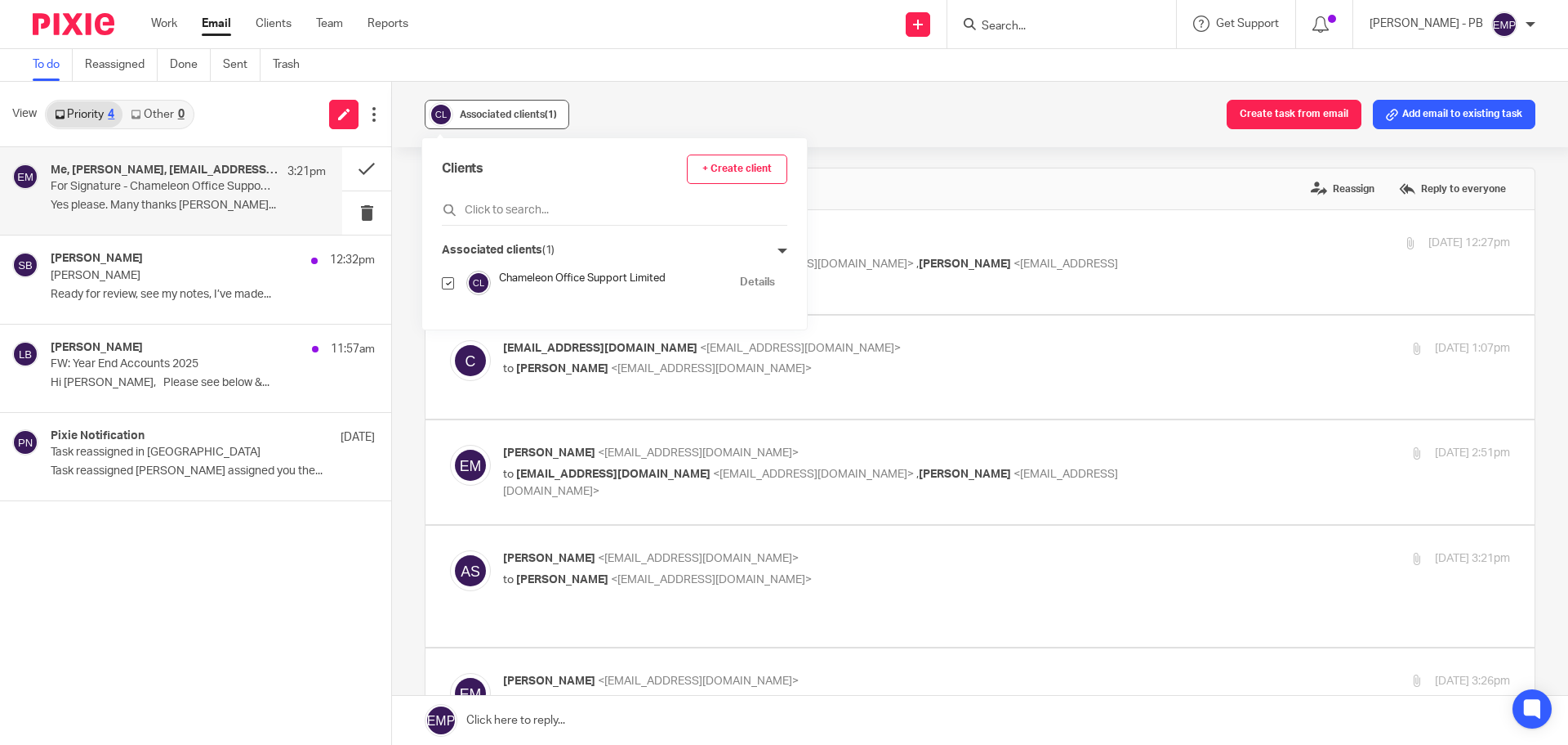
click at [506, 111] on span "Associated clients (1)" at bounding box center [508, 115] width 97 height 10
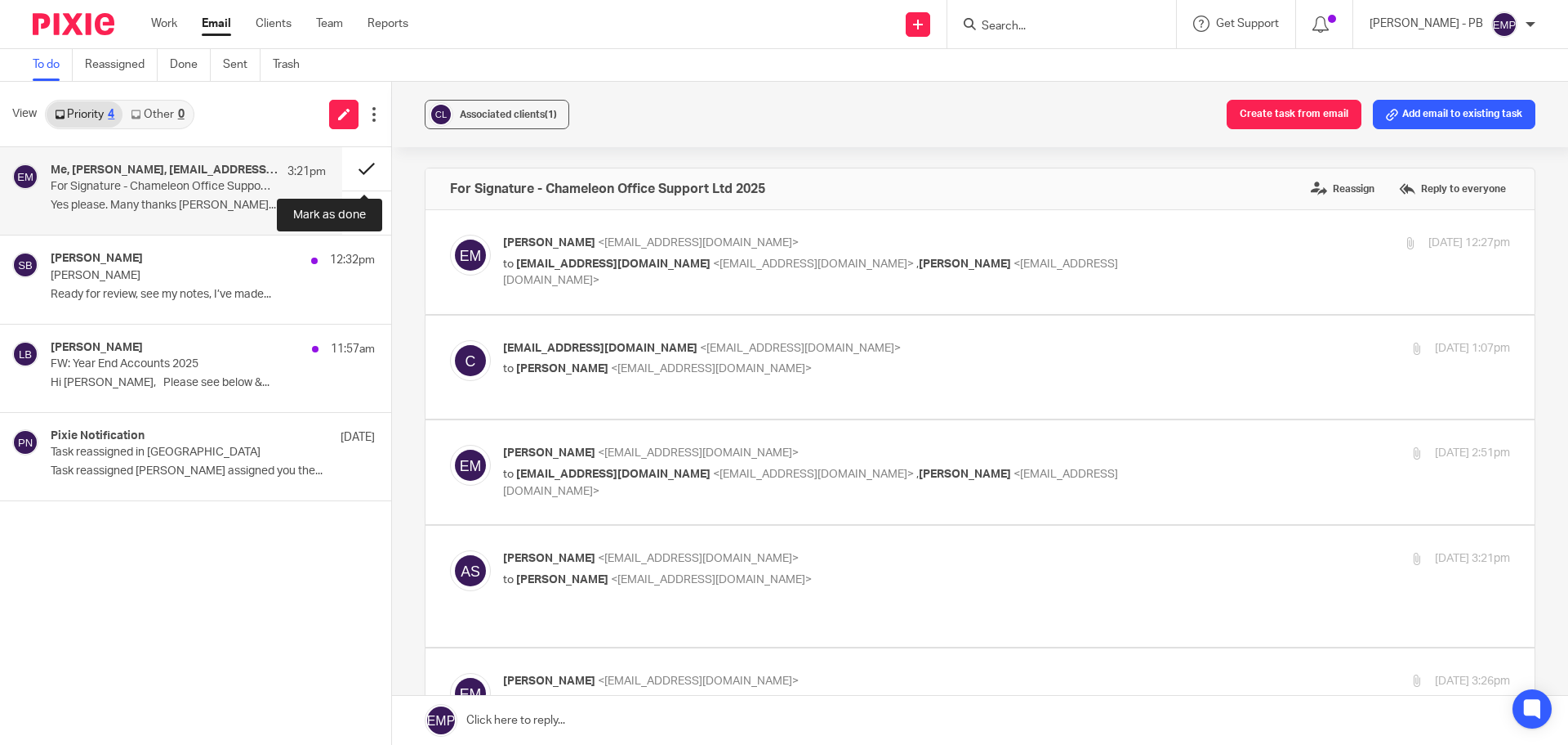
click at [357, 173] on button at bounding box center [366, 169] width 49 height 43
